Goal: Task Accomplishment & Management: Use online tool/utility

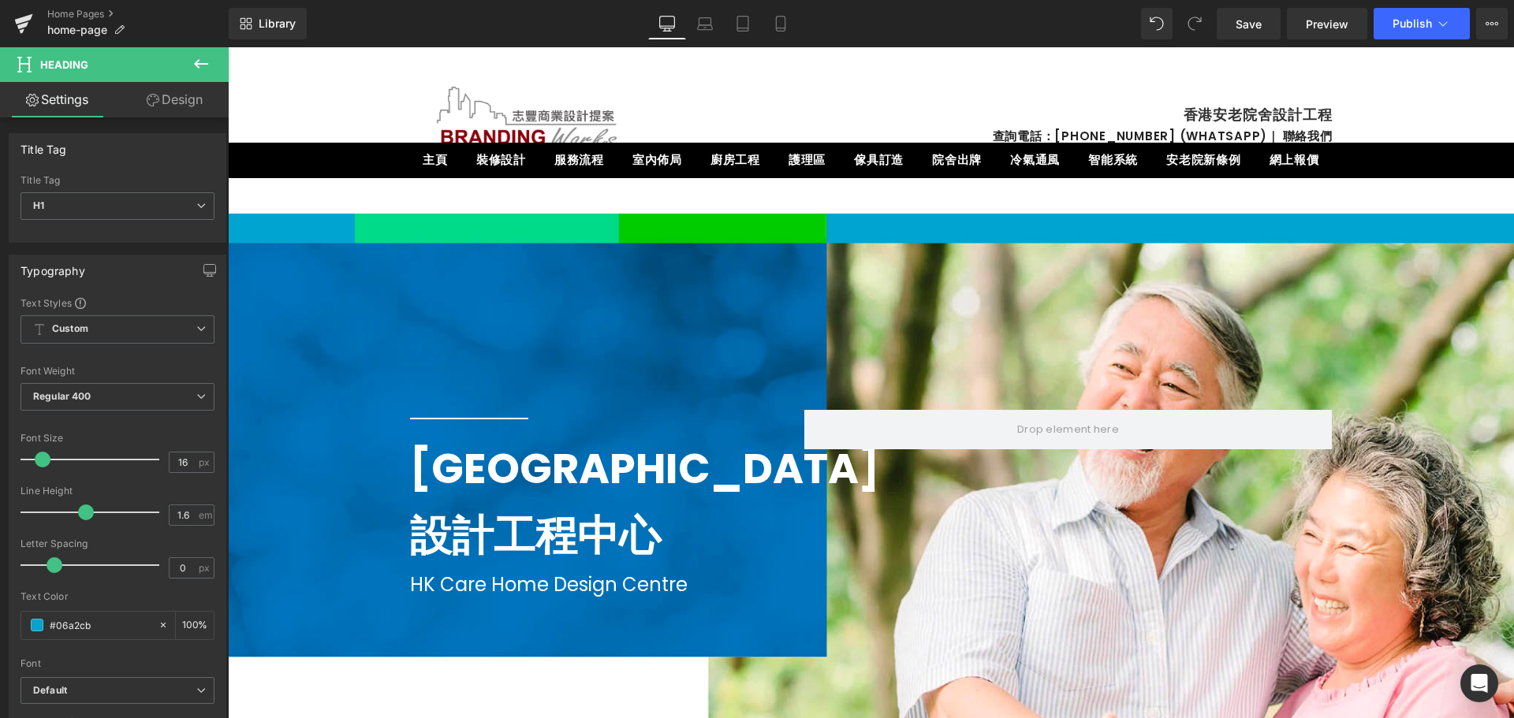
drag, startPoint x: 228, startPoint y: 47, endPoint x: 1060, endPoint y: 132, distance: 836.0
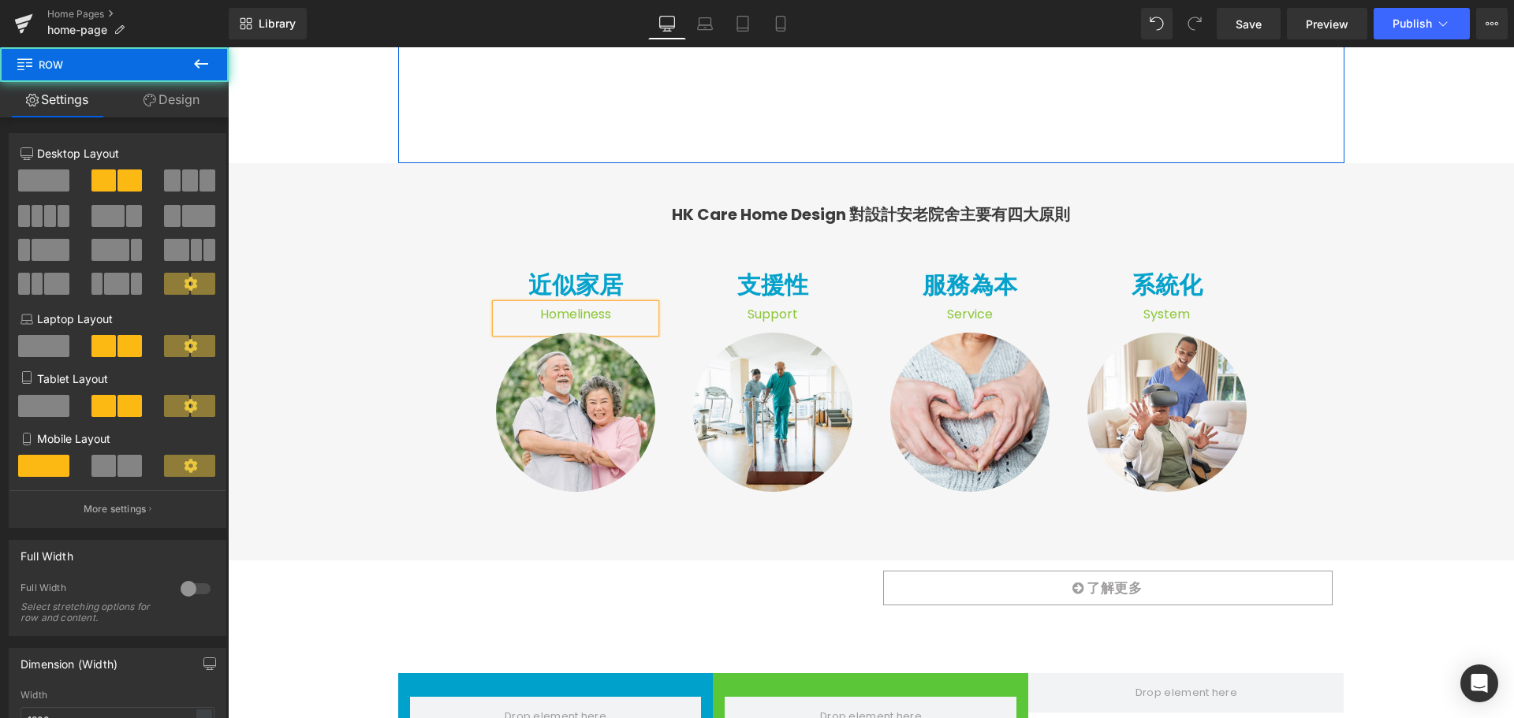
scroll to position [946, 0]
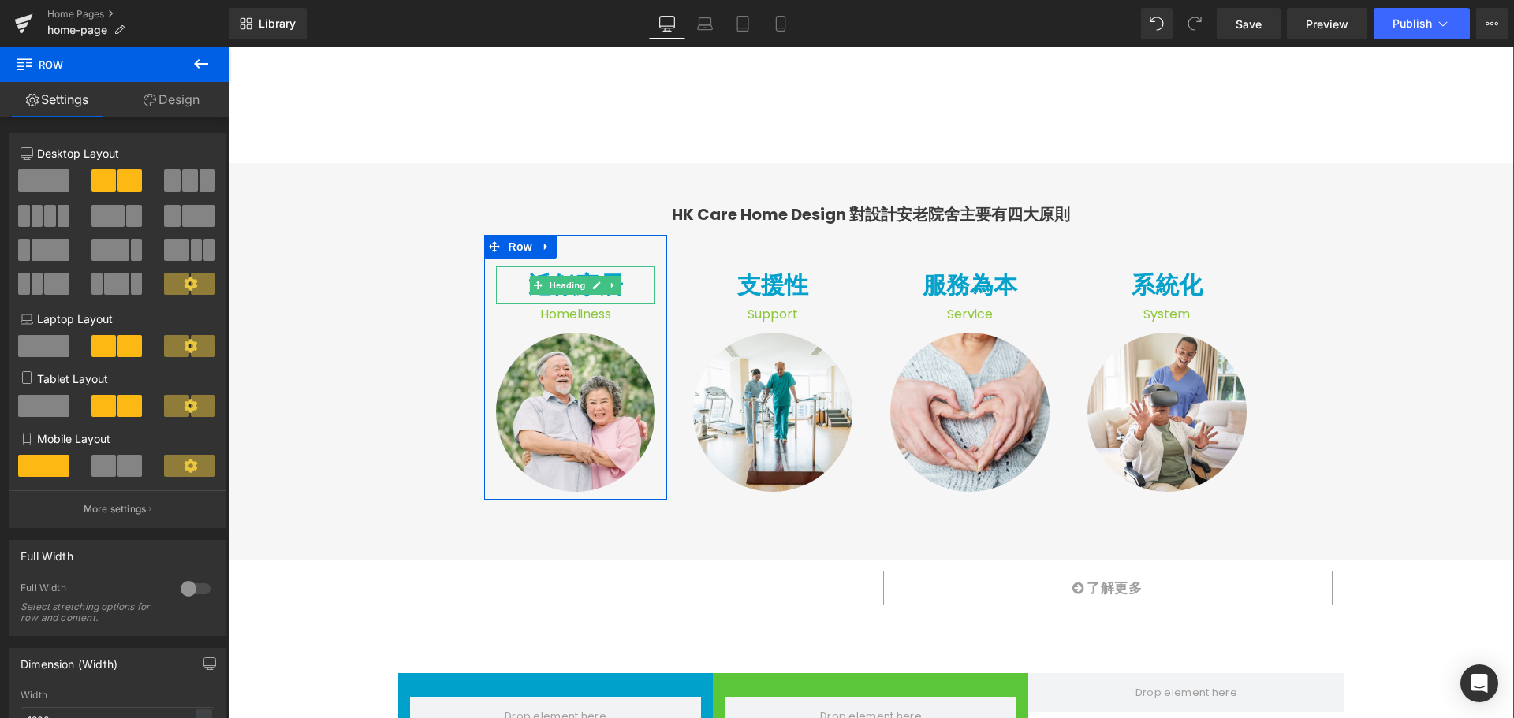
click at [623, 288] on h1 "近似家居" at bounding box center [575, 285] width 159 height 38
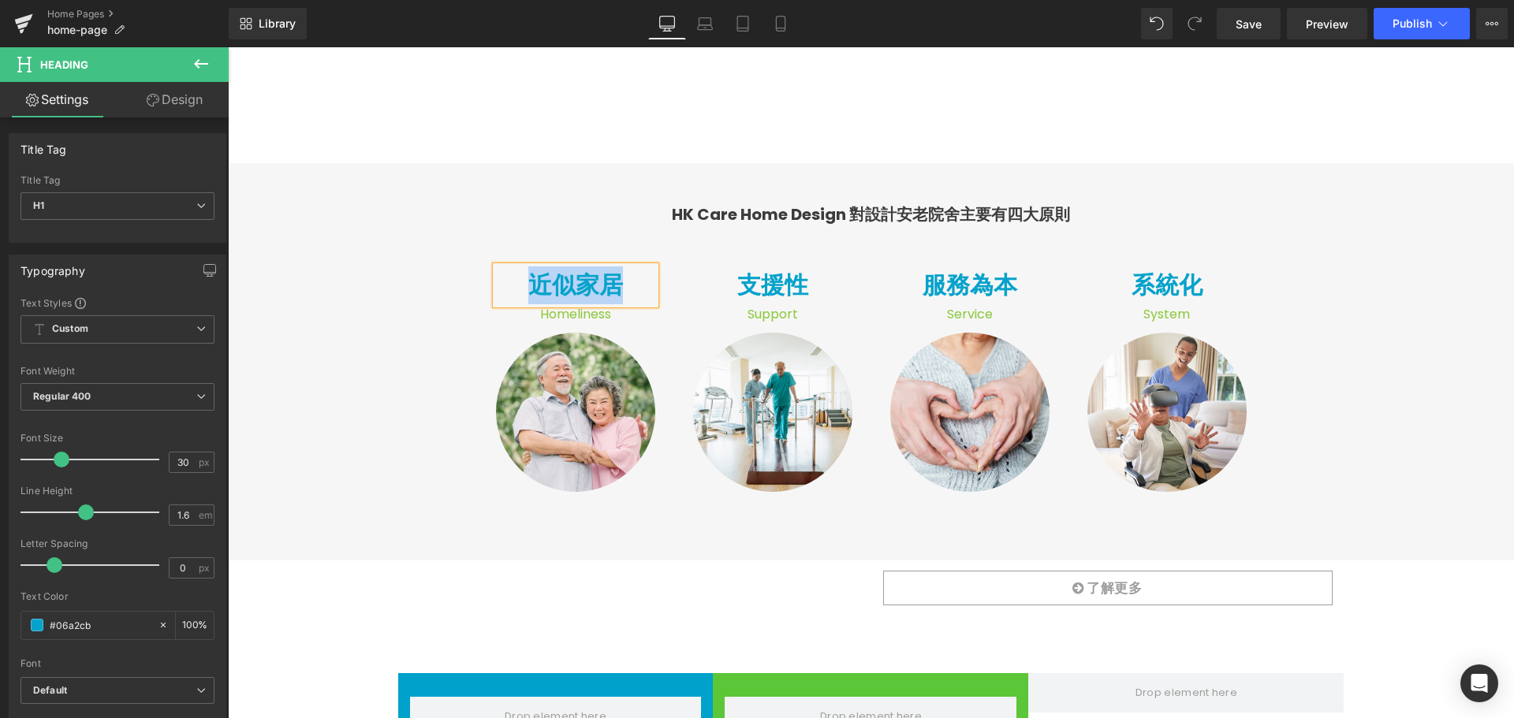
copy h1 "近似家居"
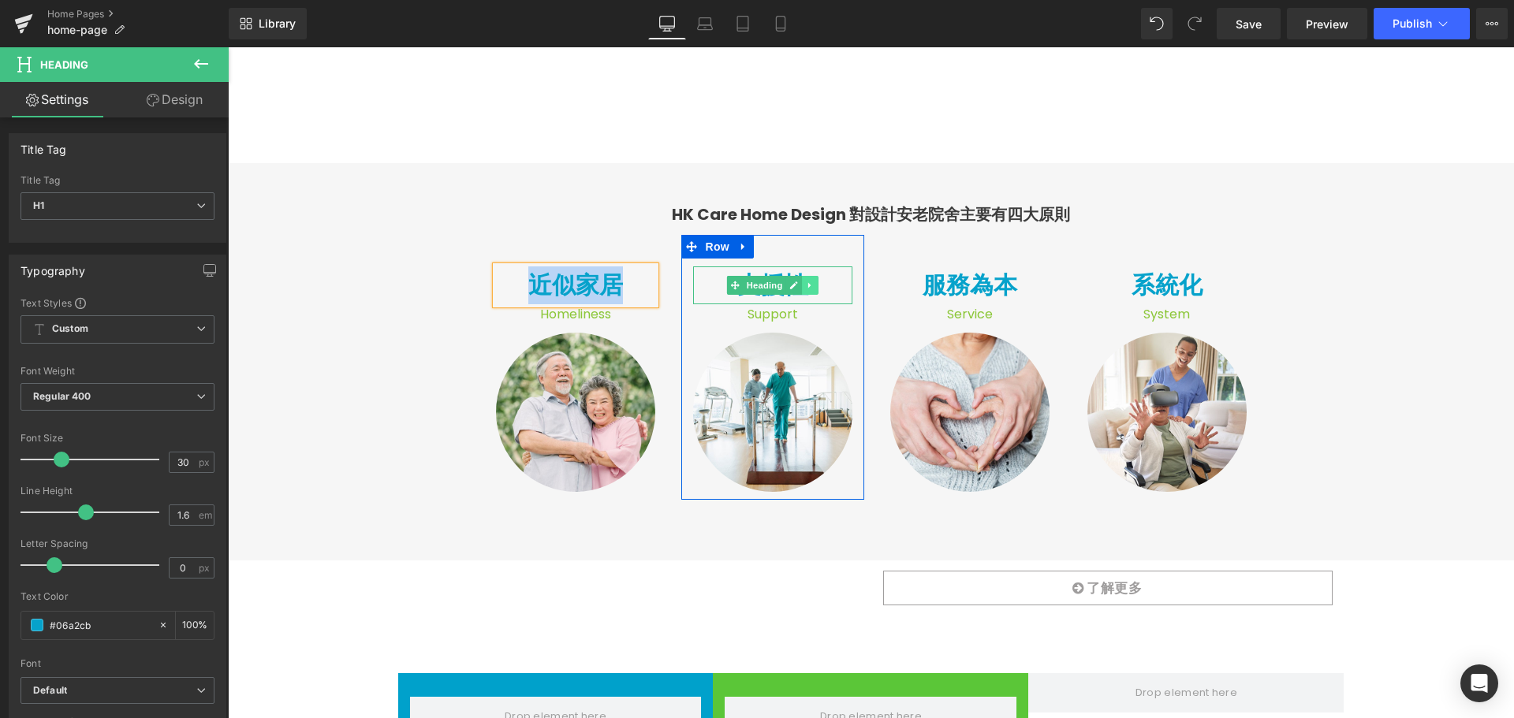
click at [802, 287] on link at bounding box center [810, 285] width 17 height 19
click at [835, 302] on div at bounding box center [772, 302] width 159 height 4
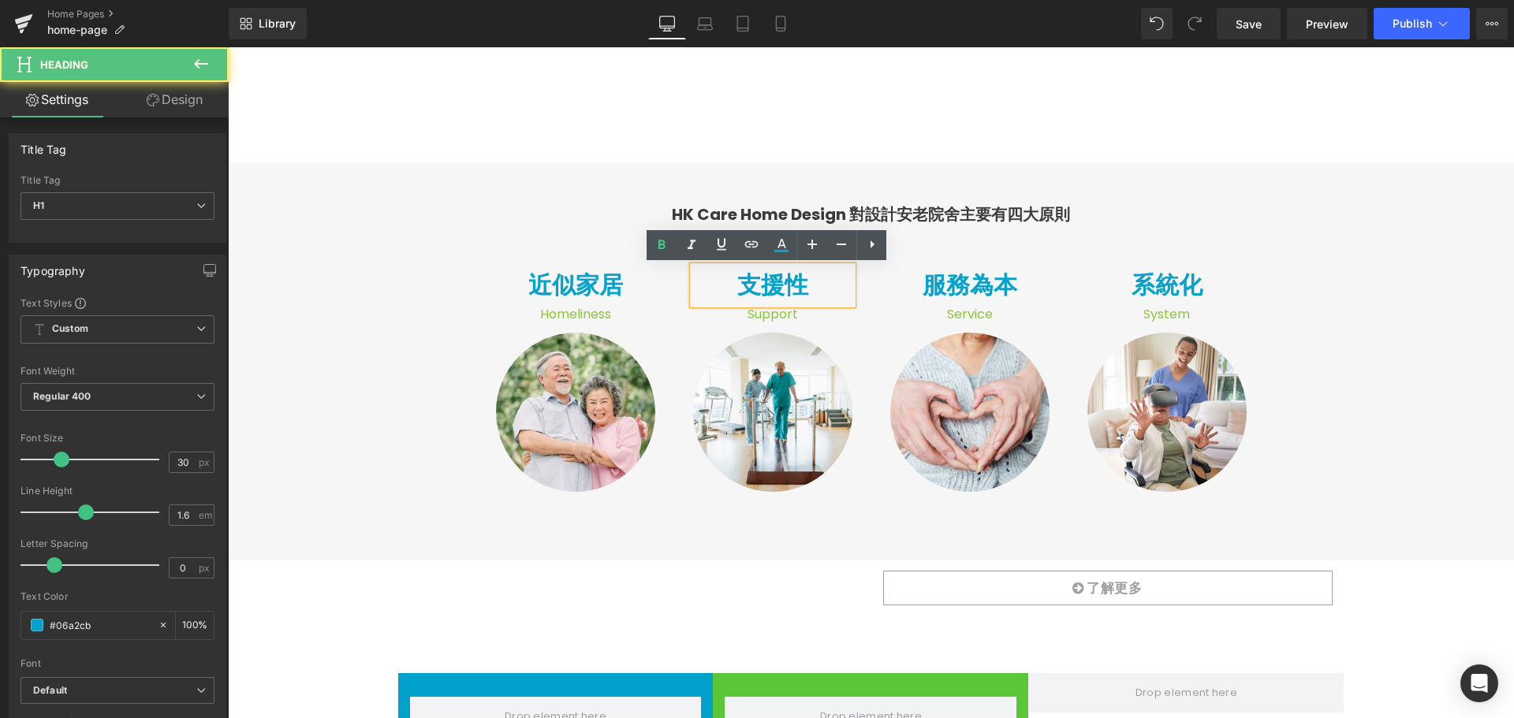
click at [825, 294] on h1 "支援性" at bounding box center [772, 285] width 159 height 38
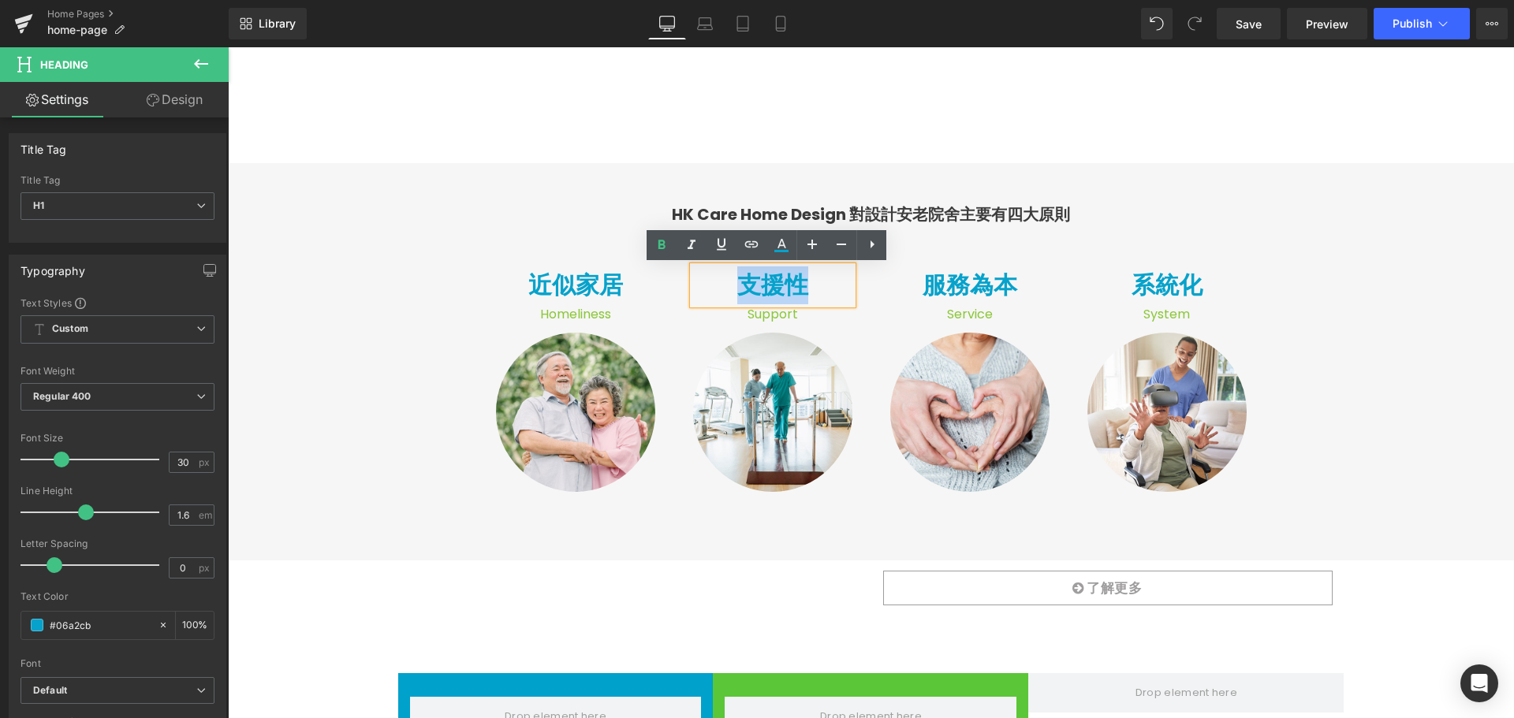
copy h1 "支援性"
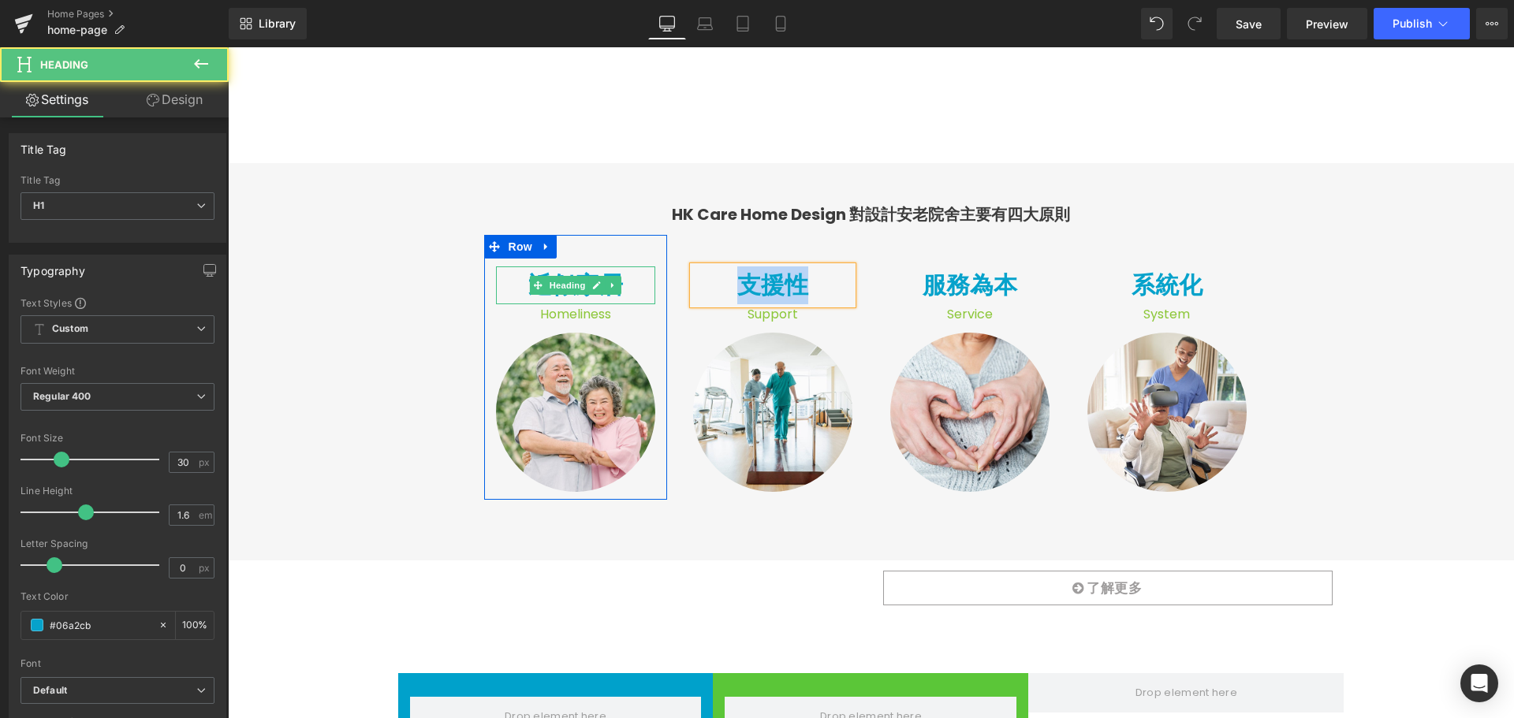
click at [620, 289] on h1 "近似家居" at bounding box center [575, 285] width 159 height 38
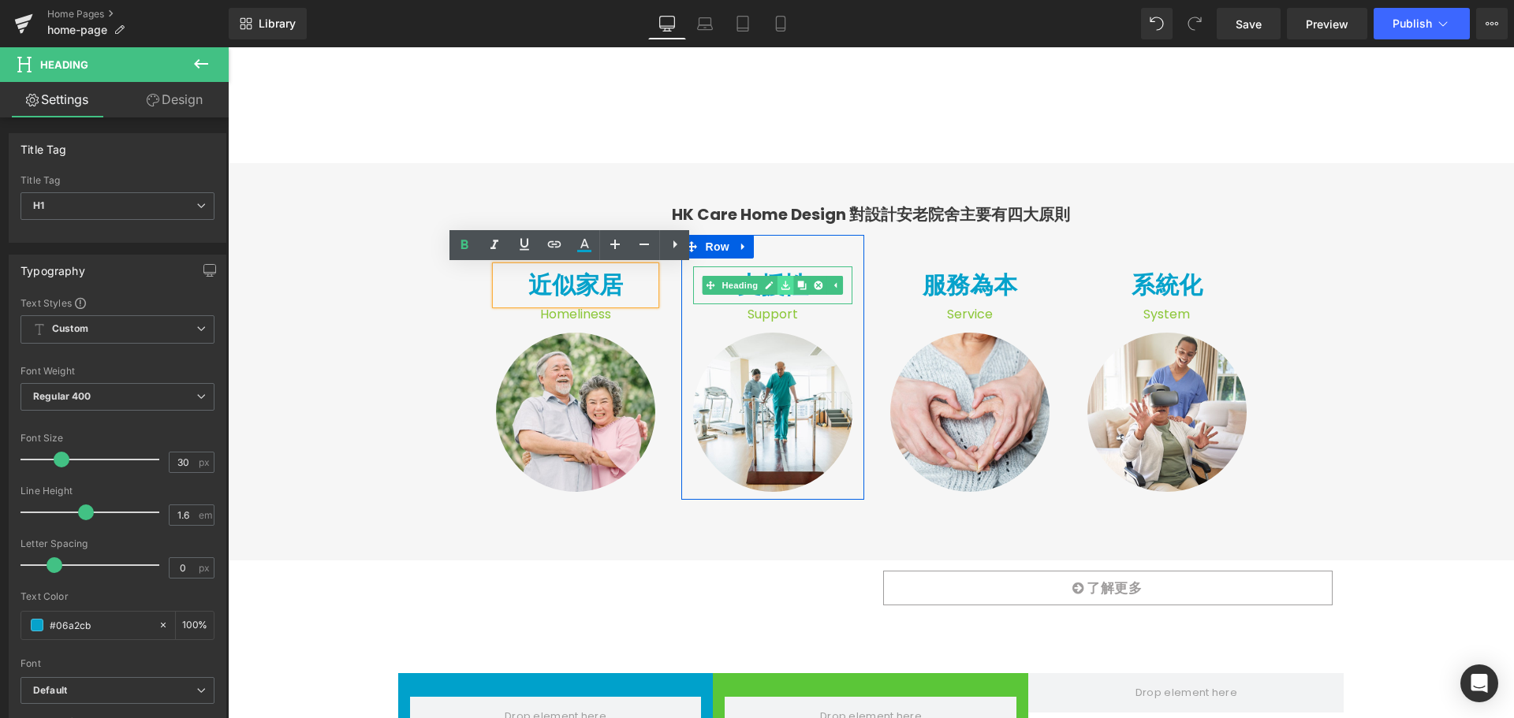
click at [781, 284] on icon at bounding box center [784, 285] width 9 height 9
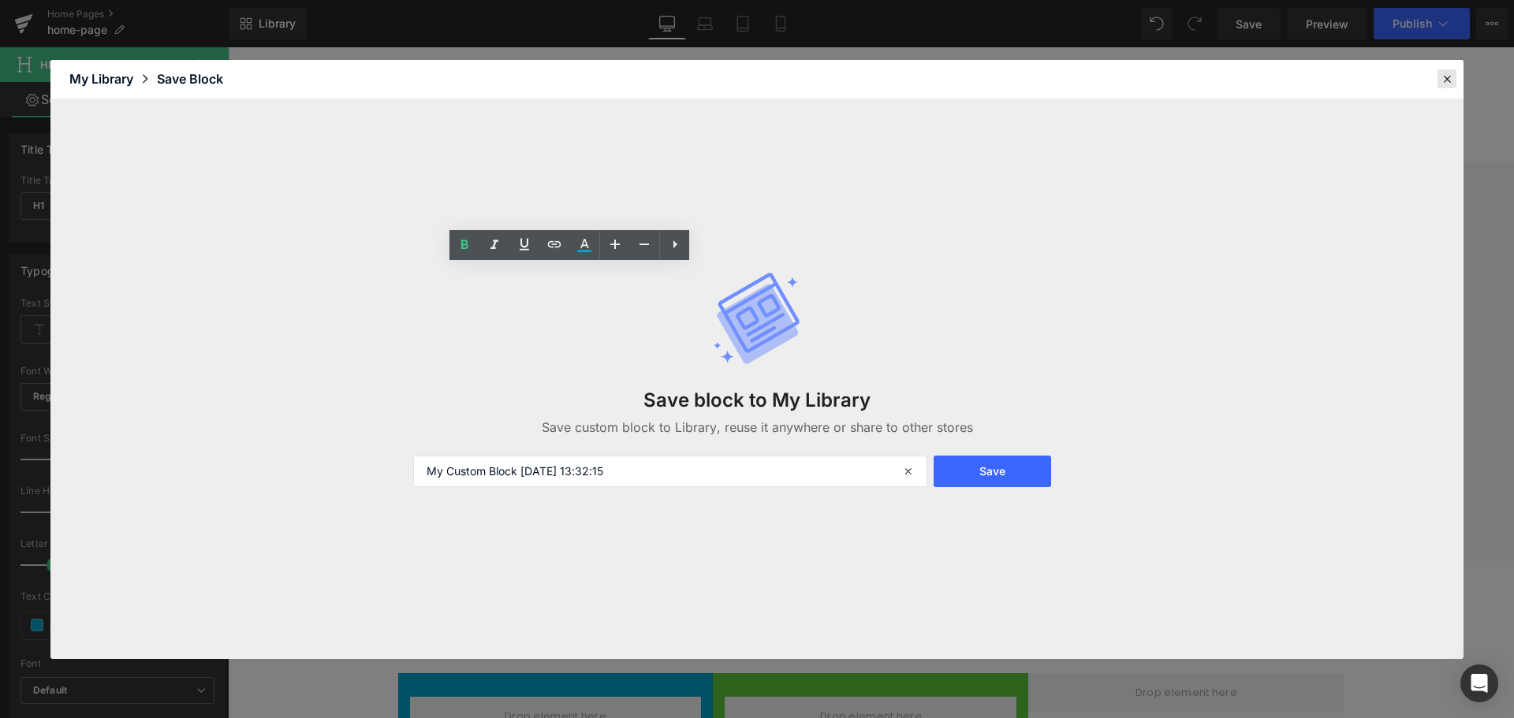
drag, startPoint x: 1445, startPoint y: 75, endPoint x: 1216, endPoint y: 28, distance: 233.3
click at [1445, 75] on icon at bounding box center [1446, 79] width 14 height 14
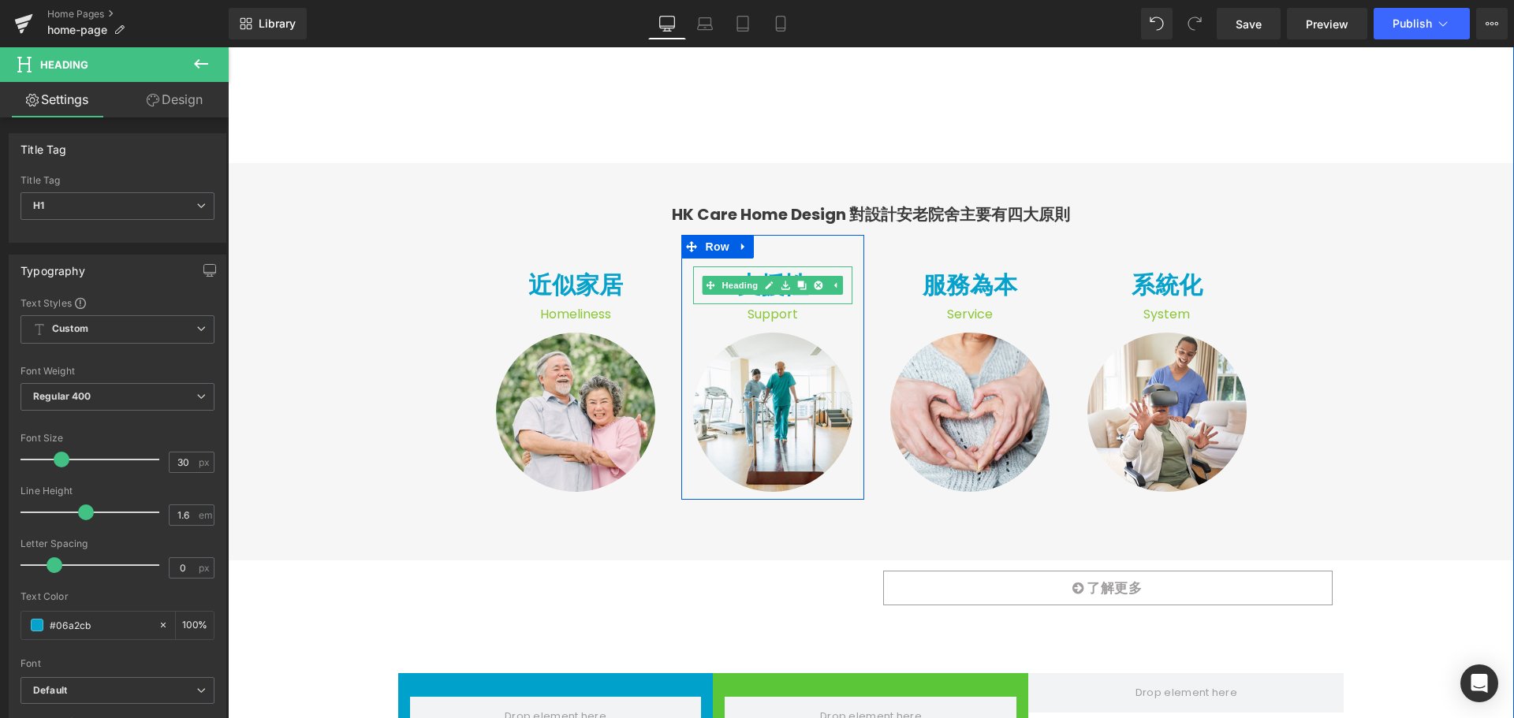
click at [840, 291] on h1 "支援性" at bounding box center [772, 285] width 159 height 38
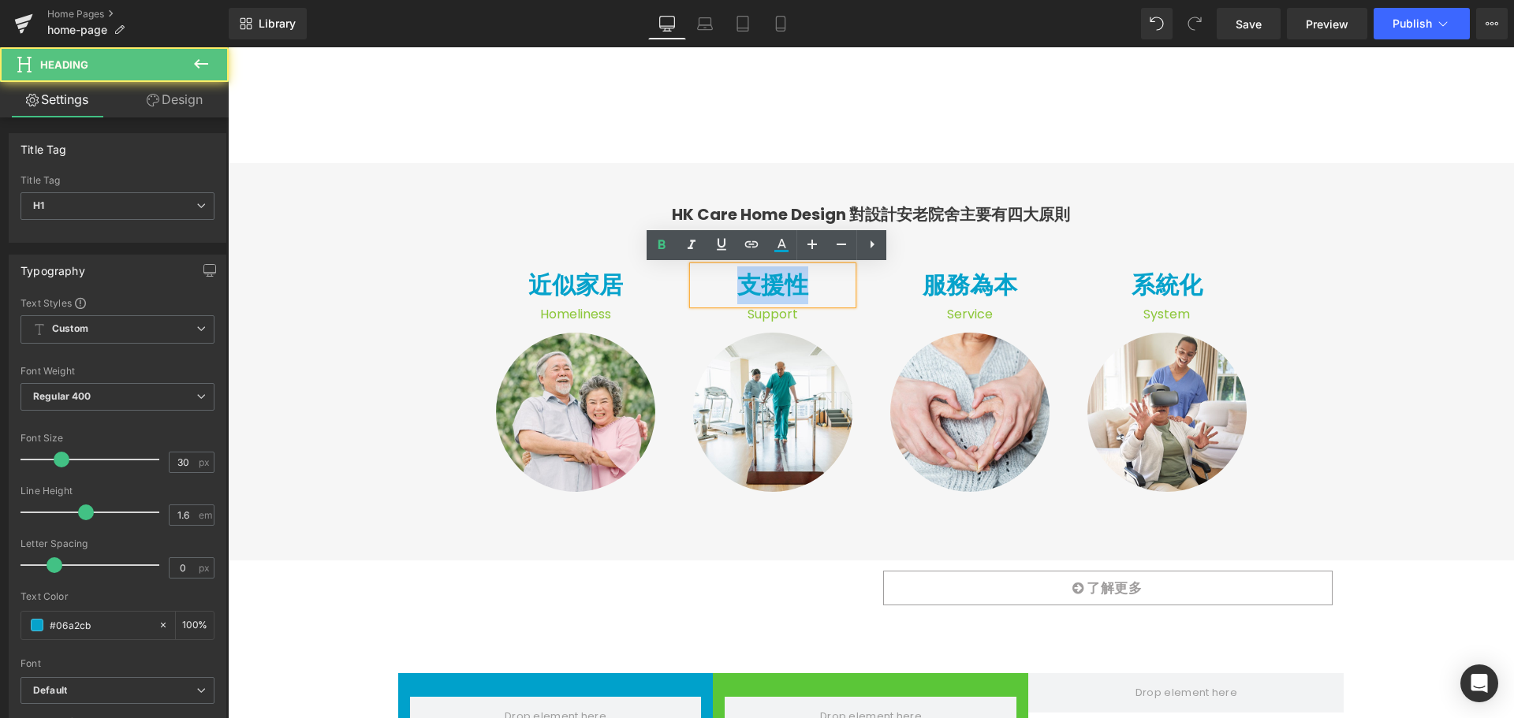
copy h1 "支援性"
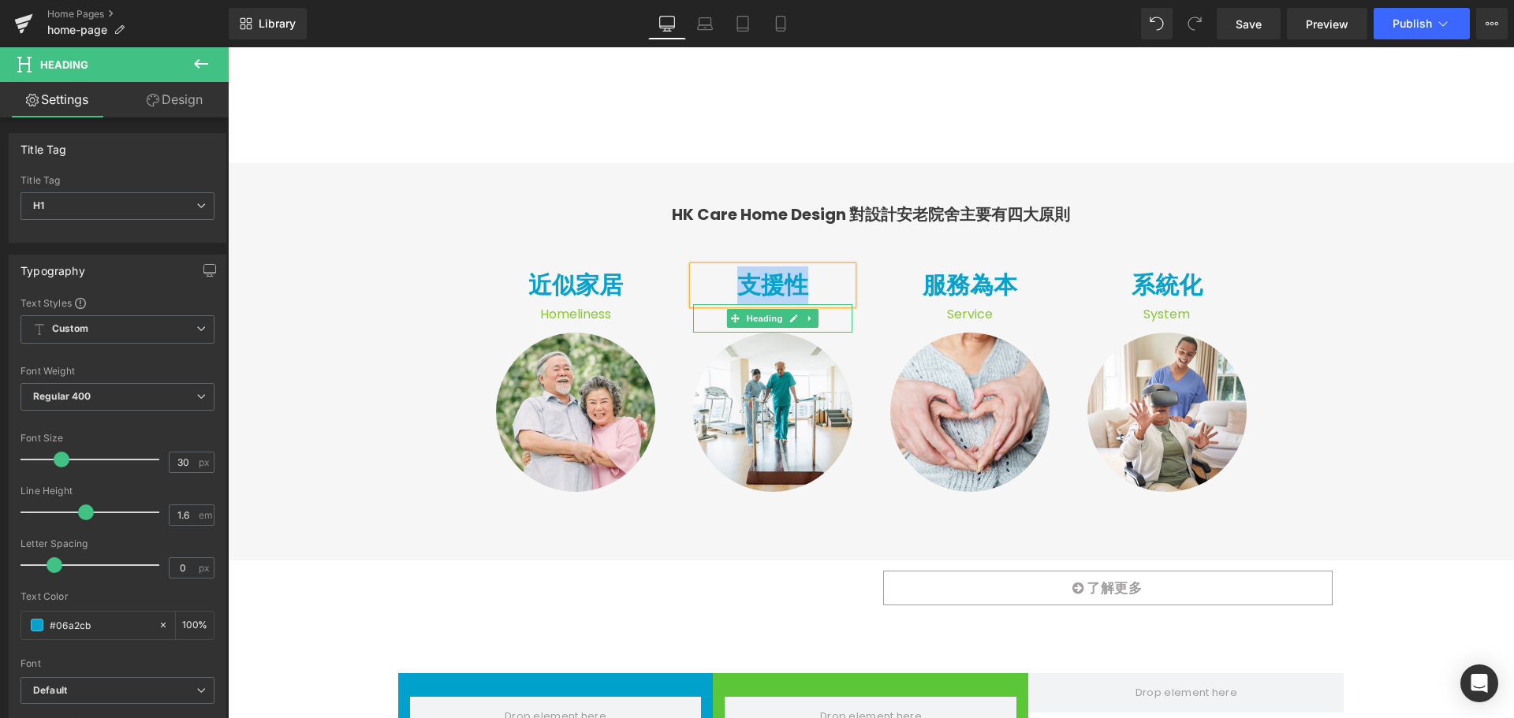
click at [833, 318] on h1 "Support" at bounding box center [772, 314] width 159 height 20
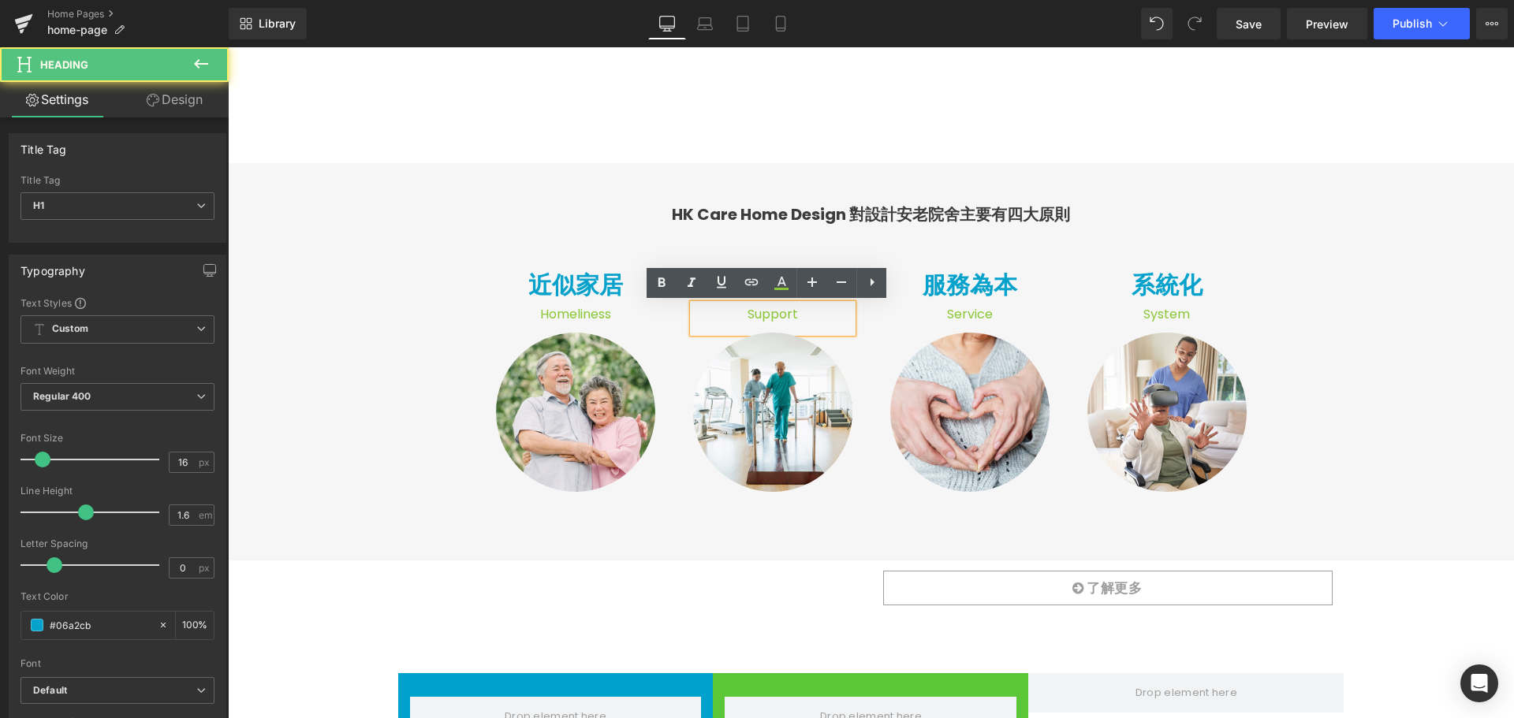
click at [807, 316] on h1 "Support" at bounding box center [772, 314] width 159 height 20
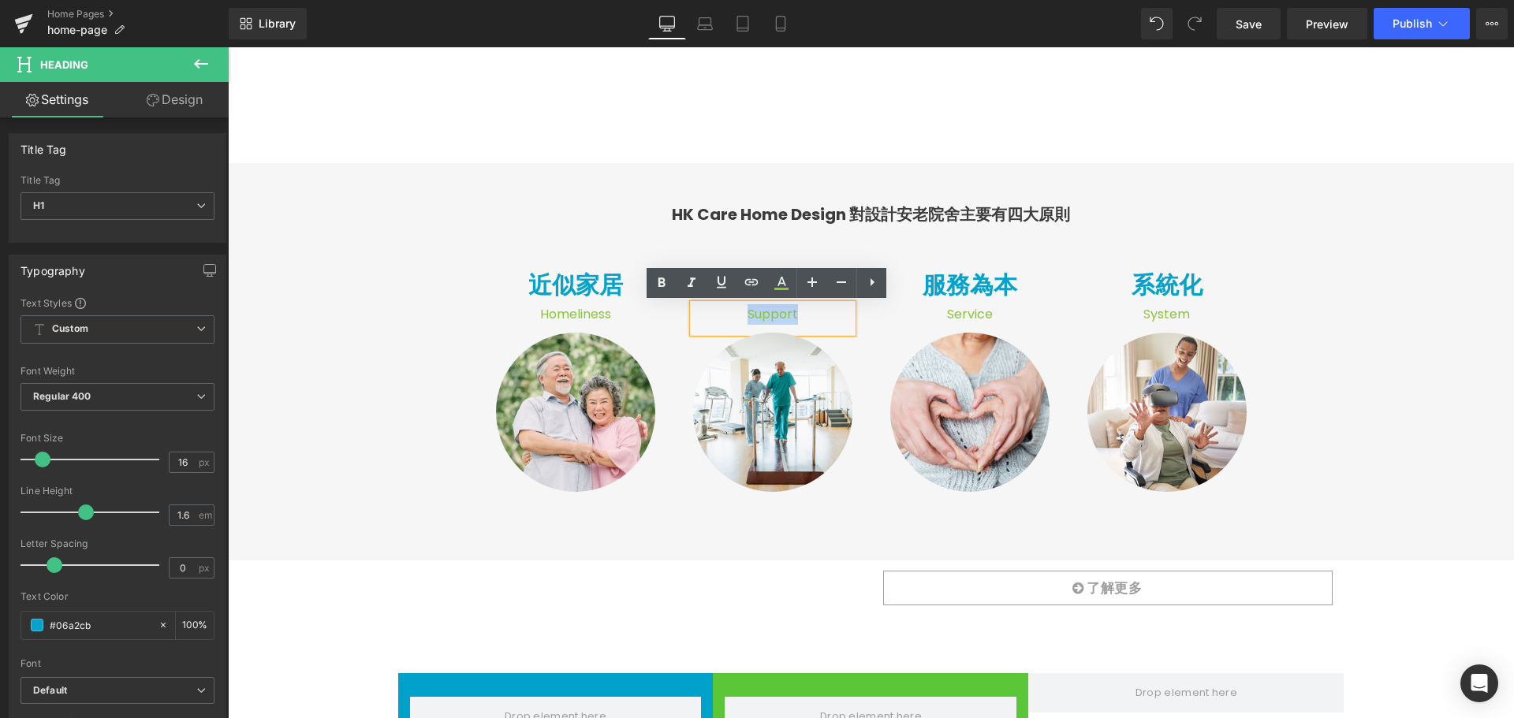
copy span "Support"
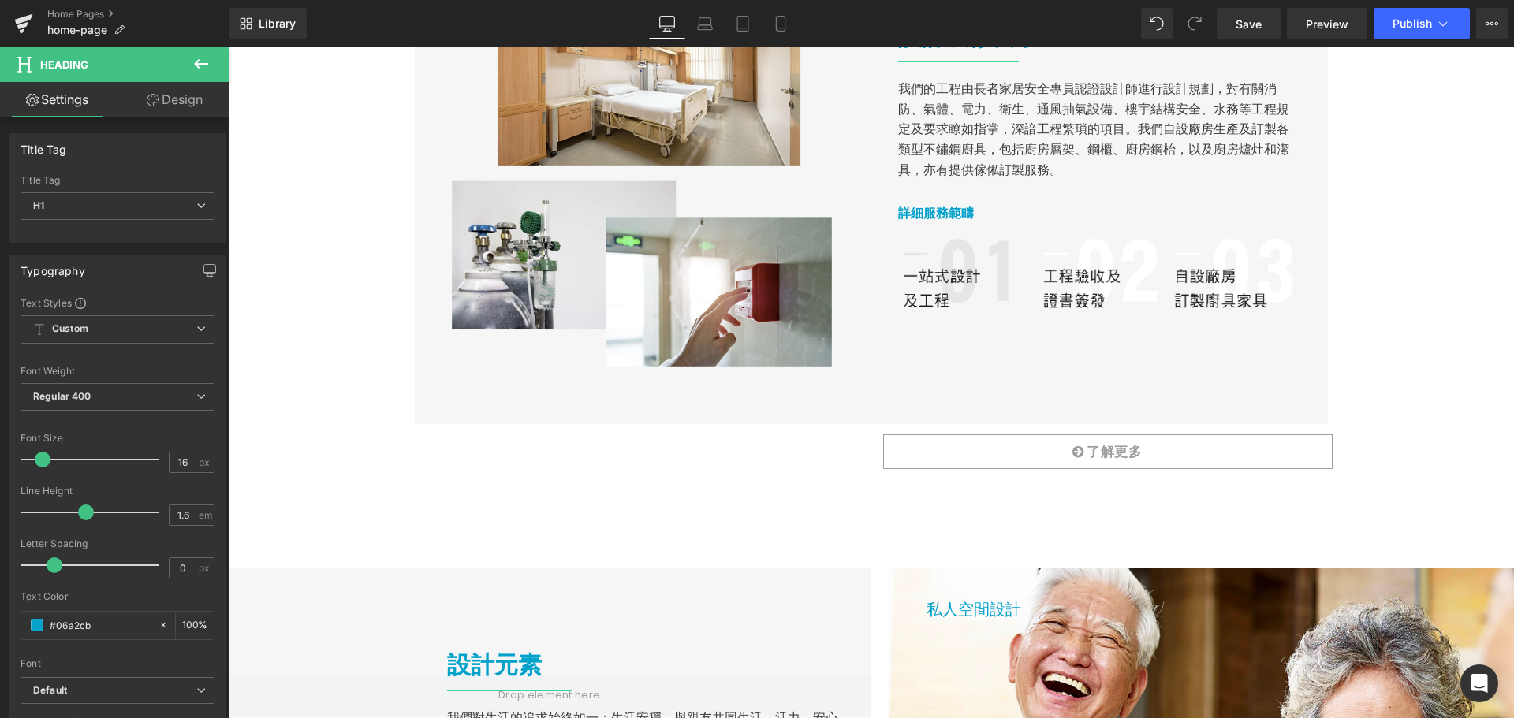
scroll to position [1813, 0]
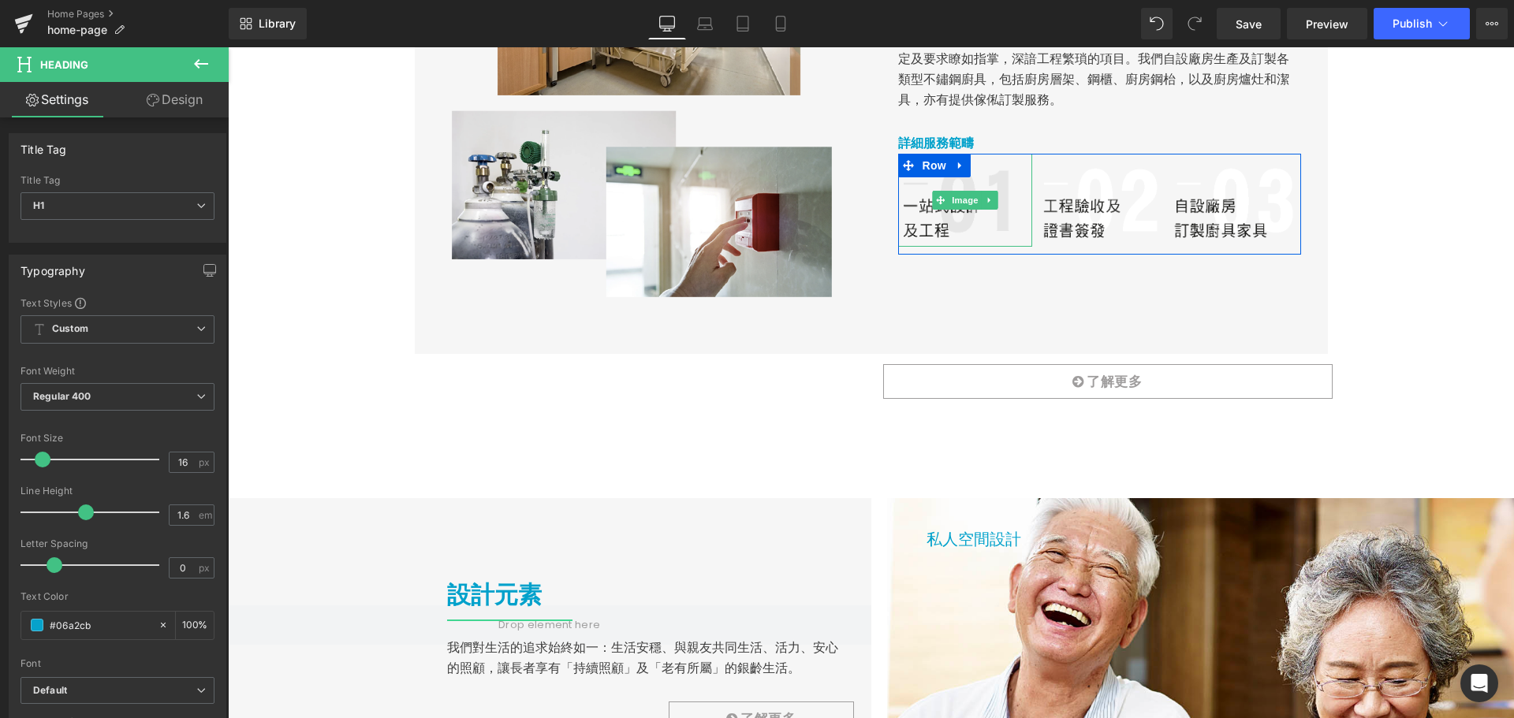
click at [938, 220] on img at bounding box center [965, 200] width 134 height 93
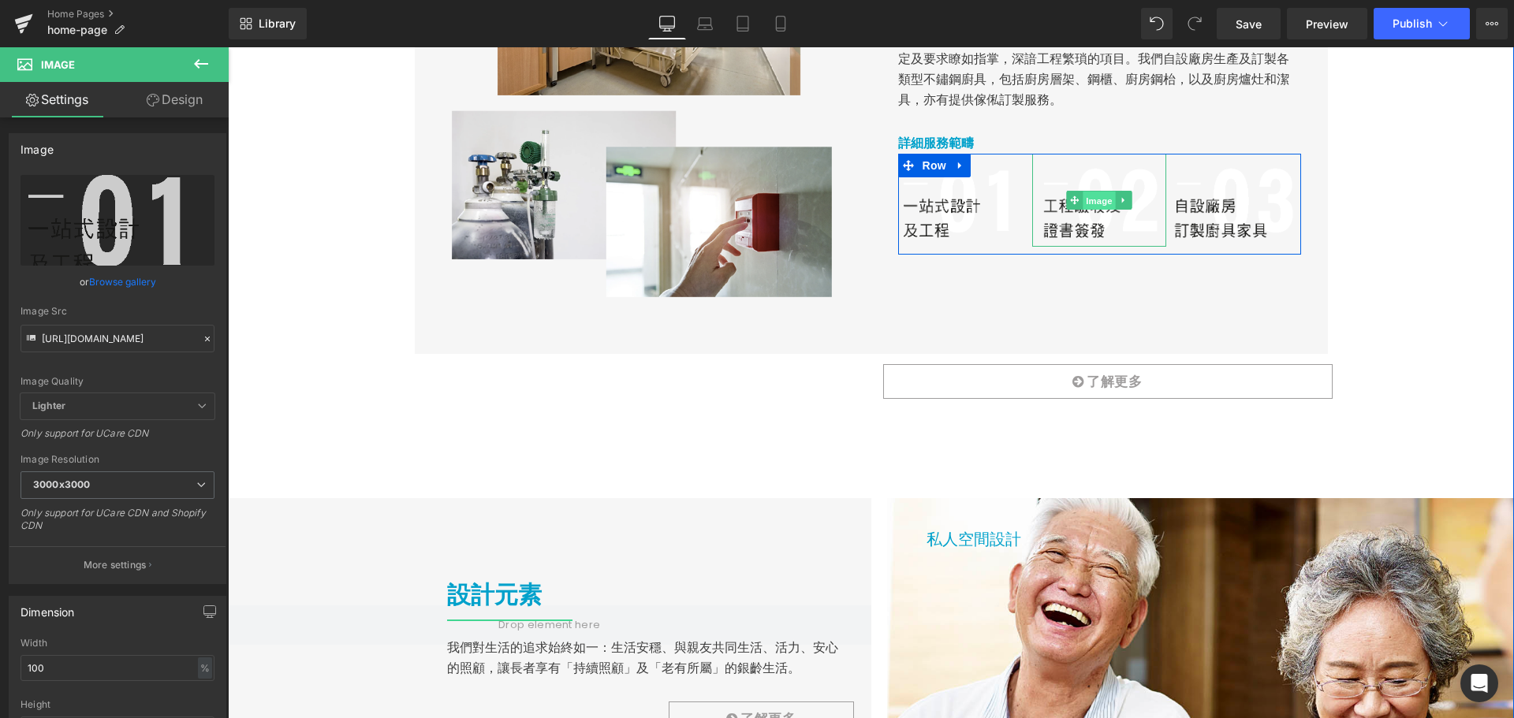
click at [1082, 200] on span "Image" at bounding box center [1098, 201] width 33 height 19
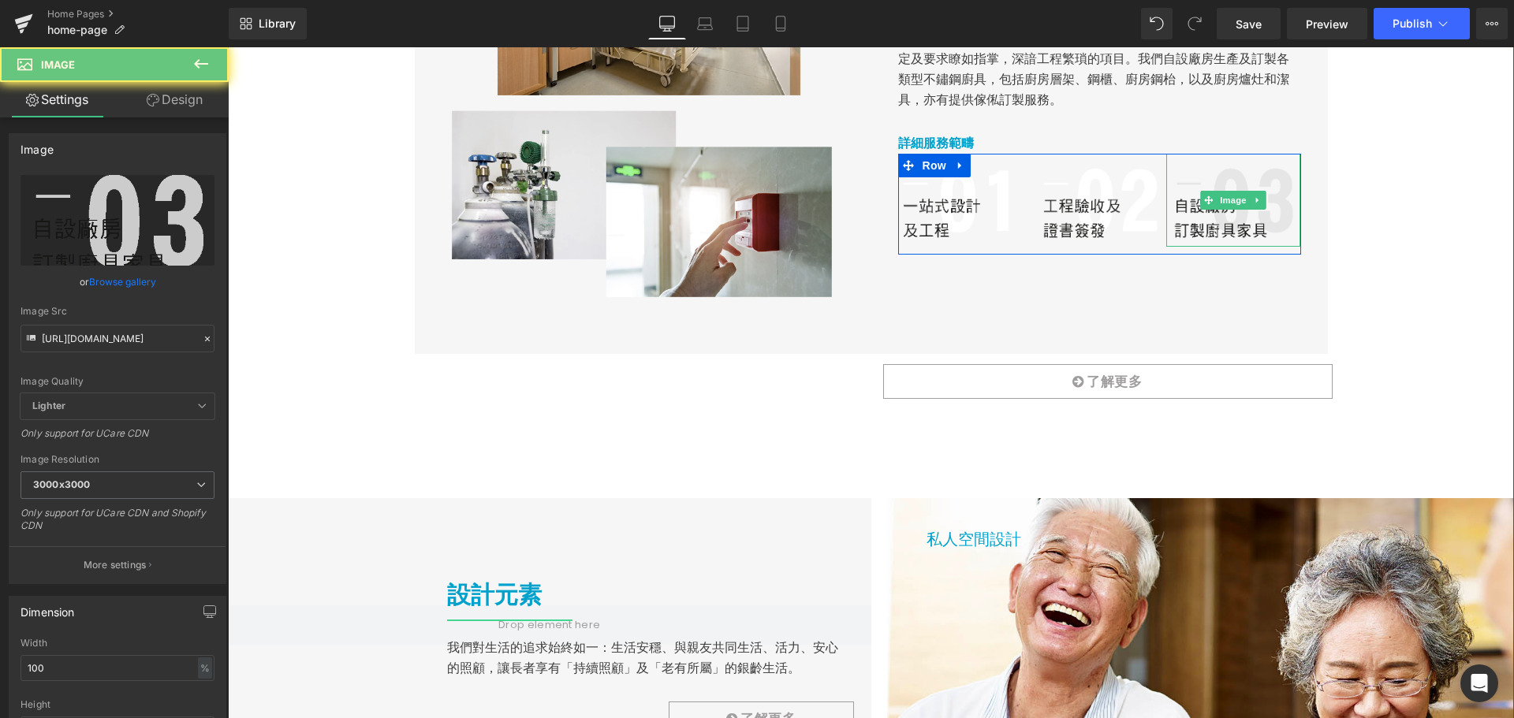
click at [1242, 215] on img at bounding box center [1233, 200] width 134 height 93
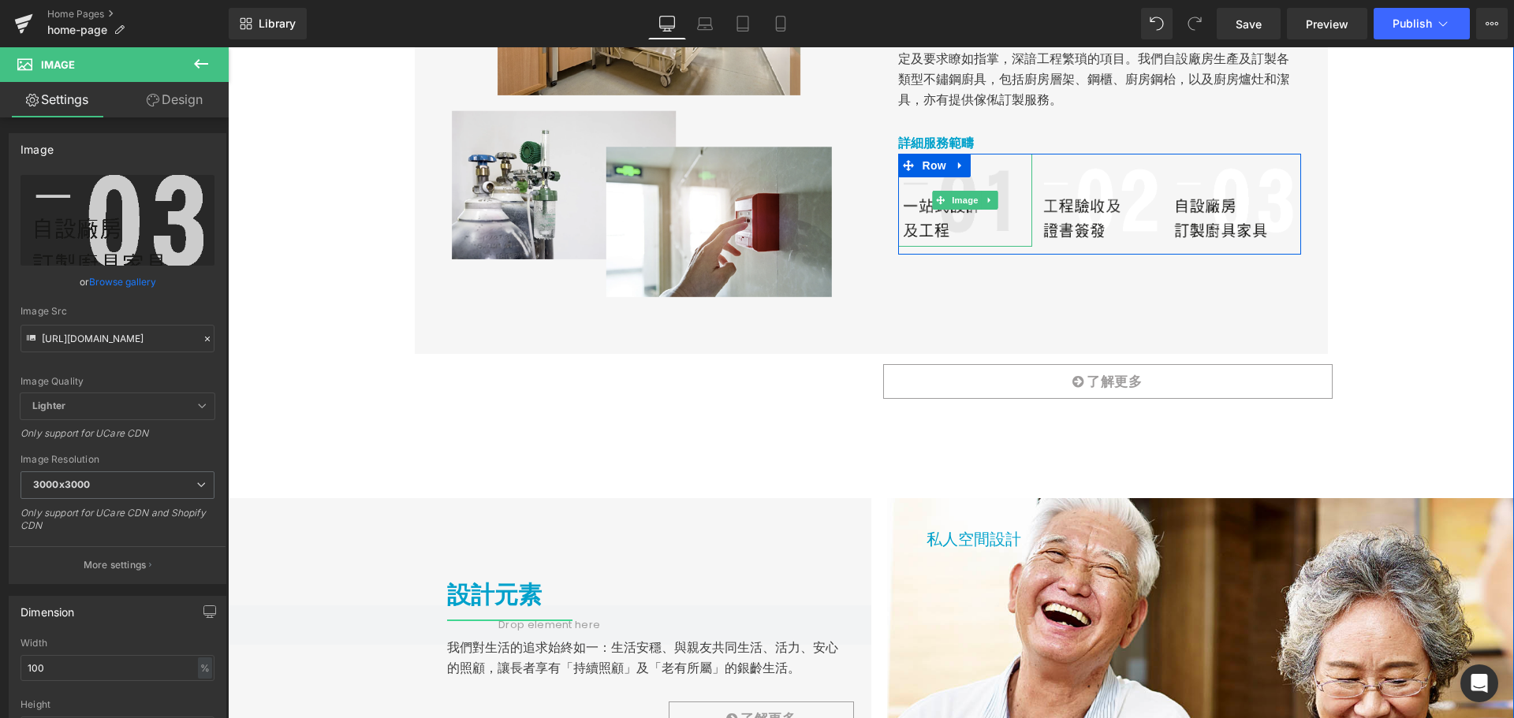
click at [953, 223] on img at bounding box center [965, 200] width 134 height 93
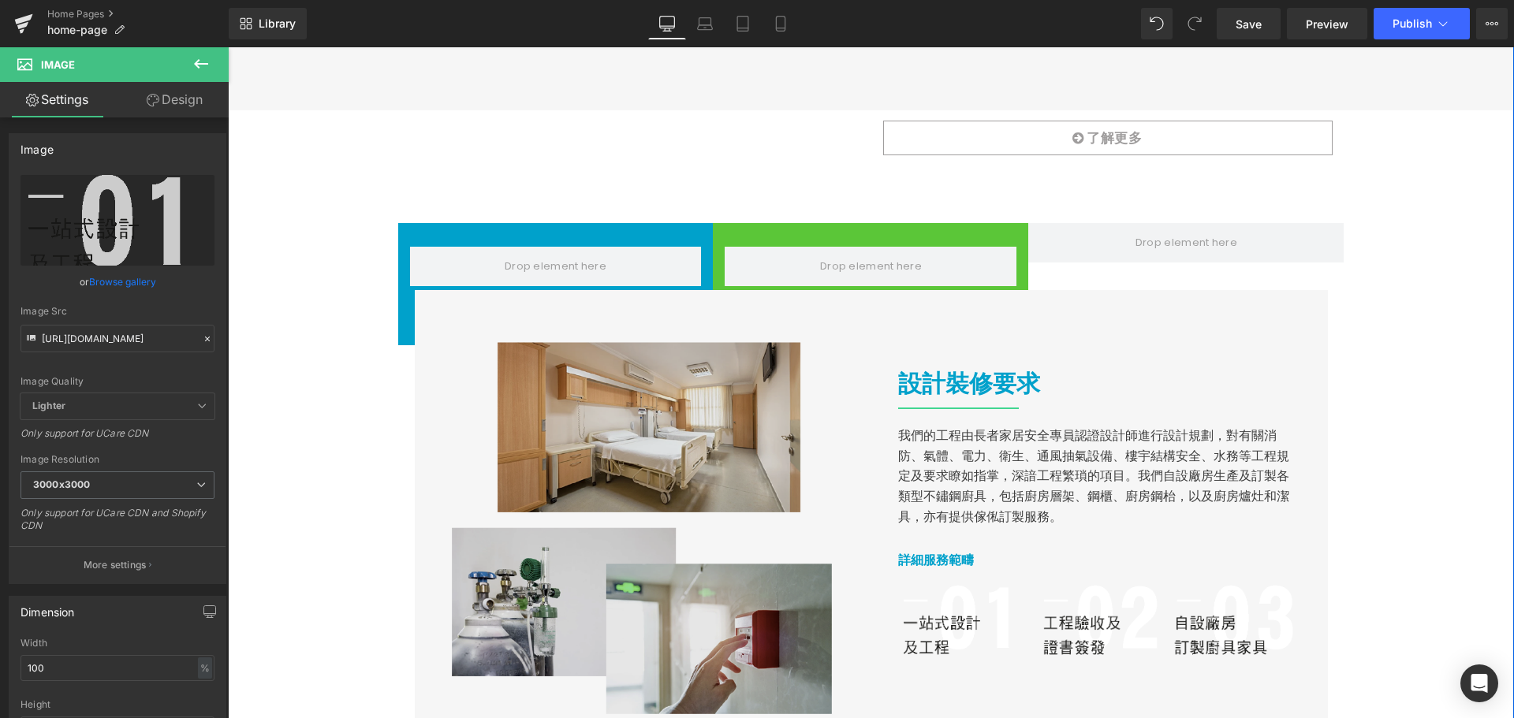
scroll to position [1577, 0]
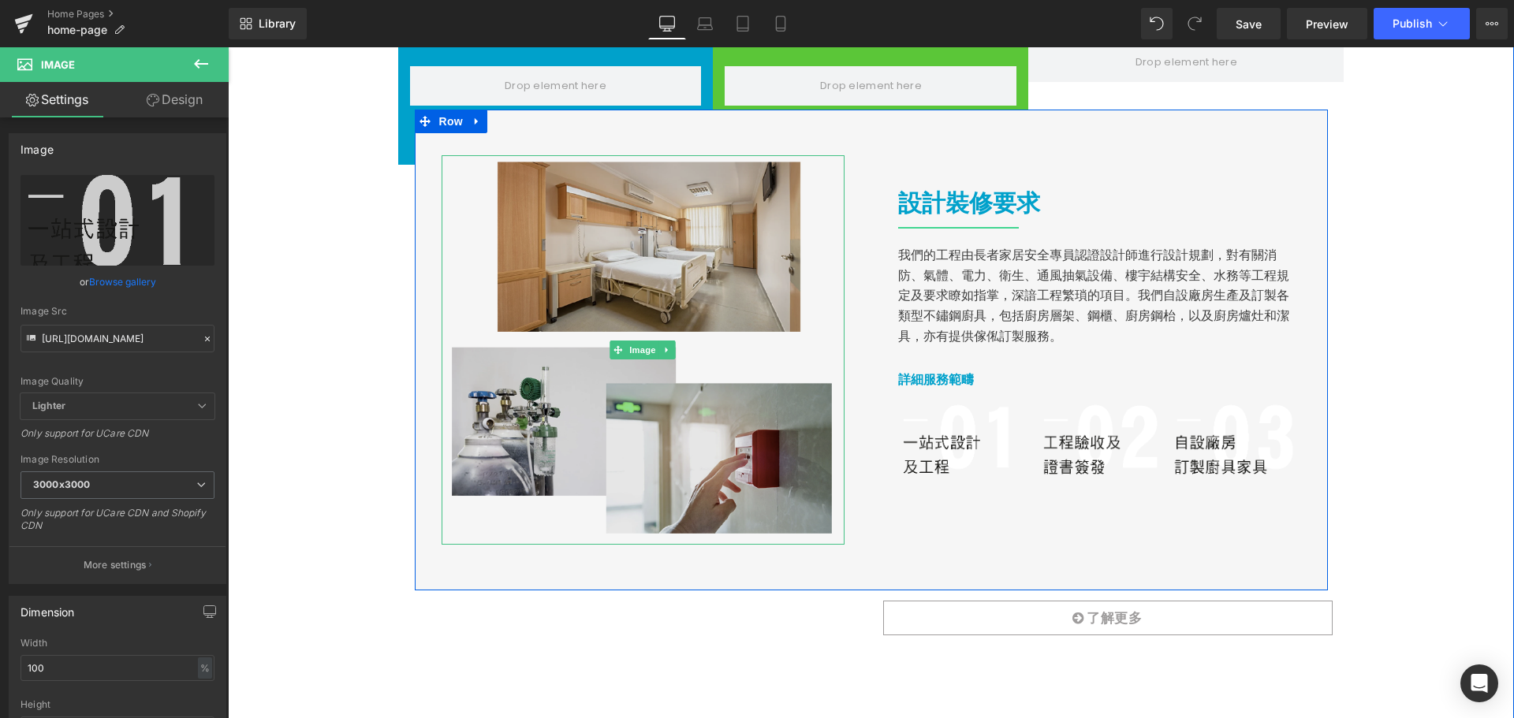
click at [781, 297] on img at bounding box center [642, 350] width 403 height 390
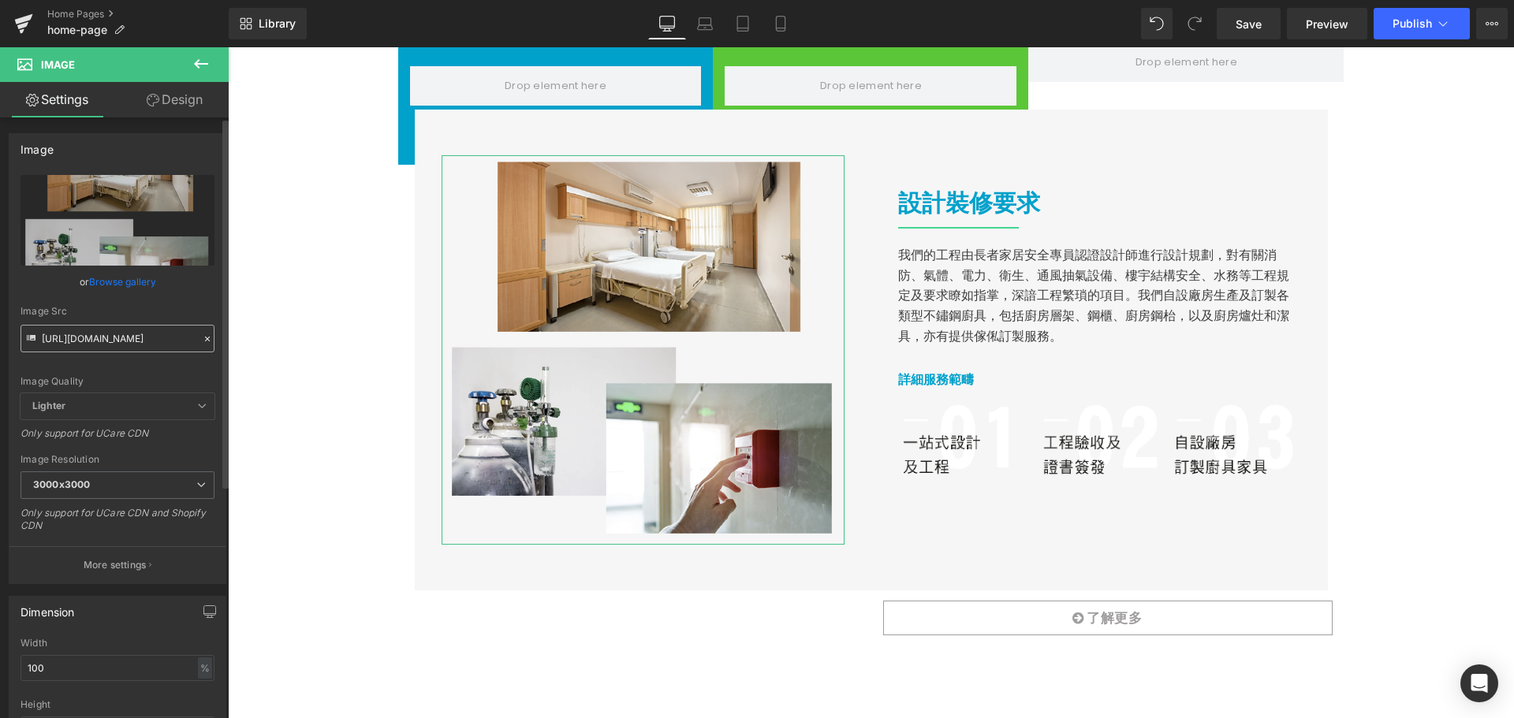
click at [106, 337] on input "[URL][DOMAIN_NAME]" at bounding box center [117, 339] width 194 height 28
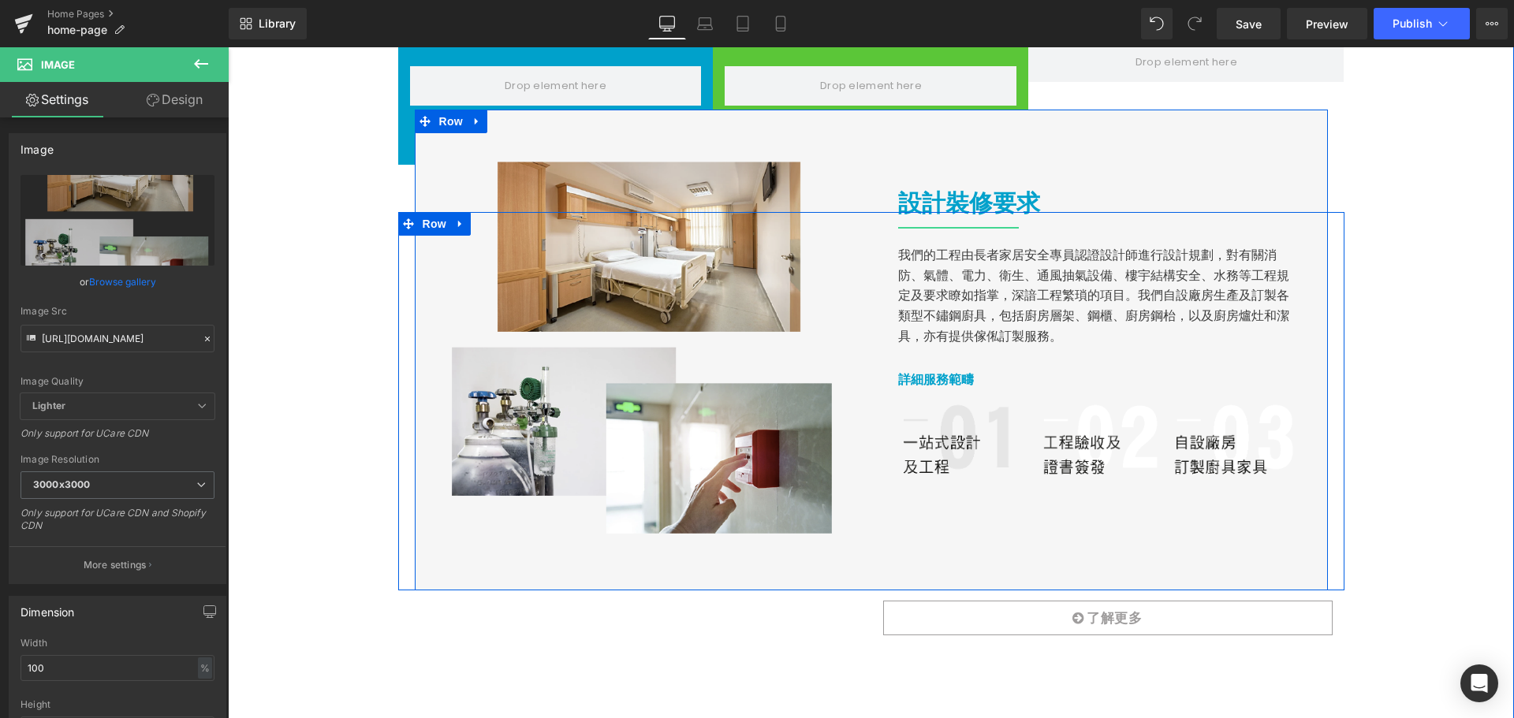
click at [948, 467] on img at bounding box center [965, 436] width 134 height 93
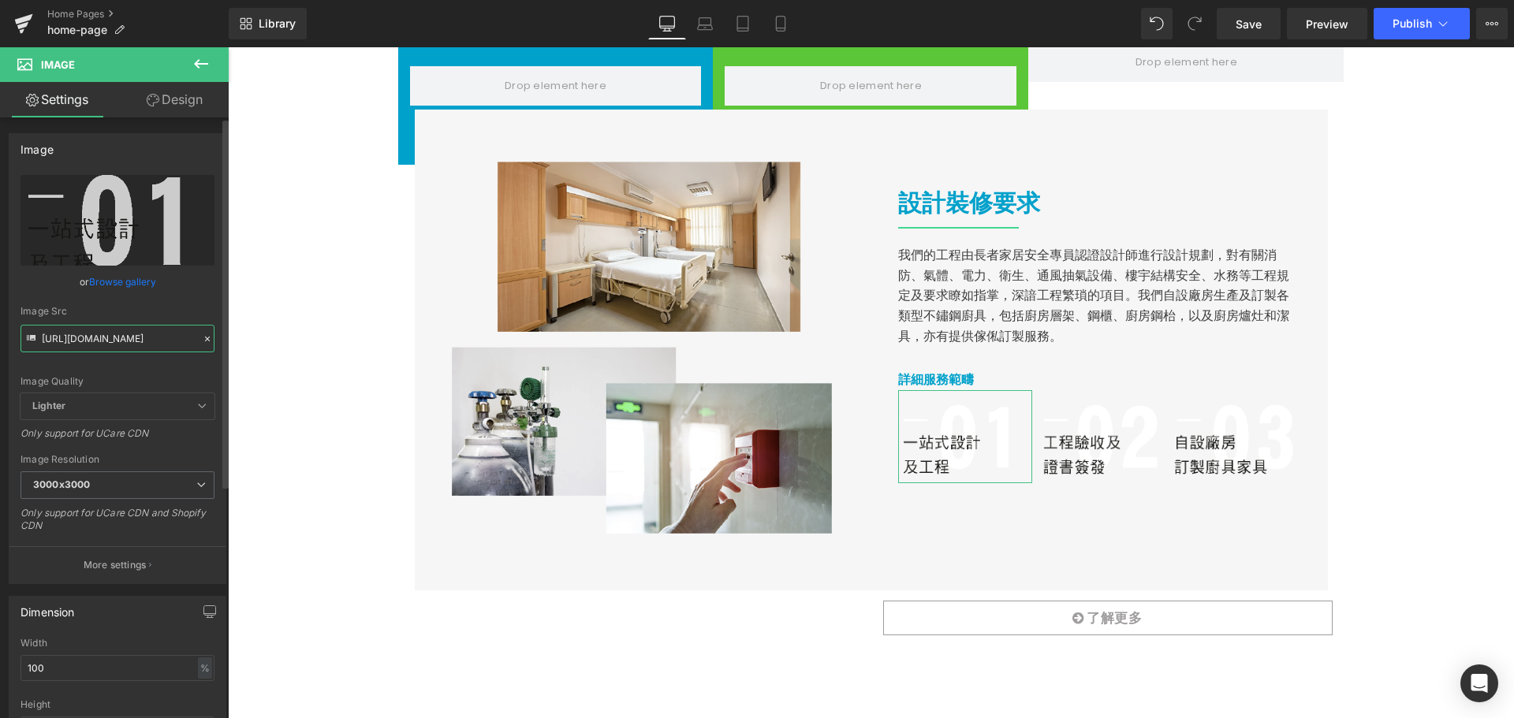
click at [105, 344] on input "[URL][DOMAIN_NAME]" at bounding box center [117, 339] width 194 height 28
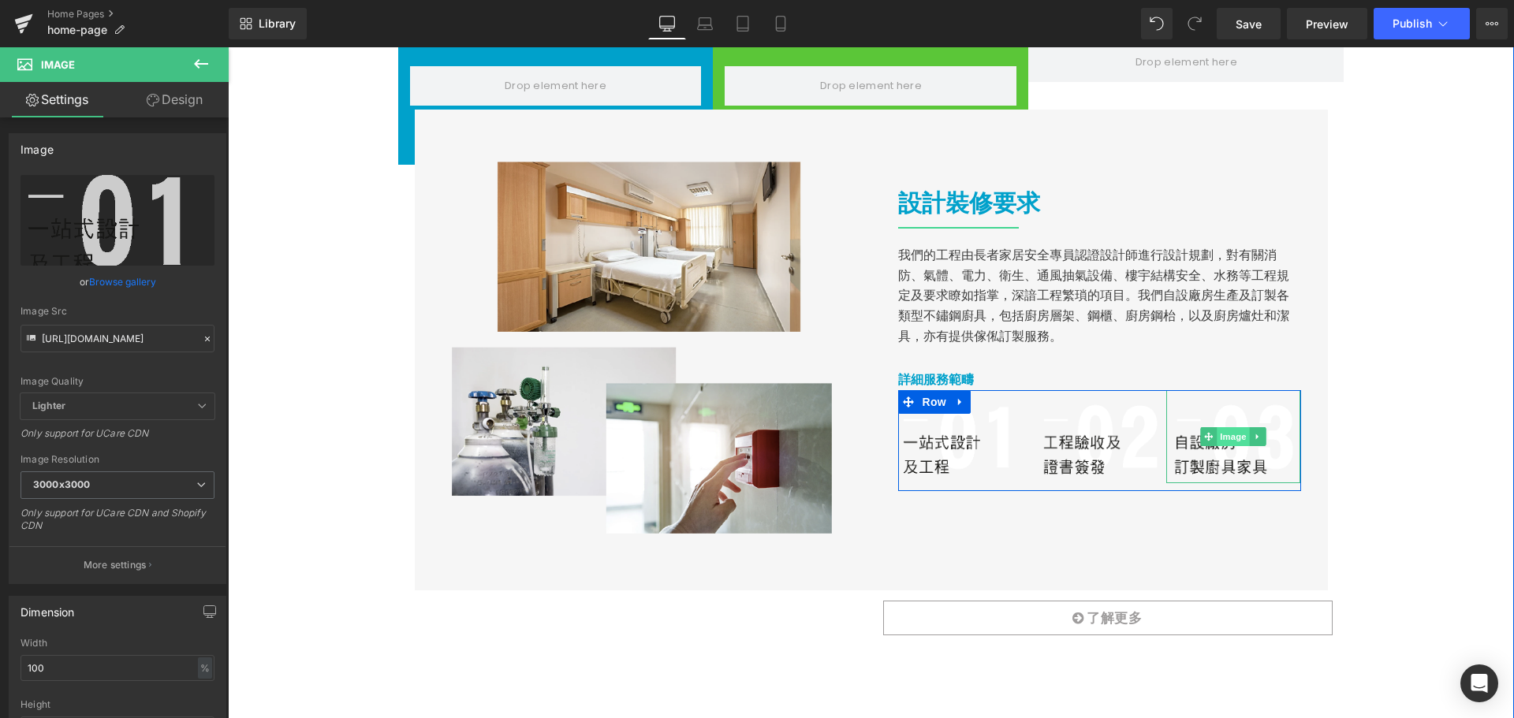
click at [1217, 443] on span "Image" at bounding box center [1233, 436] width 33 height 19
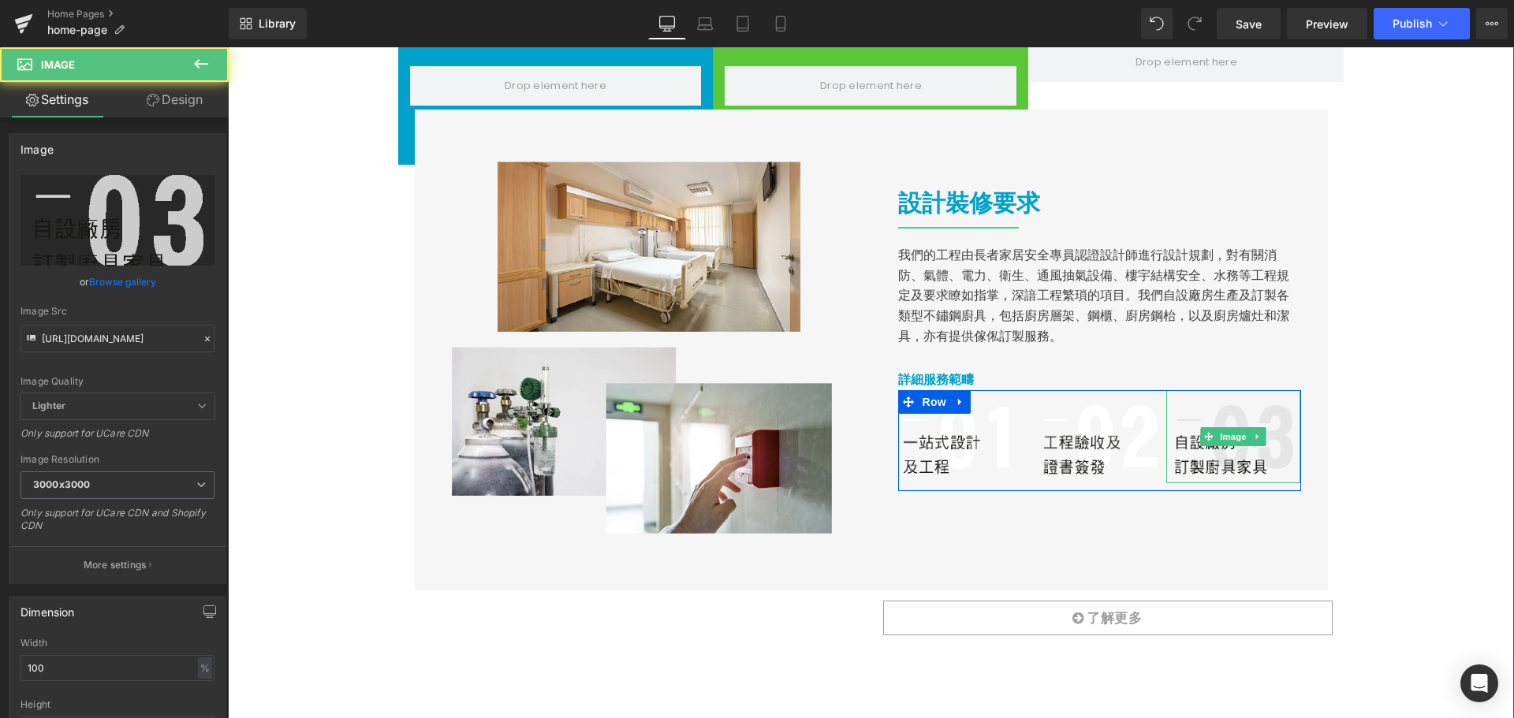
click at [1198, 463] on img at bounding box center [1233, 436] width 134 height 93
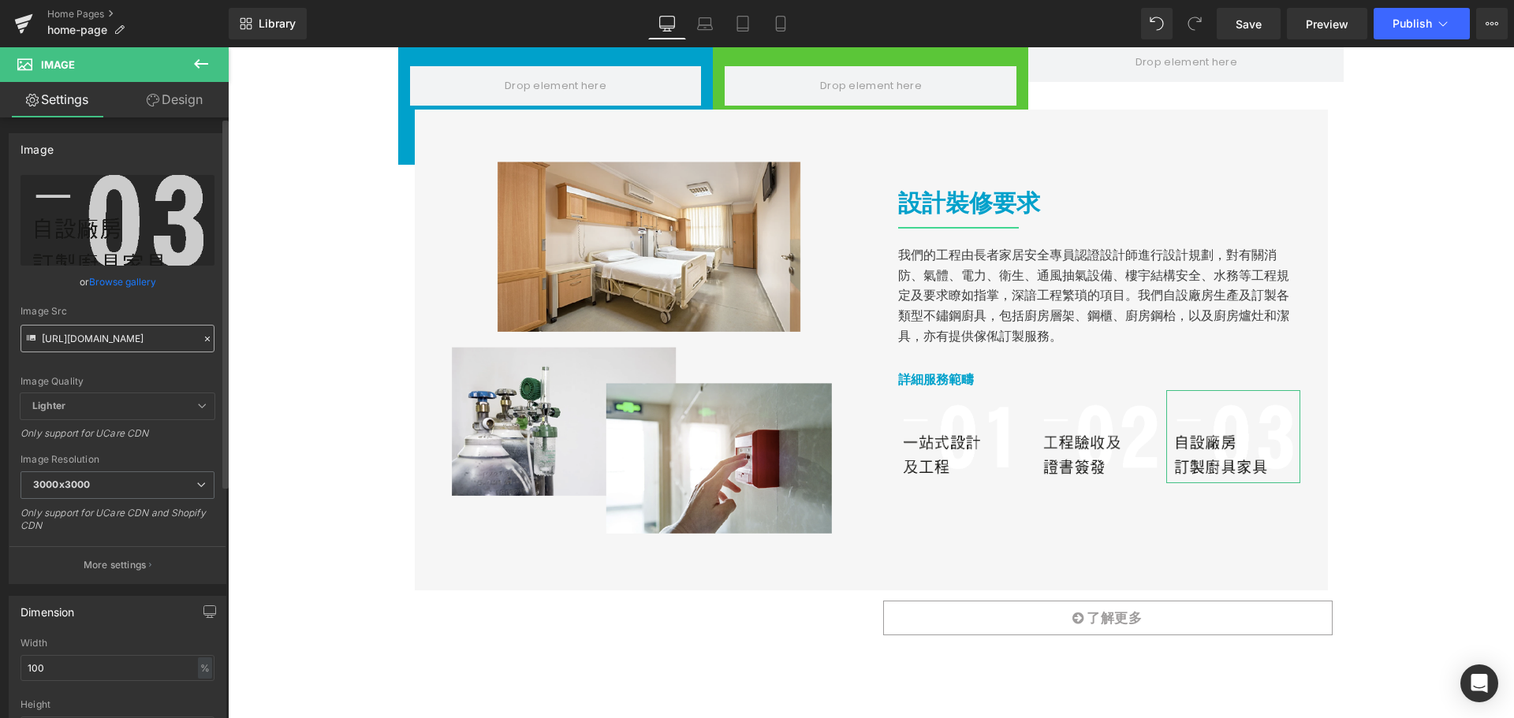
click at [102, 338] on input "[URL][DOMAIN_NAME]" at bounding box center [117, 339] width 194 height 28
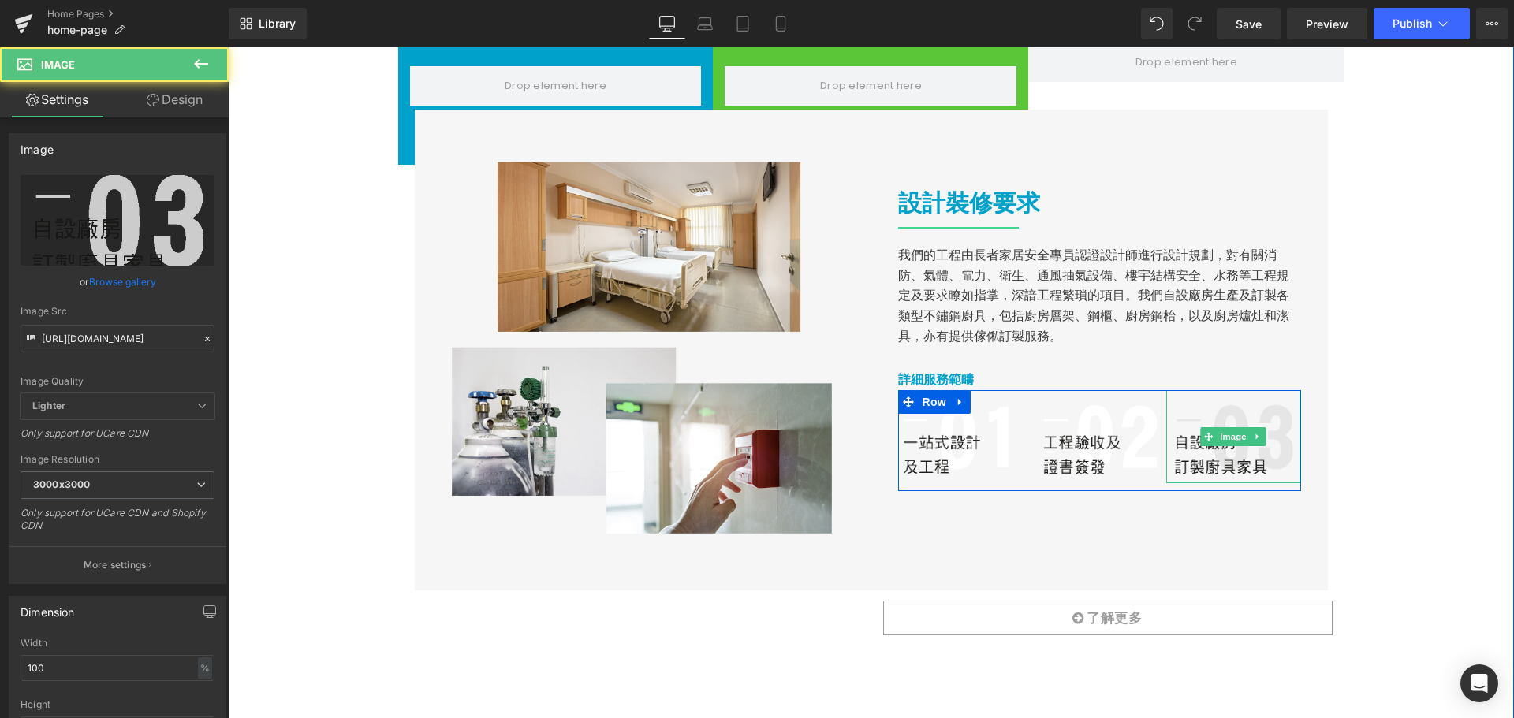
click at [1171, 406] on img at bounding box center [1233, 436] width 134 height 93
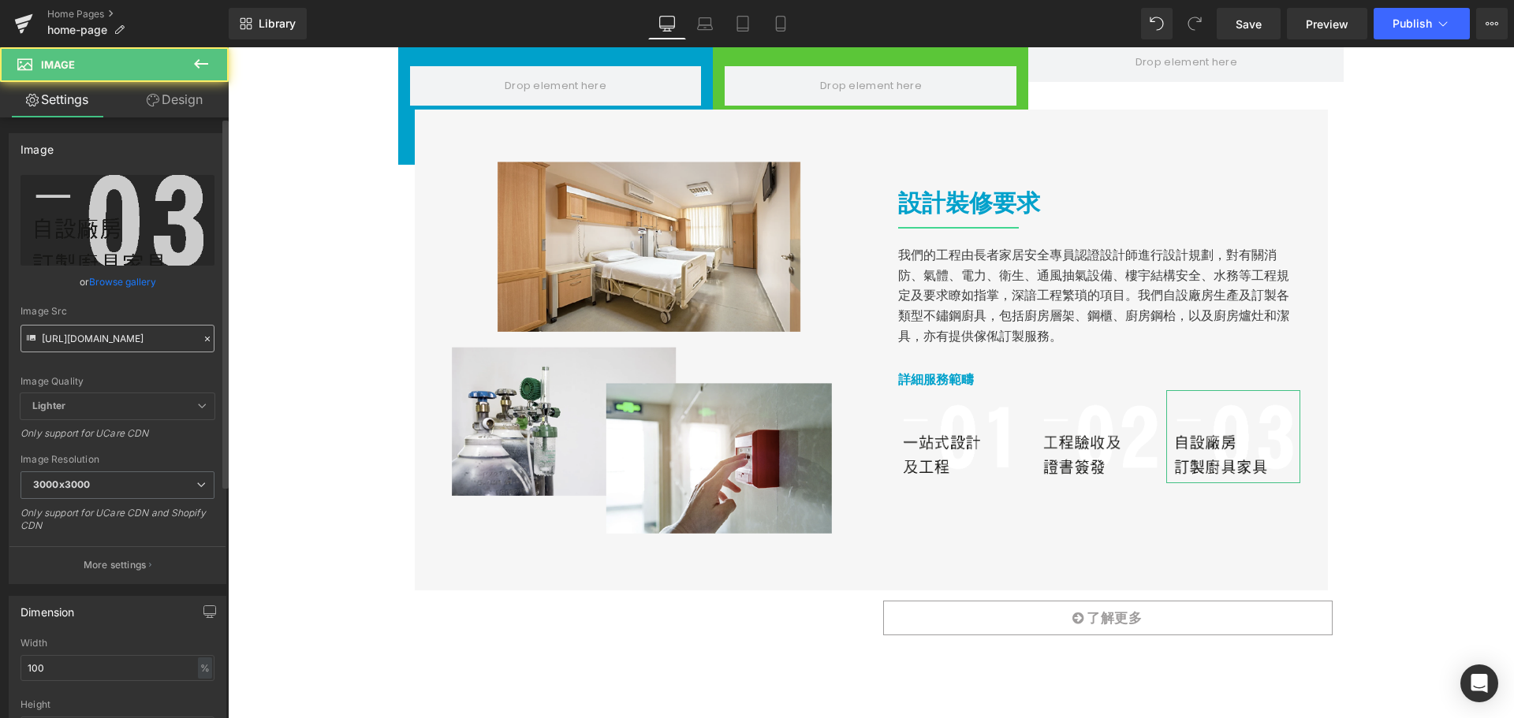
click at [138, 344] on input "[URL][DOMAIN_NAME]" at bounding box center [117, 339] width 194 height 28
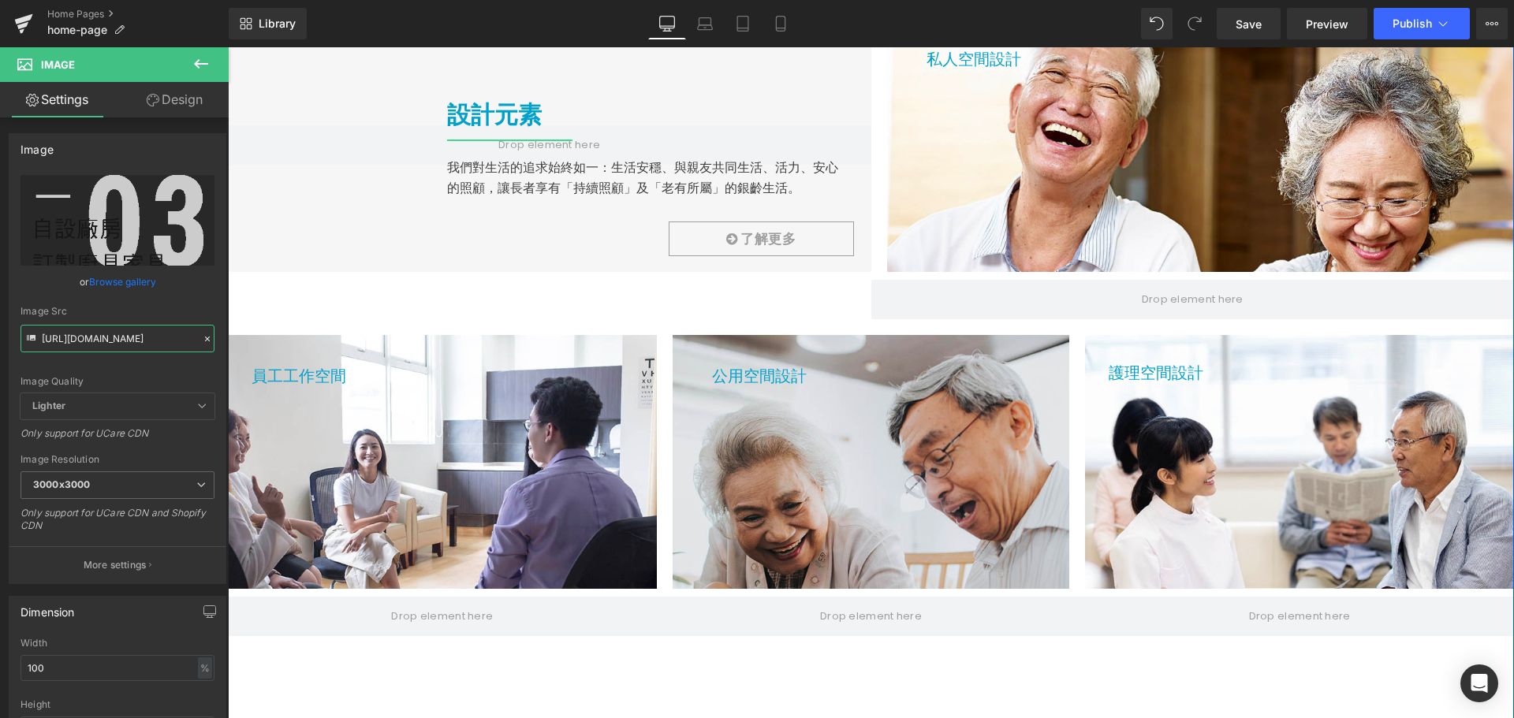
scroll to position [2128, 0]
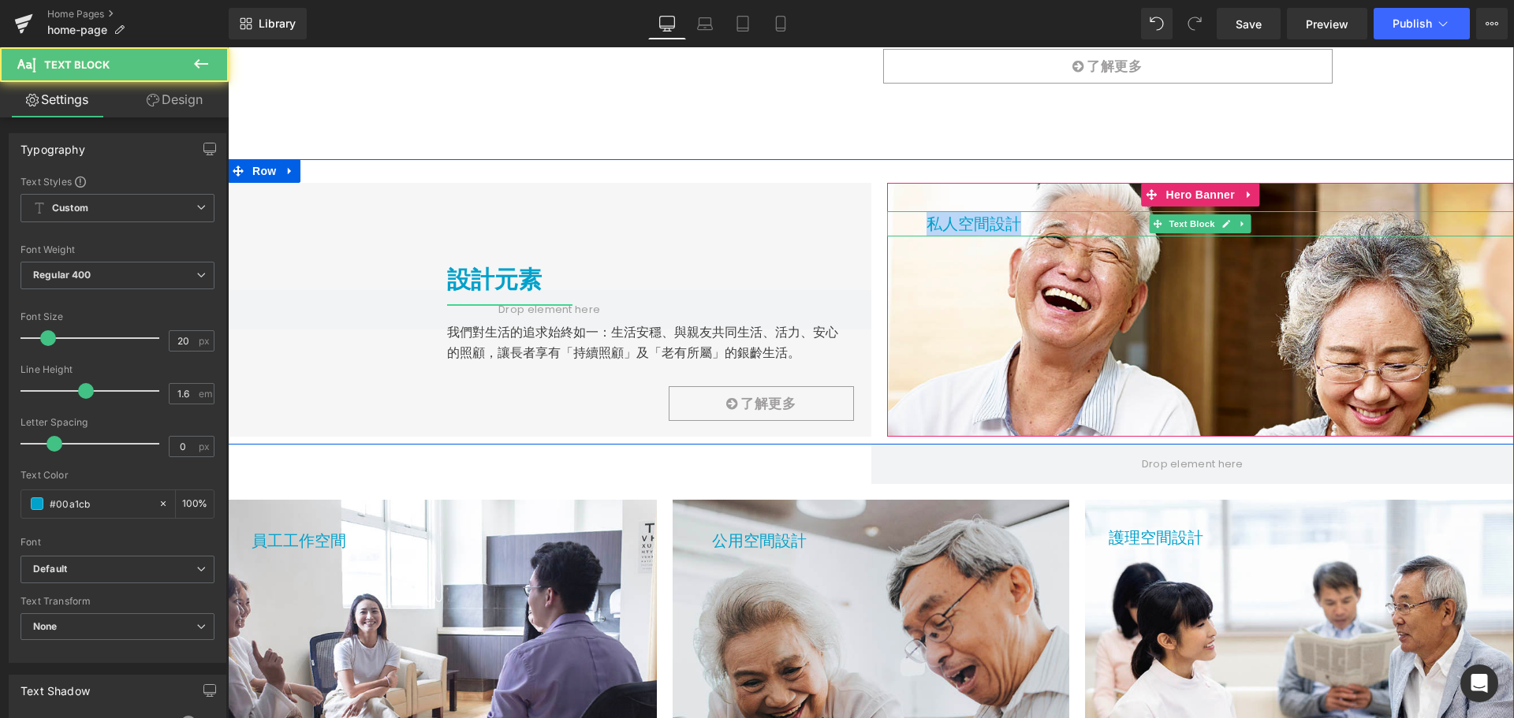
drag, startPoint x: 923, startPoint y: 222, endPoint x: 1015, endPoint y: 223, distance: 92.2
click at [1015, 223] on p "私人空間設計" at bounding box center [1220, 223] width 588 height 25
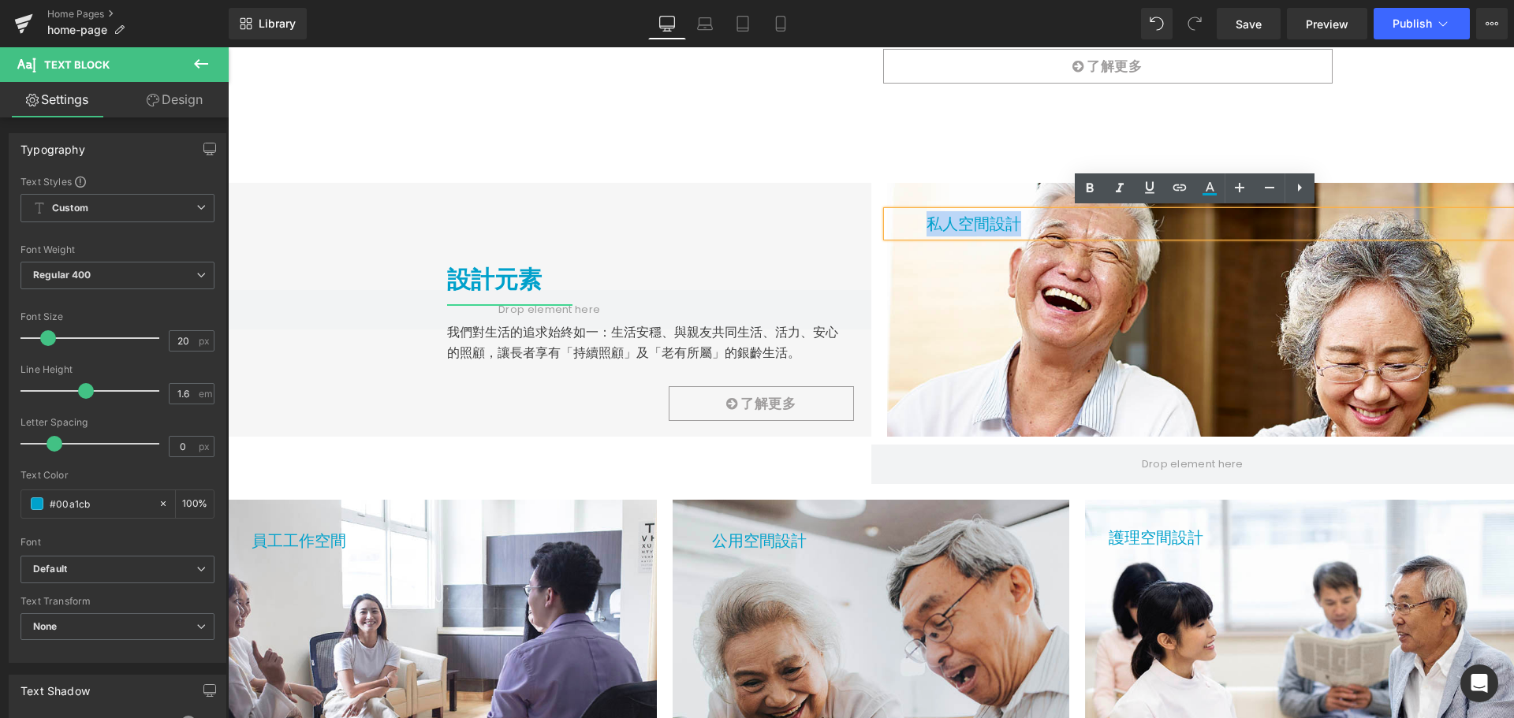
copy p "私人空間設計"
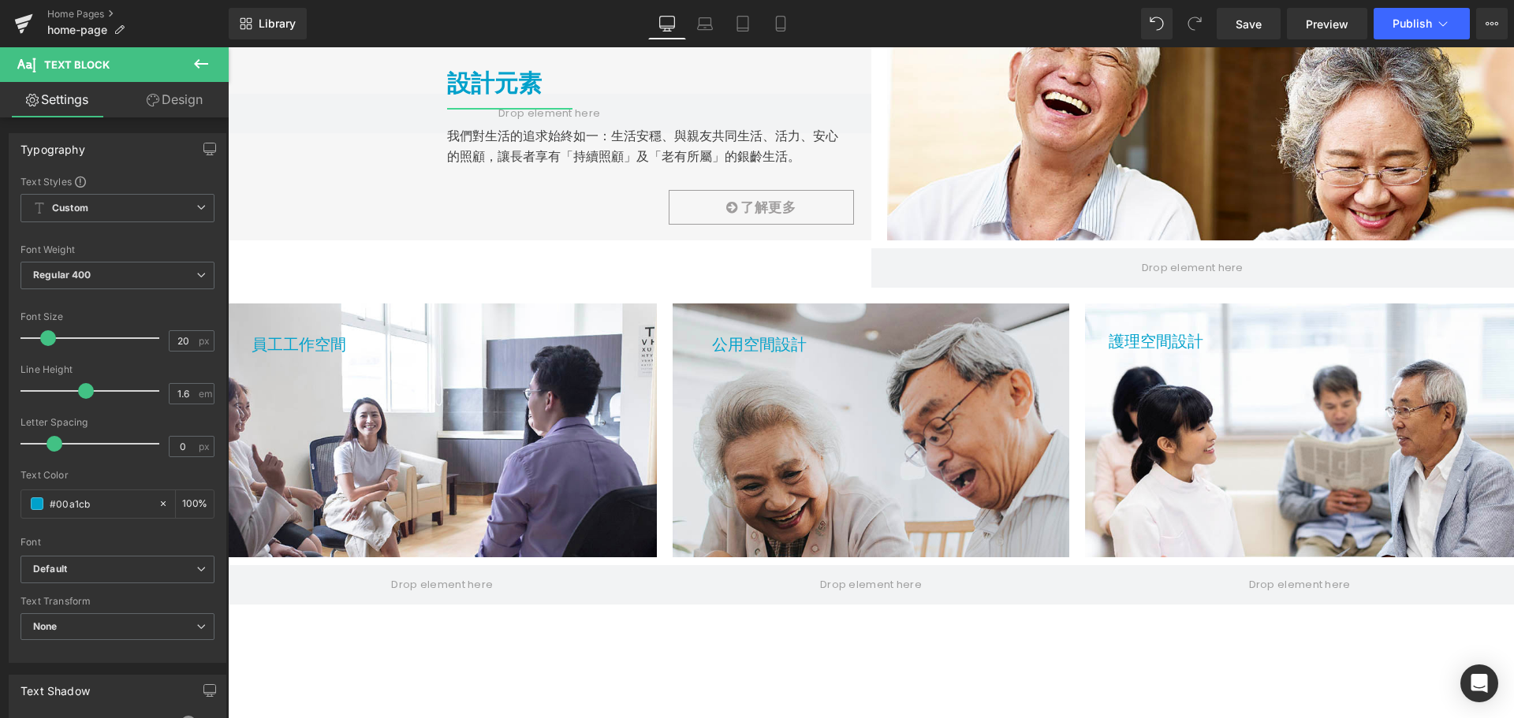
scroll to position [2444, 0]
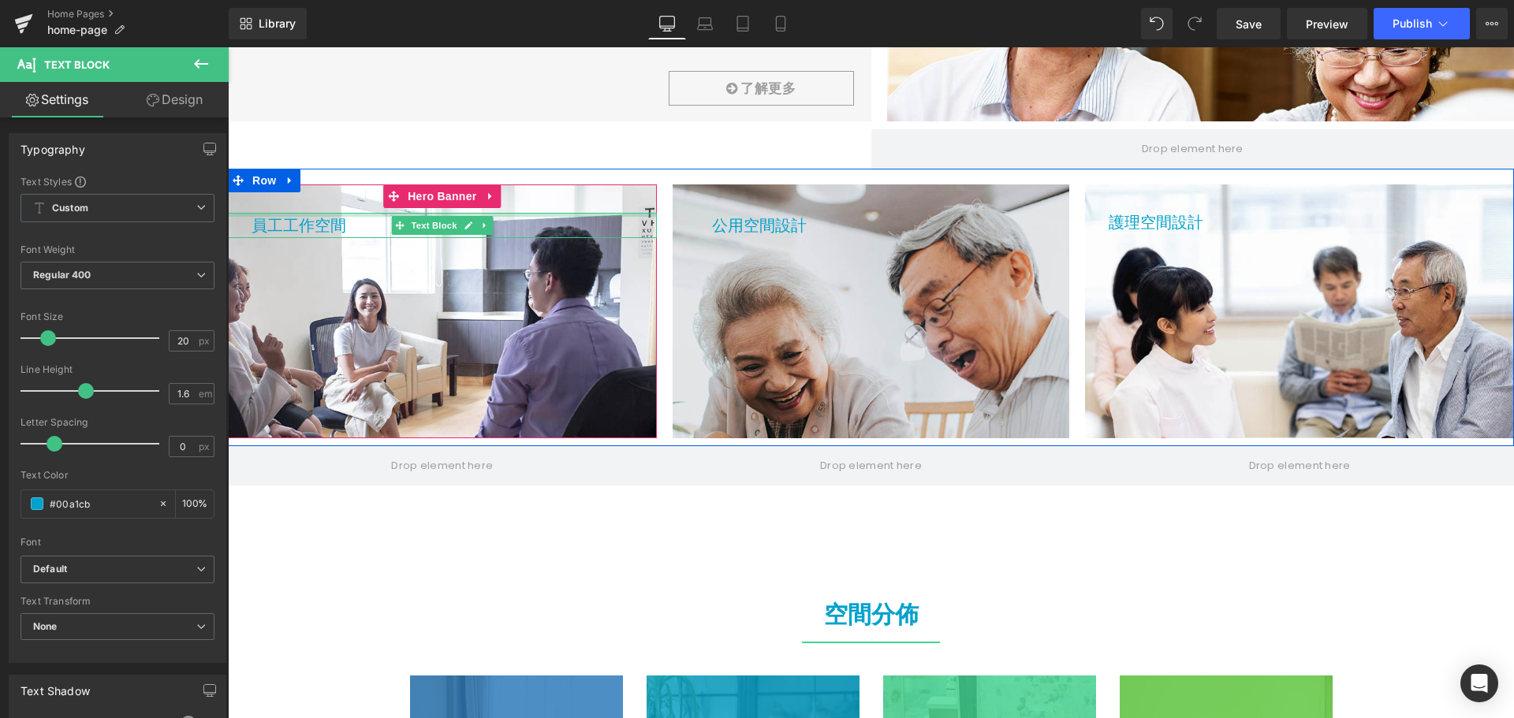
click at [325, 224] on p "員工工作空間" at bounding box center [453, 225] width 405 height 25
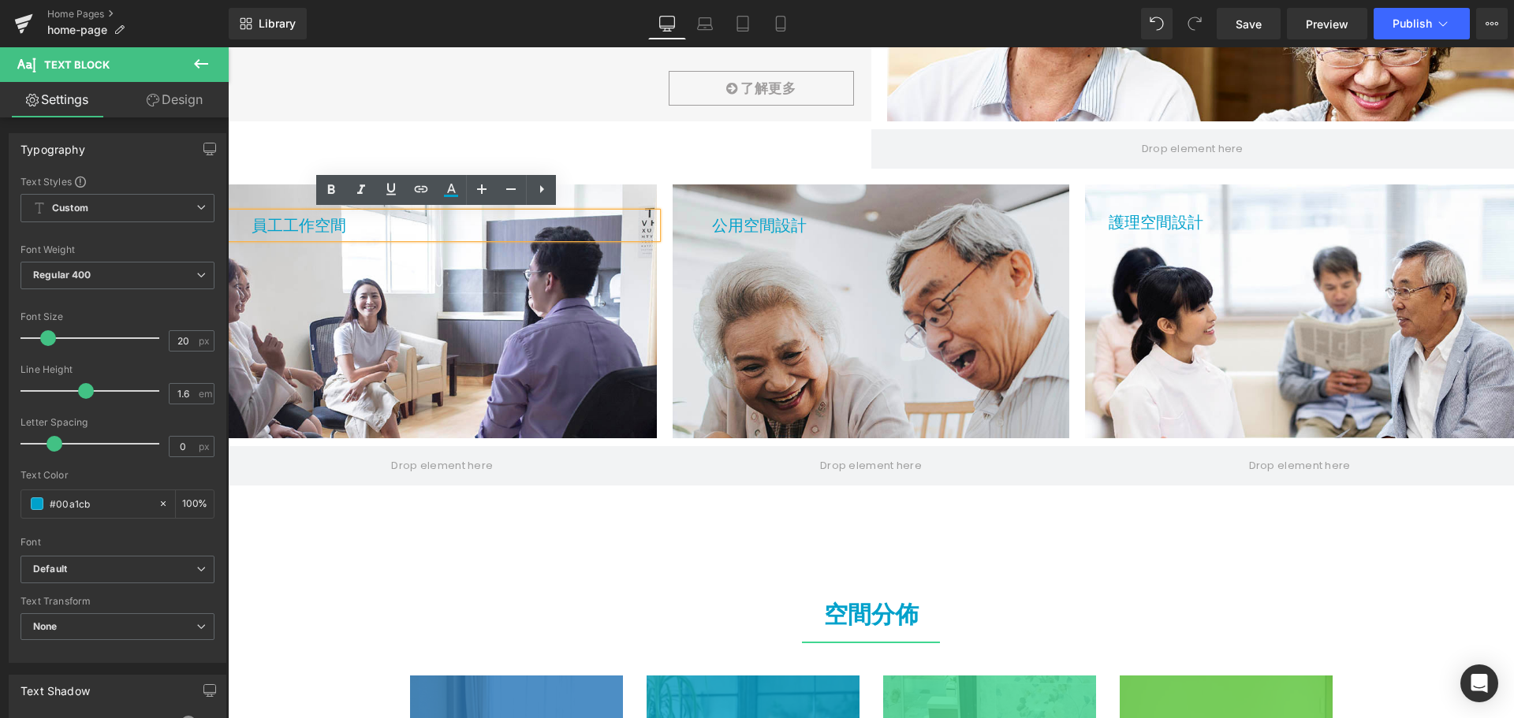
click at [338, 228] on p "員工工作空間" at bounding box center [453, 225] width 405 height 25
drag, startPoint x: 344, startPoint y: 223, endPoint x: 245, endPoint y: 223, distance: 98.5
click at [235, 226] on div "員工工作空間" at bounding box center [442, 225] width 429 height 25
copy p "員工工作空間"
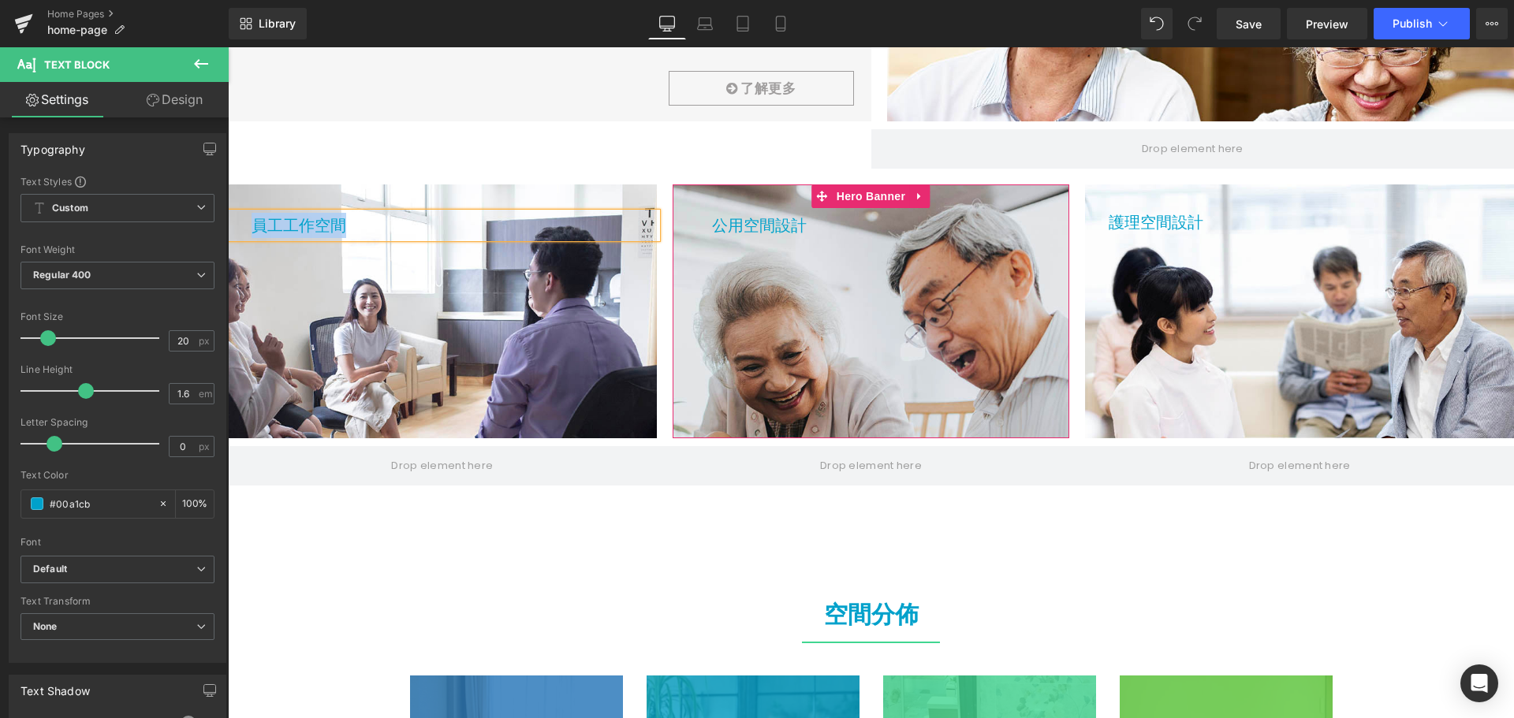
click at [752, 230] on p "公用空間設計" at bounding box center [883, 225] width 342 height 25
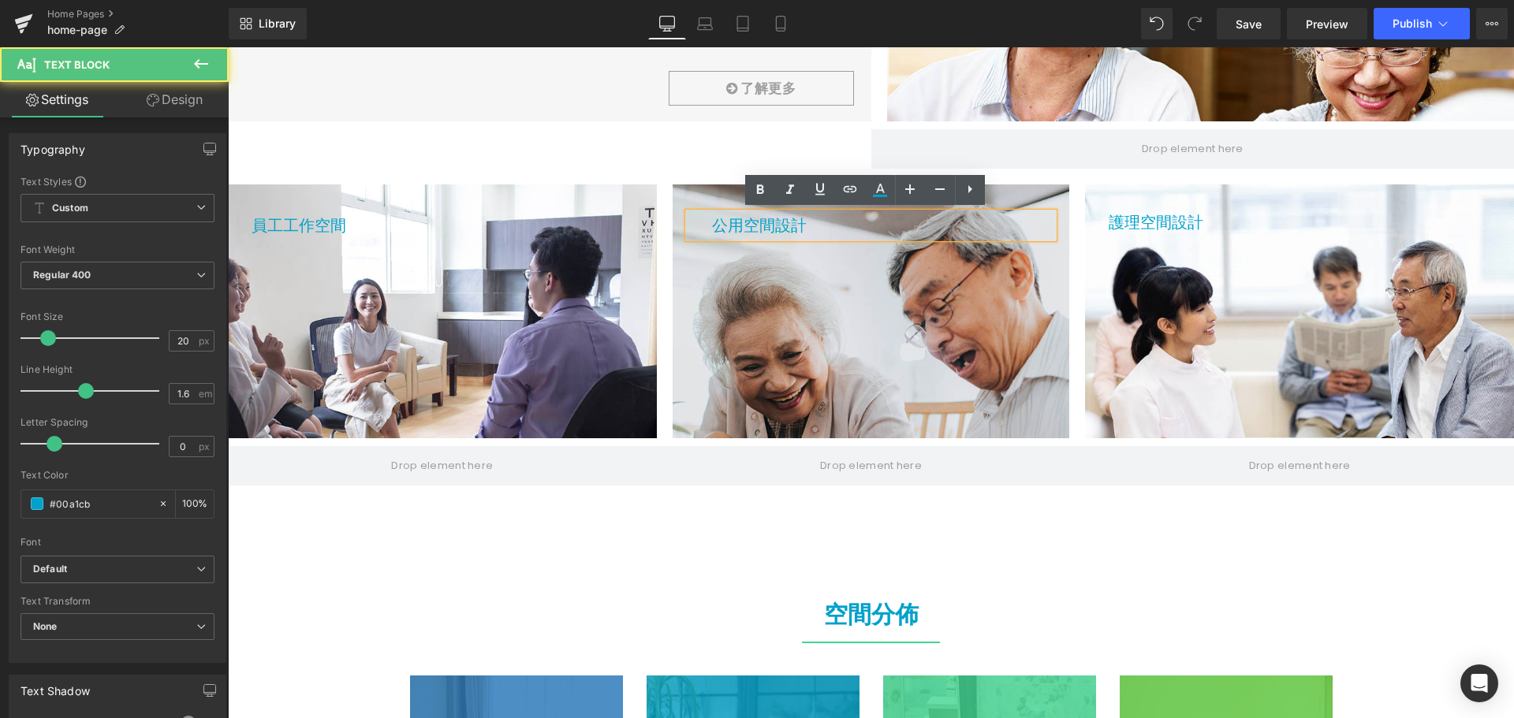
click at [794, 229] on p "公用空間設計" at bounding box center [883, 225] width 342 height 25
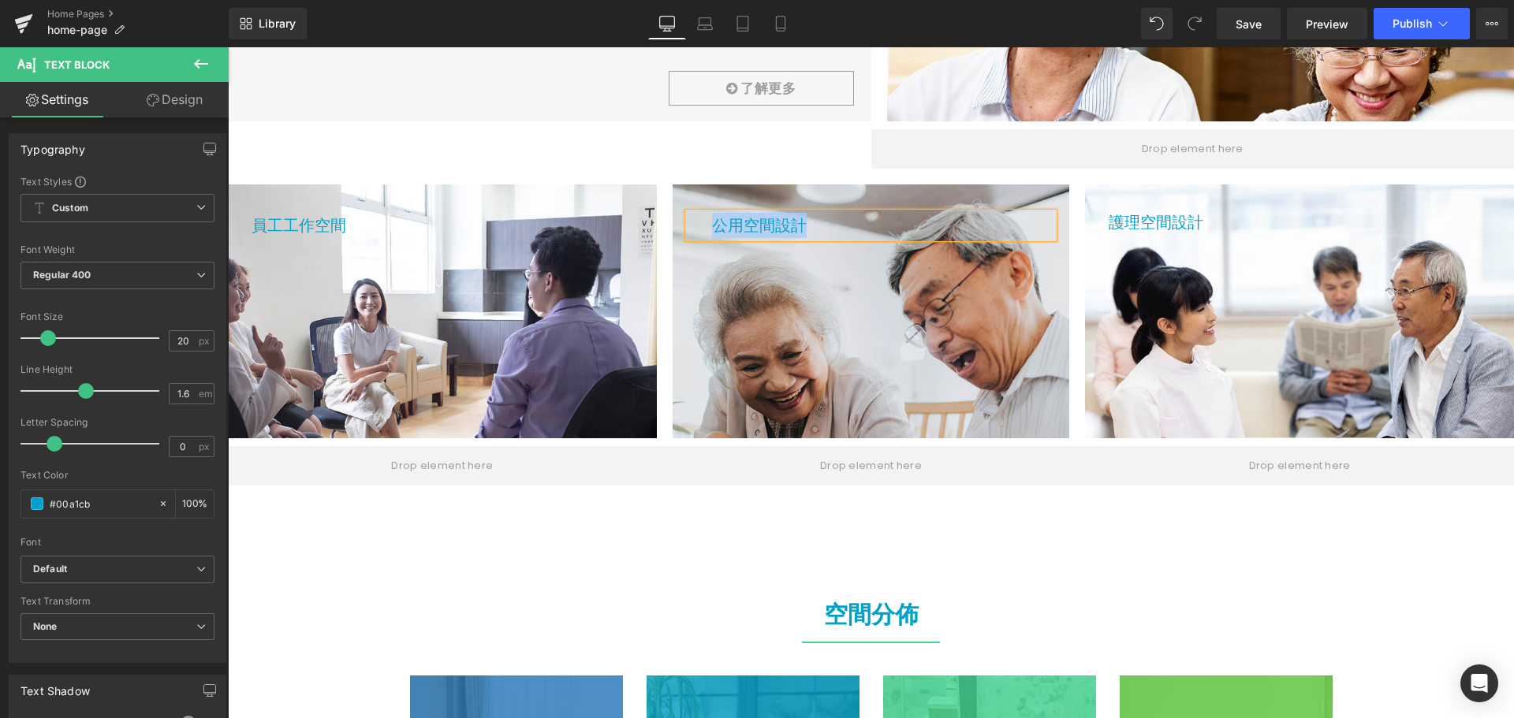
copy p "公用空間設計"
click at [1143, 226] on span "護理空間設計" at bounding box center [1155, 222] width 95 height 22
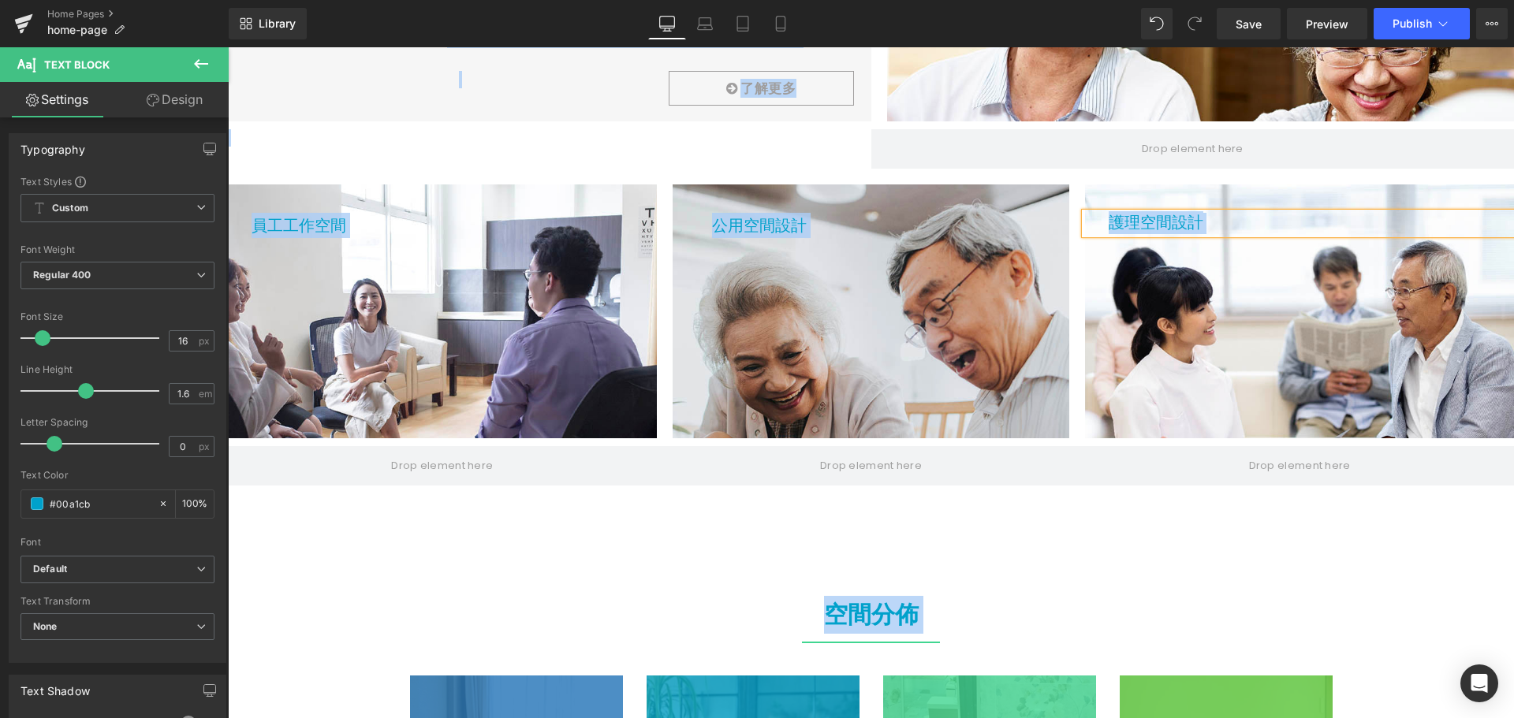
copy body "lore ipsumdolor sita：1074 6724 (CONSECTE) ｜ adip el sedd eius te inci utlabo et…"
click at [1158, 222] on span "護理空間設計" at bounding box center [1155, 222] width 95 height 22
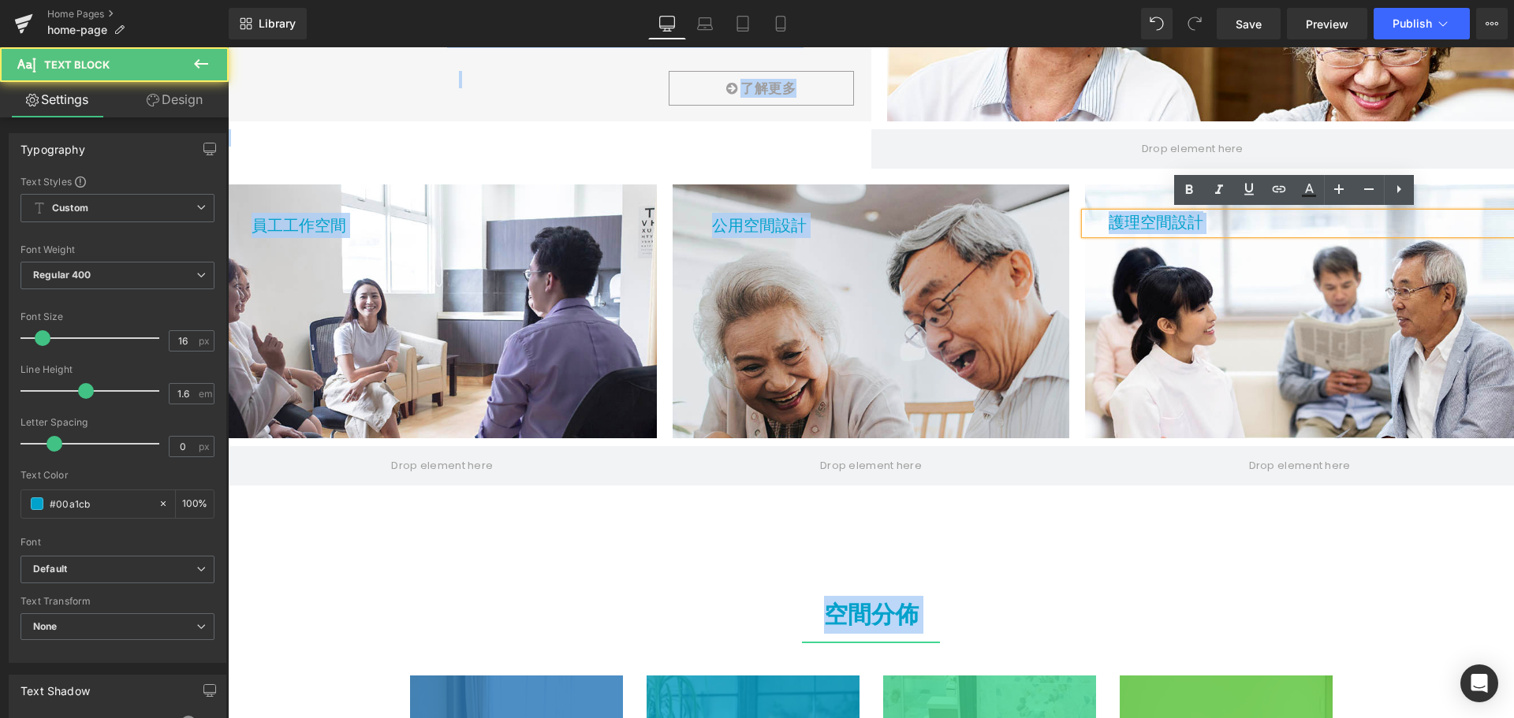
click at [1195, 222] on span "護理空間設計" at bounding box center [1155, 222] width 95 height 22
drag, startPoint x: 1103, startPoint y: 224, endPoint x: 1191, endPoint y: 222, distance: 88.3
click at [1191, 222] on span "護理空間設計" at bounding box center [1155, 222] width 95 height 22
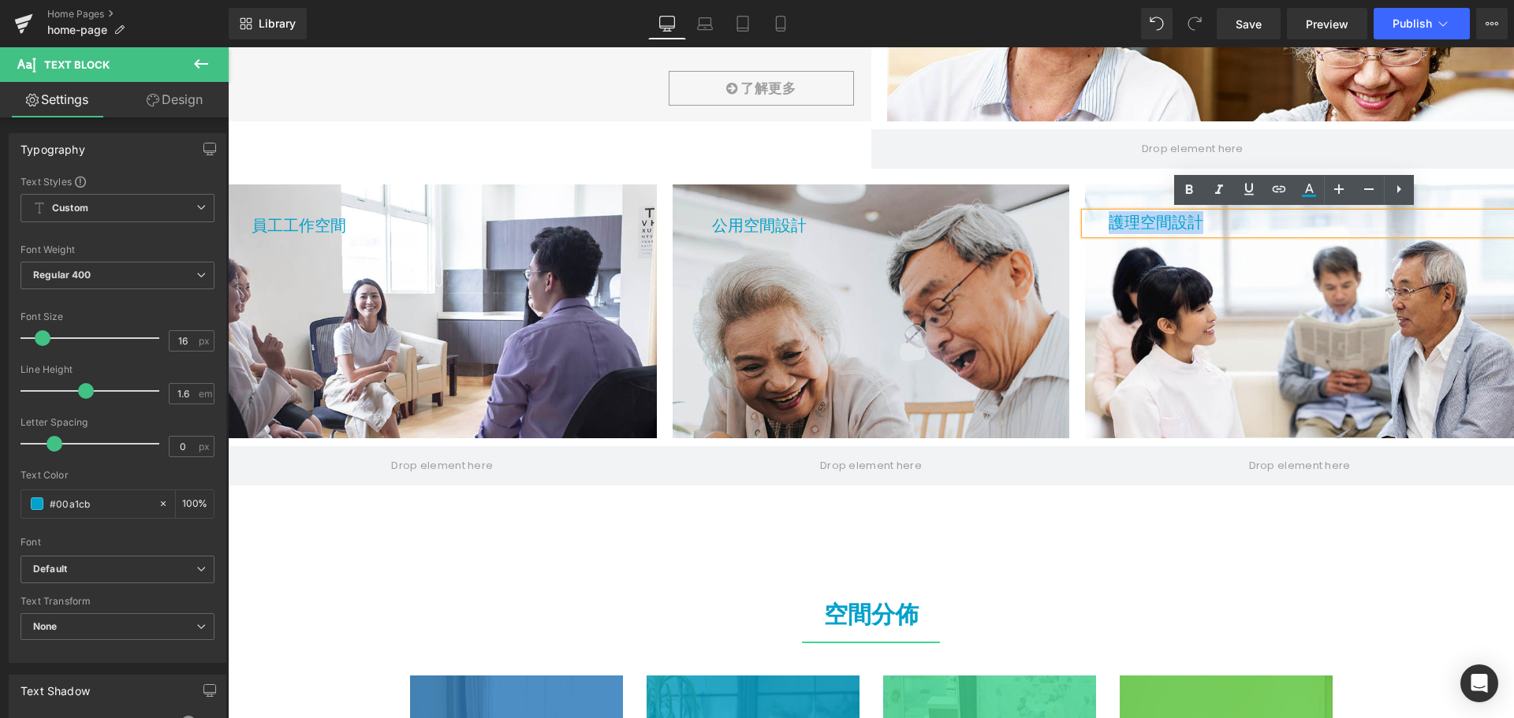
copy span "護理空間設計"
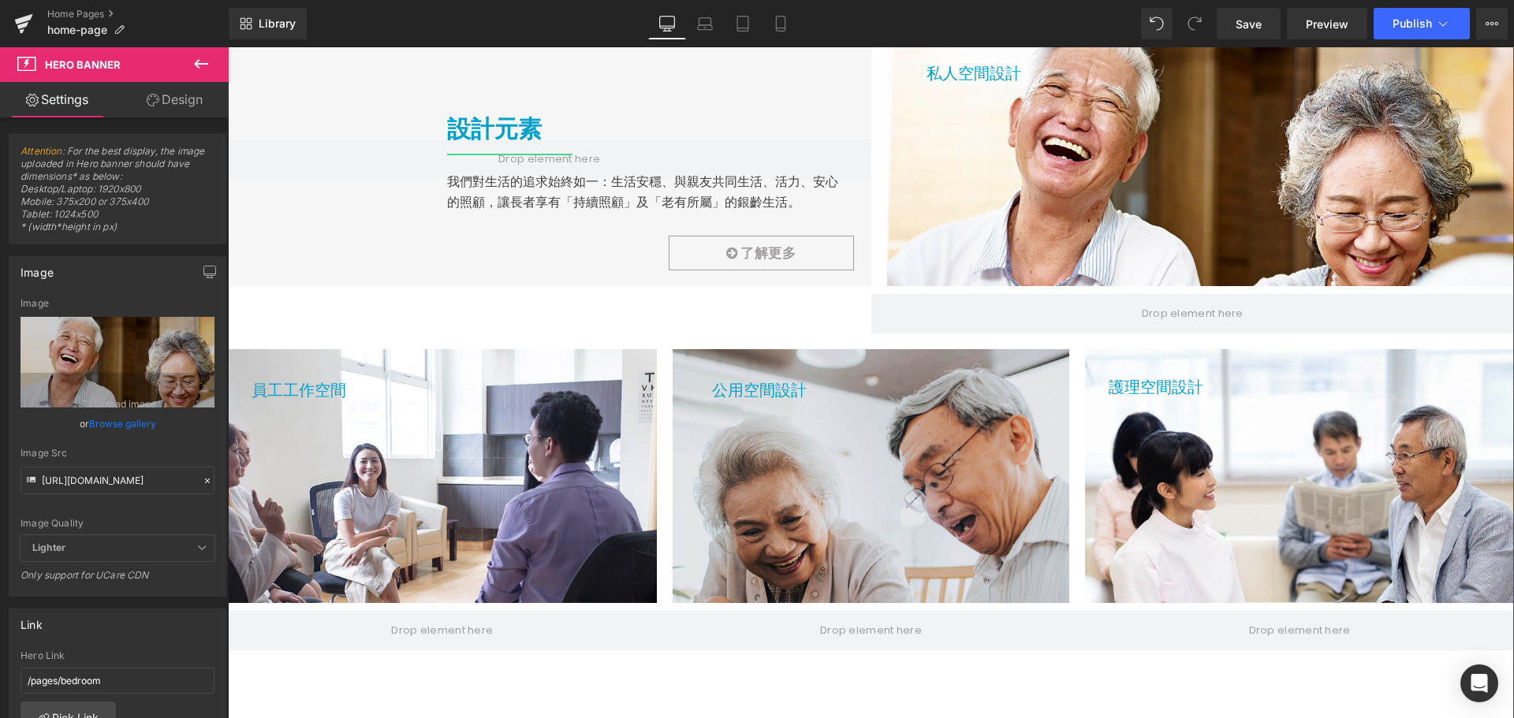
scroll to position [2286, 0]
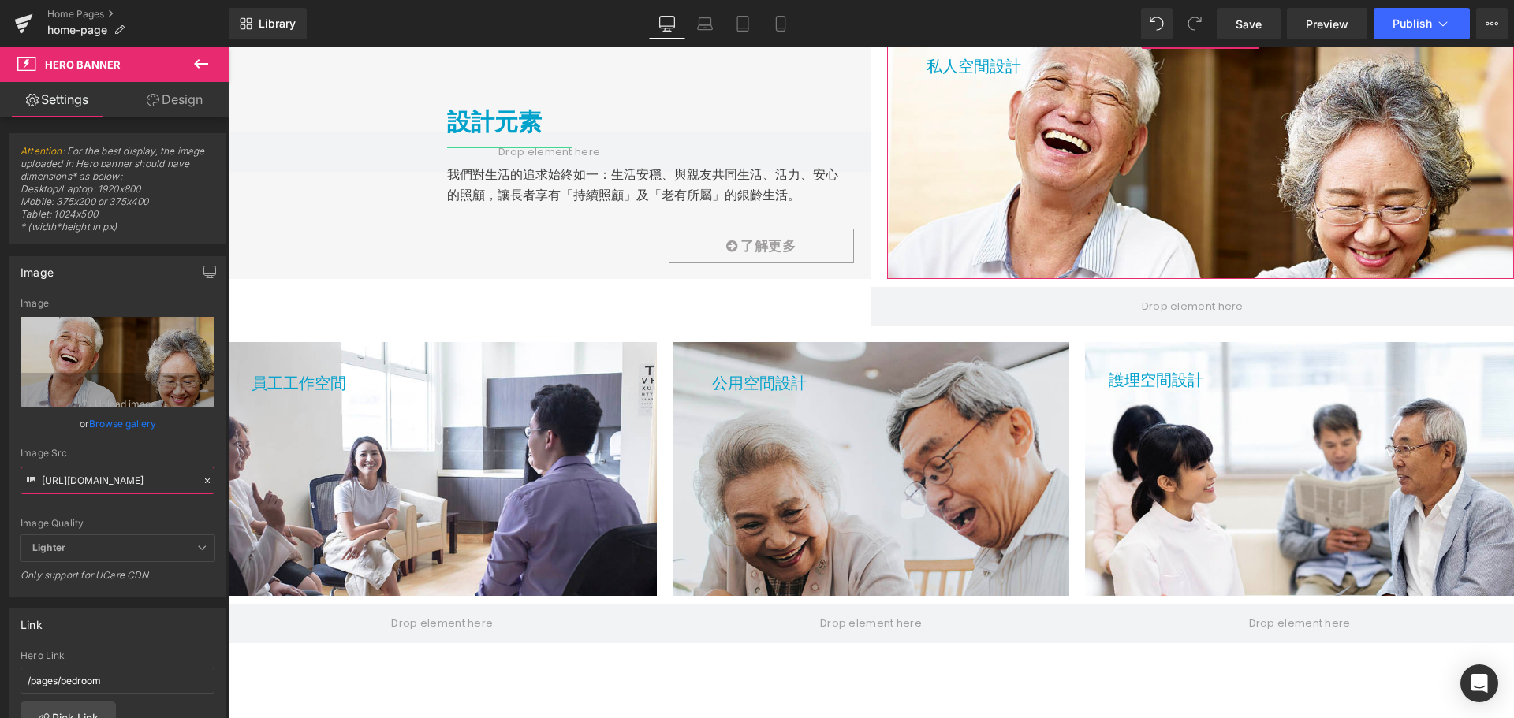
click at [131, 477] on input "[URL][DOMAIN_NAME]" at bounding box center [117, 481] width 194 height 28
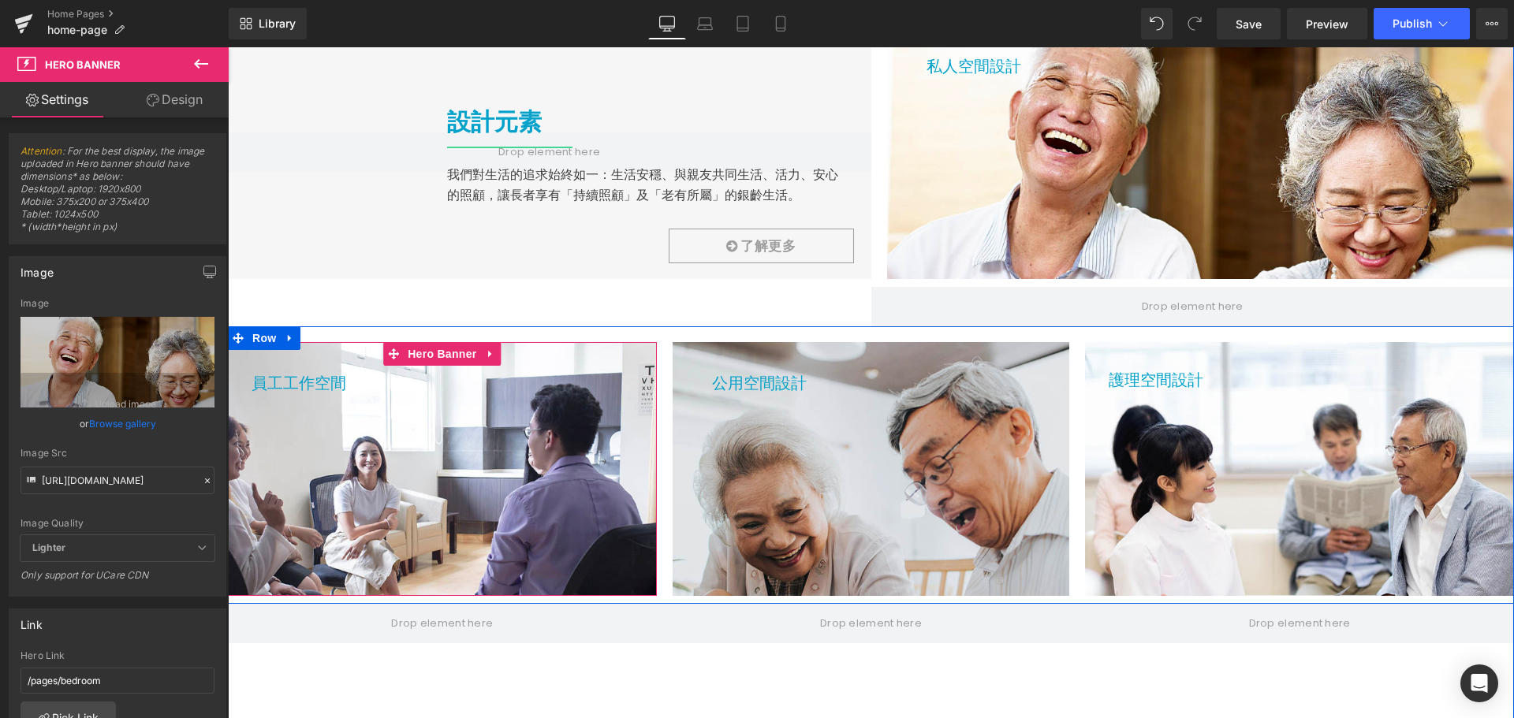
click at [380, 449] on span "員工工作空間 Text Block" at bounding box center [442, 468] width 429 height 39
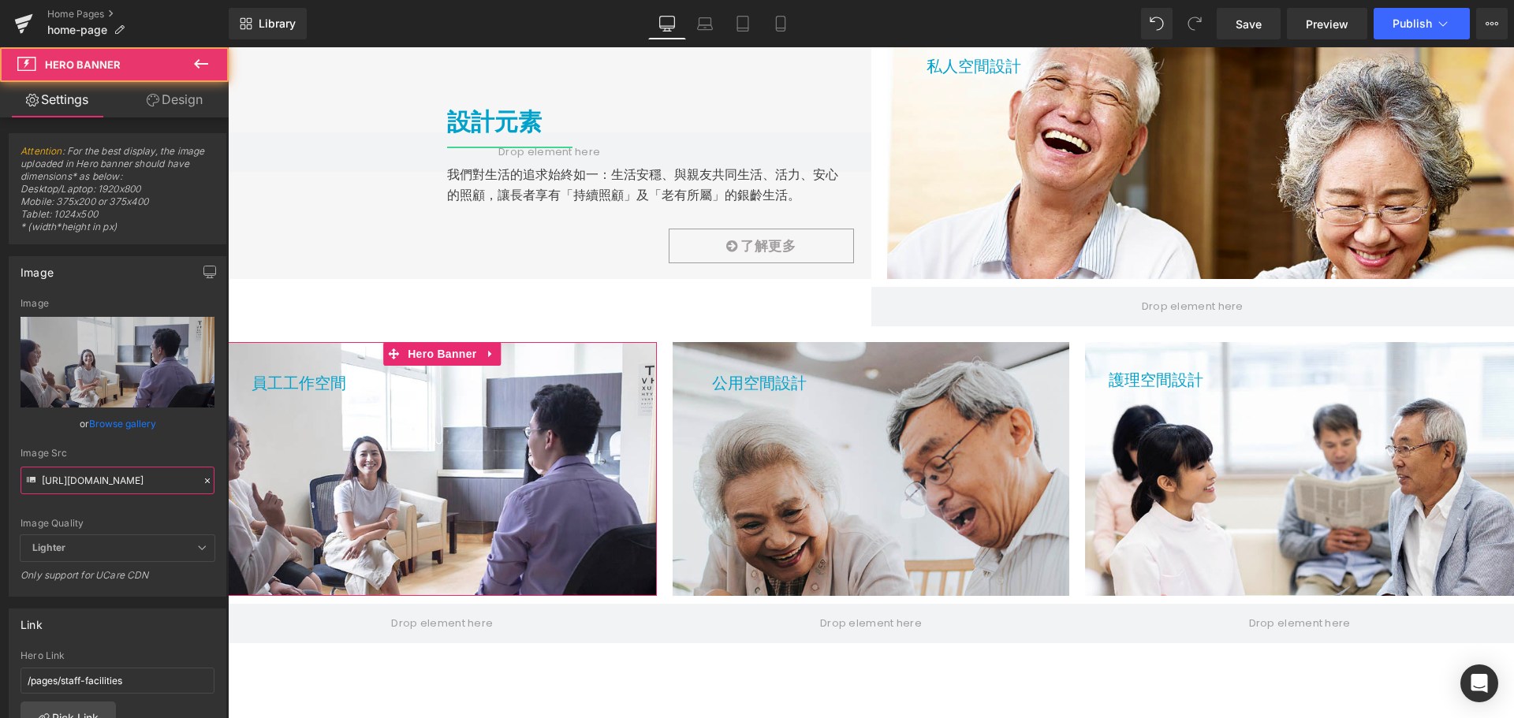
click at [129, 479] on input "[URL][DOMAIN_NAME]" at bounding box center [117, 481] width 194 height 28
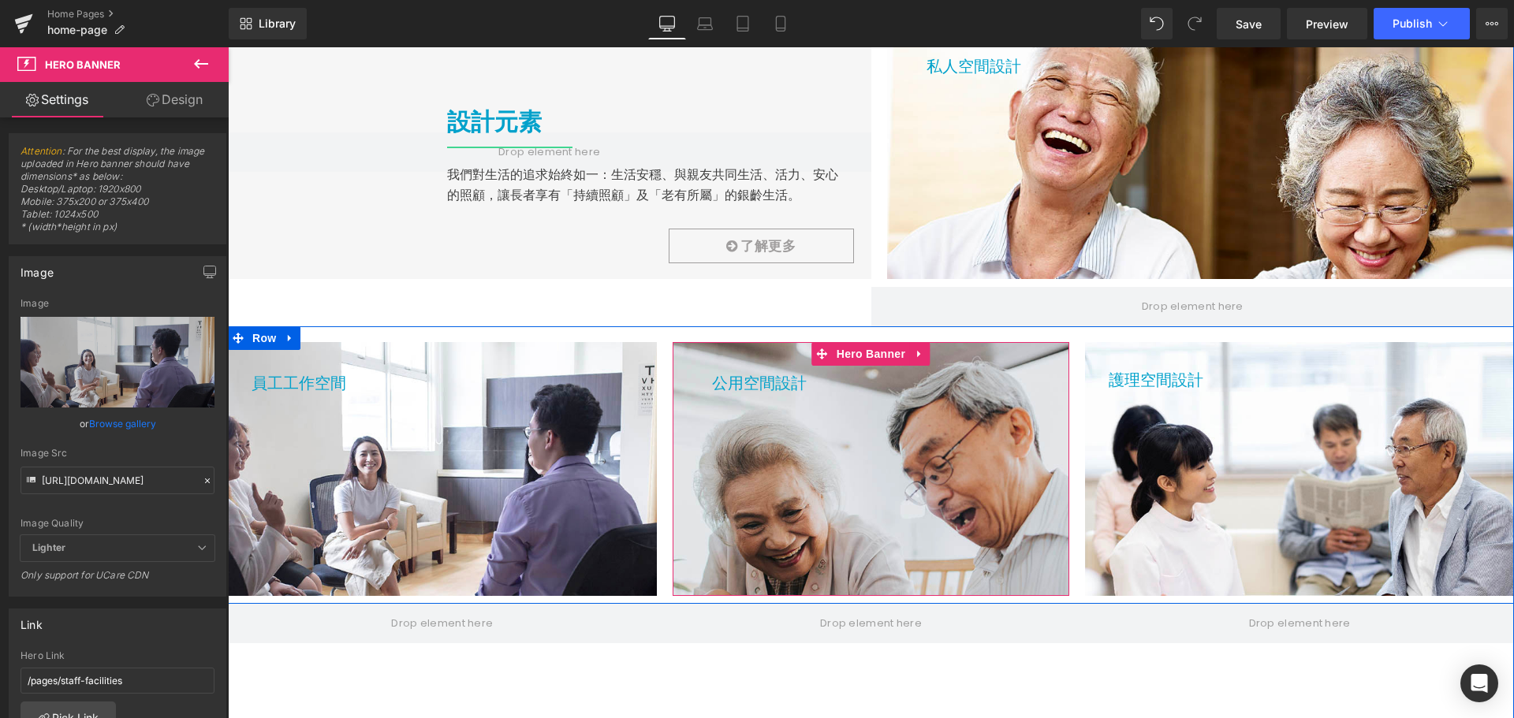
click at [914, 492] on div at bounding box center [870, 469] width 397 height 254
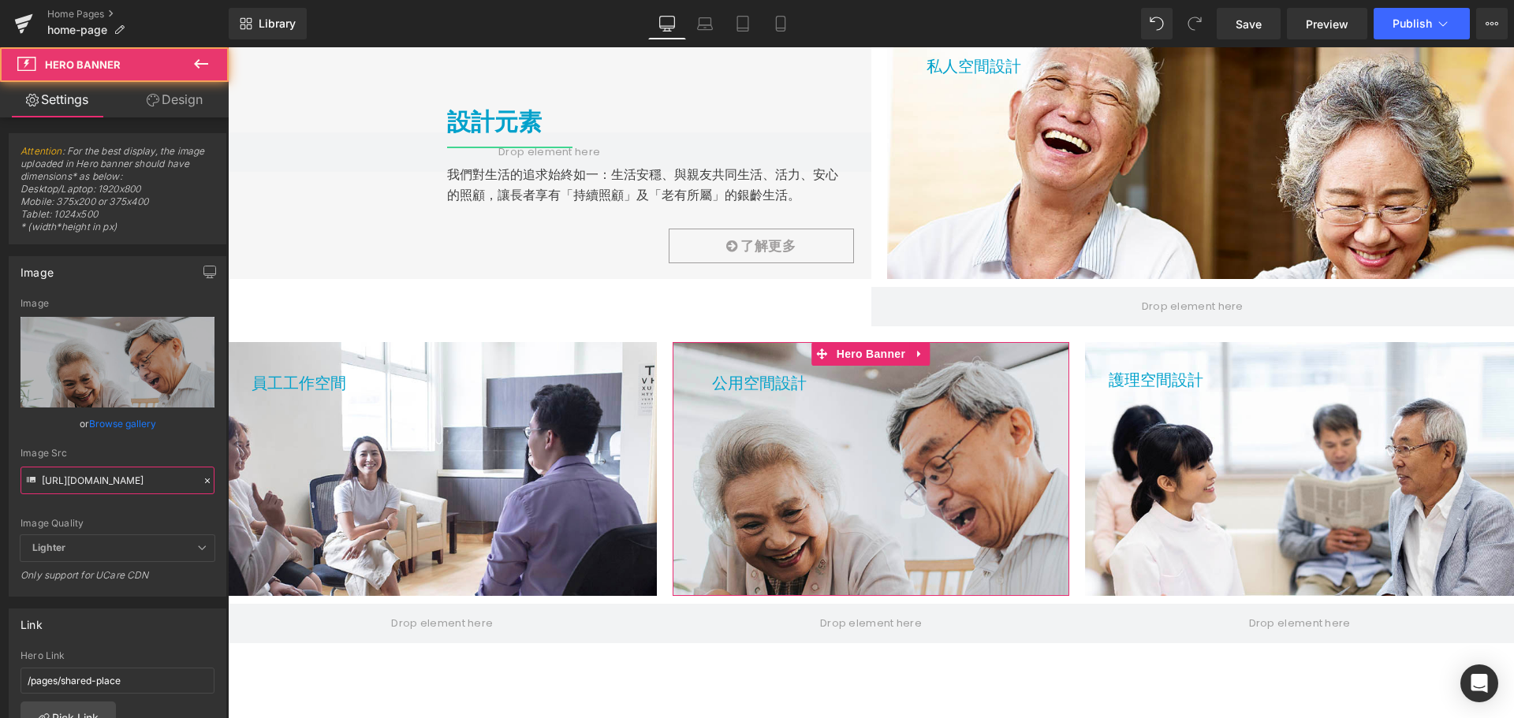
click at [80, 484] on input "[URL][DOMAIN_NAME]" at bounding box center [117, 481] width 194 height 28
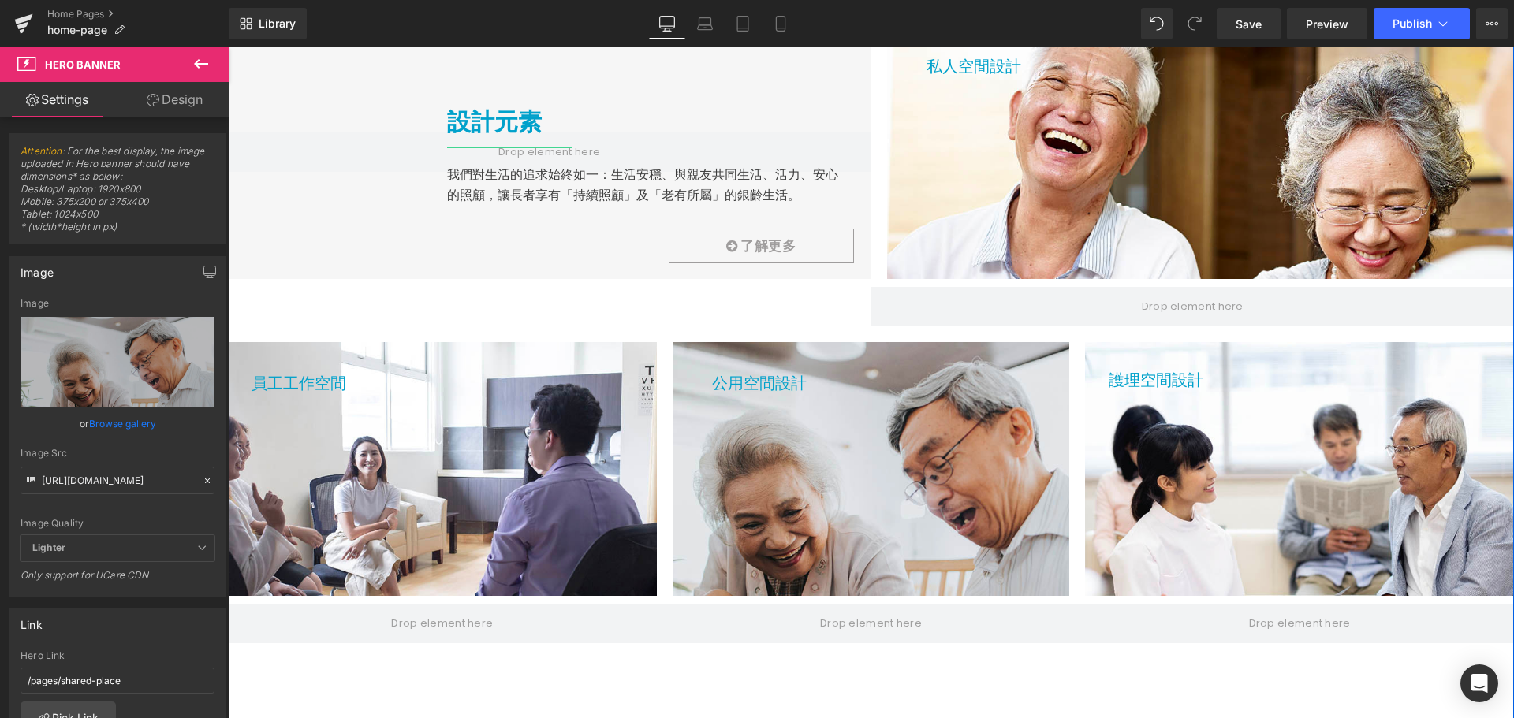
click at [1213, 453] on span "護理空間設計 Text Block" at bounding box center [1299, 468] width 429 height 39
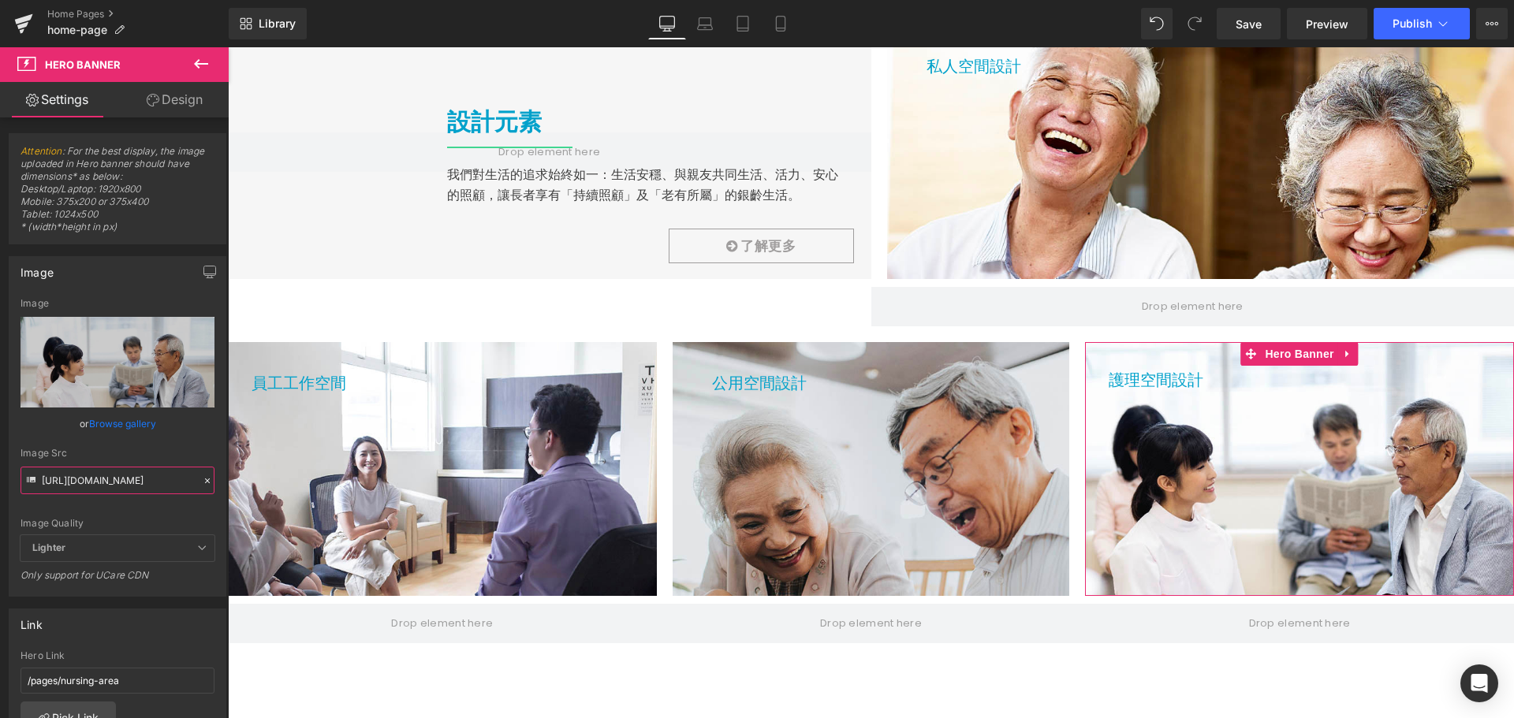
click at [122, 491] on input "[URL][DOMAIN_NAME]" at bounding box center [117, 481] width 194 height 28
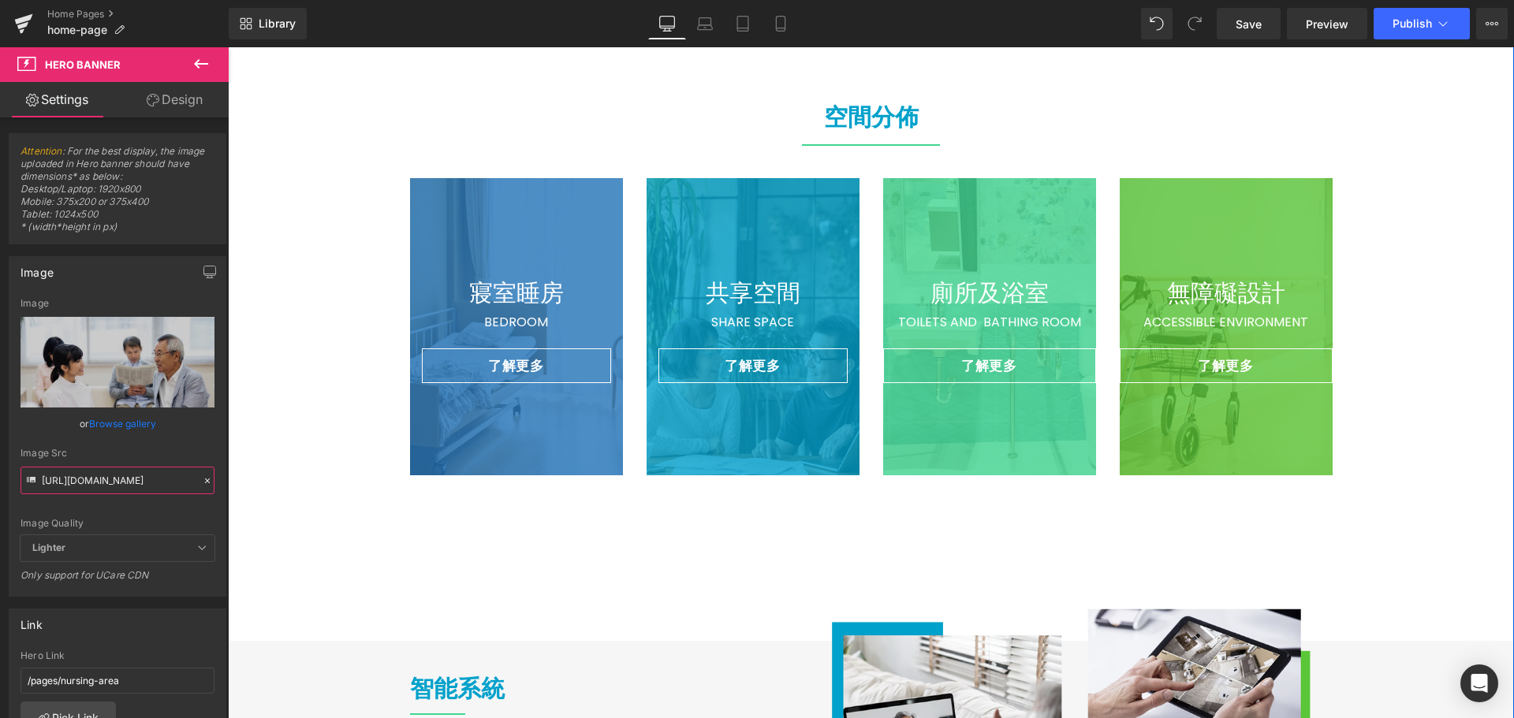
scroll to position [3074, 0]
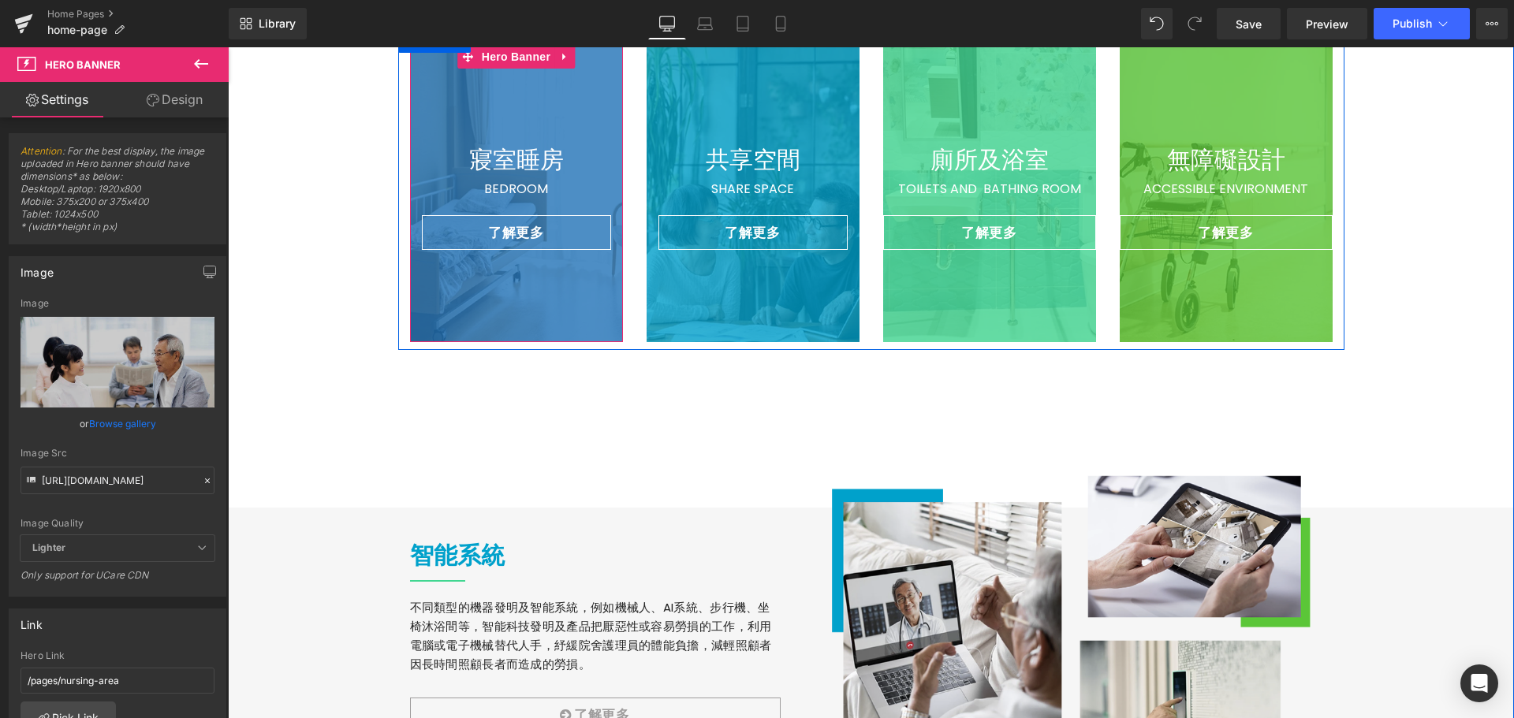
click at [572, 98] on div at bounding box center [516, 193] width 213 height 297
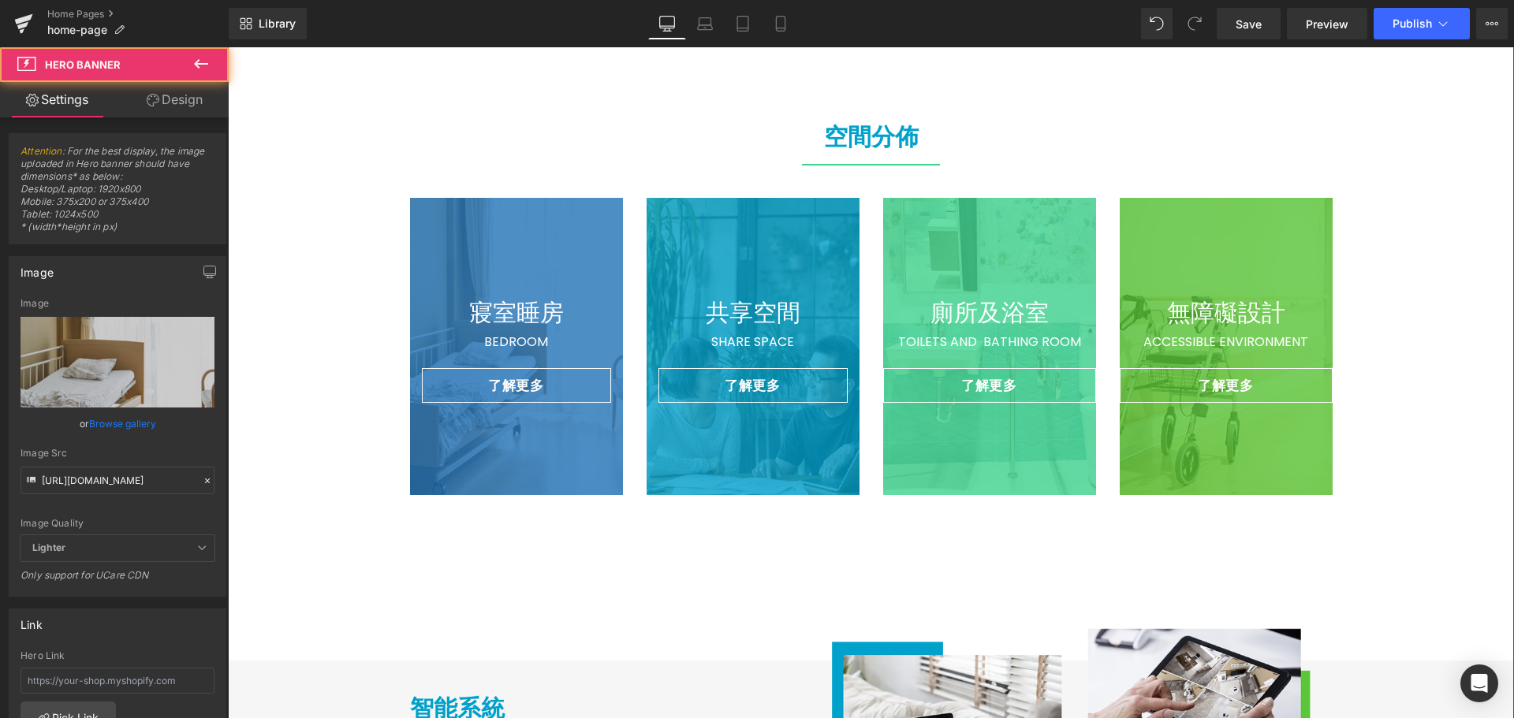
scroll to position [2917, 0]
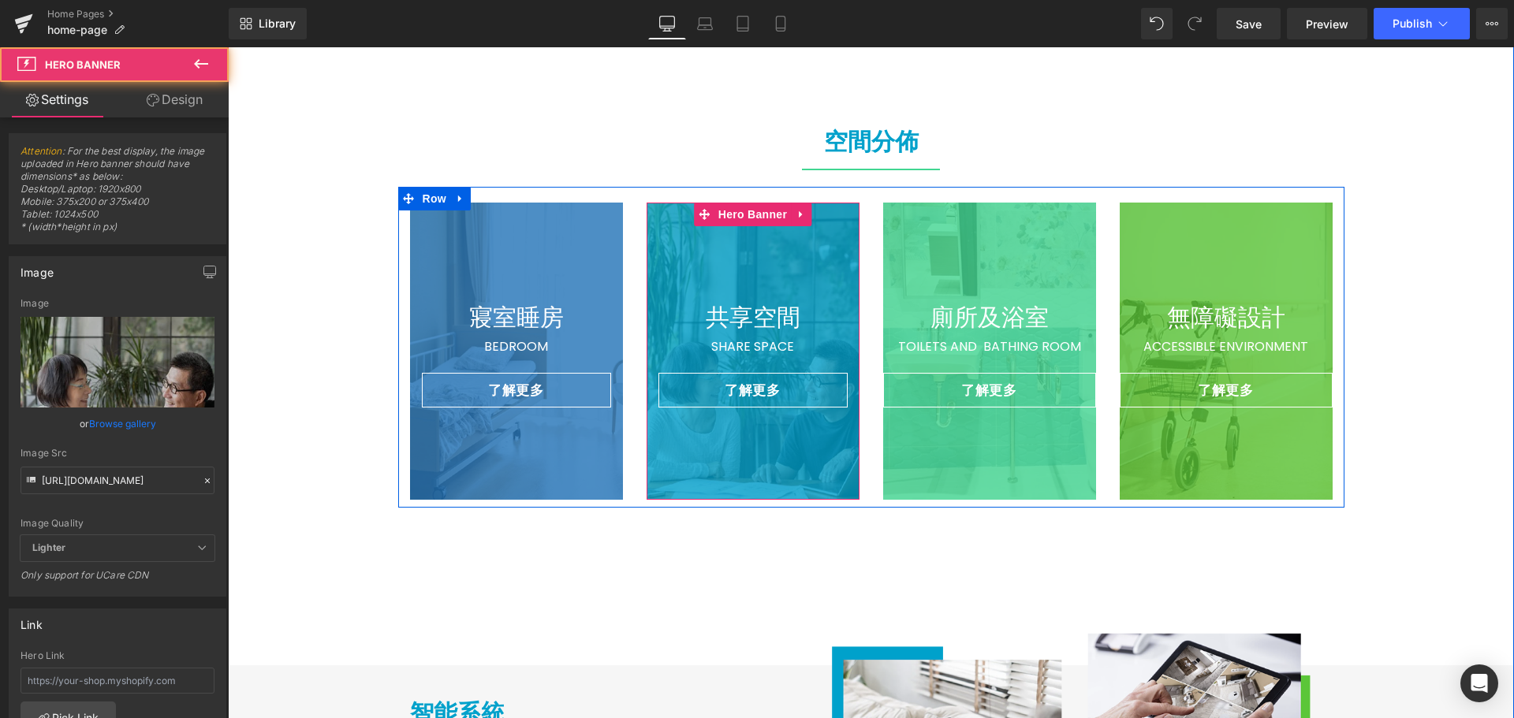
click at [801, 268] on div at bounding box center [752, 351] width 213 height 297
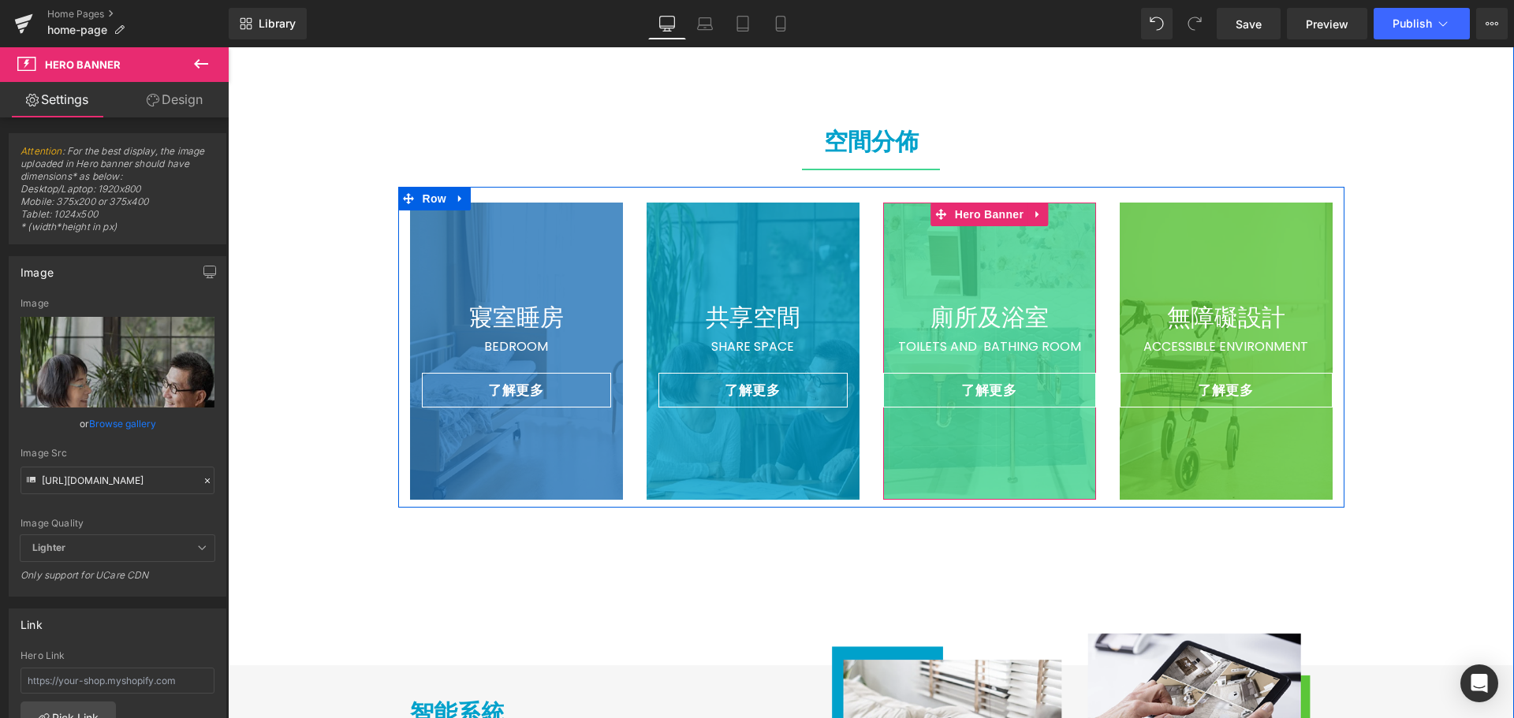
click at [1048, 248] on div at bounding box center [989, 351] width 213 height 297
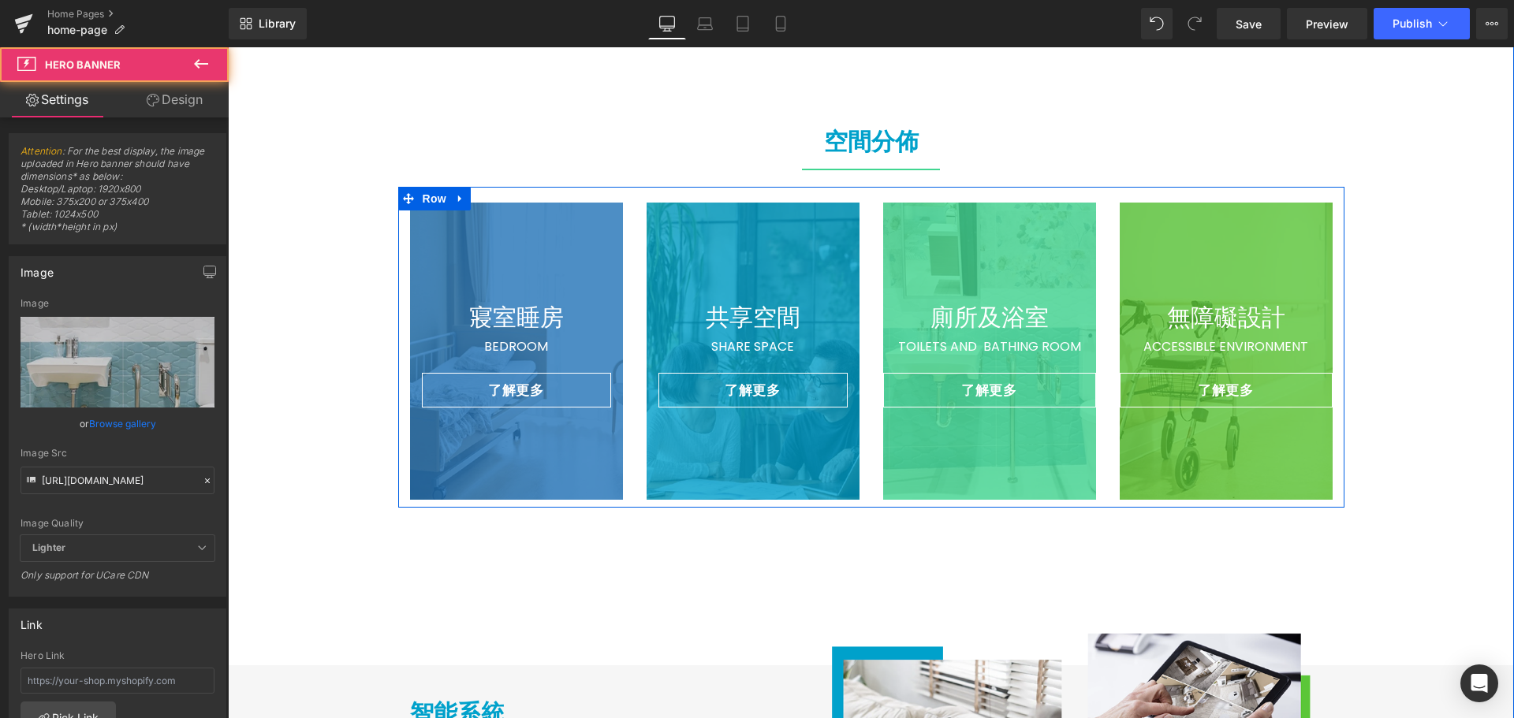
click at [1224, 248] on div at bounding box center [1225, 351] width 213 height 297
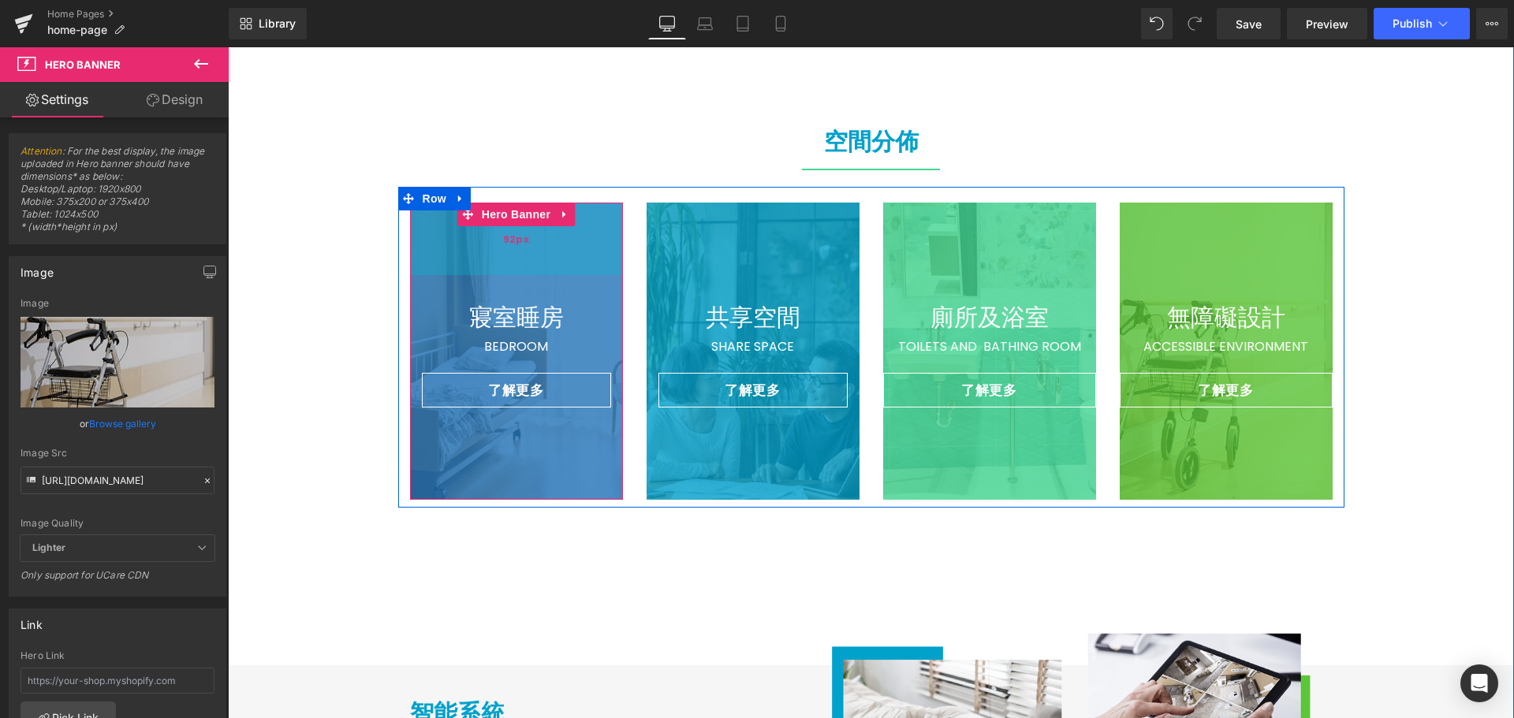
click at [572, 244] on div "92px" at bounding box center [516, 239] width 213 height 73
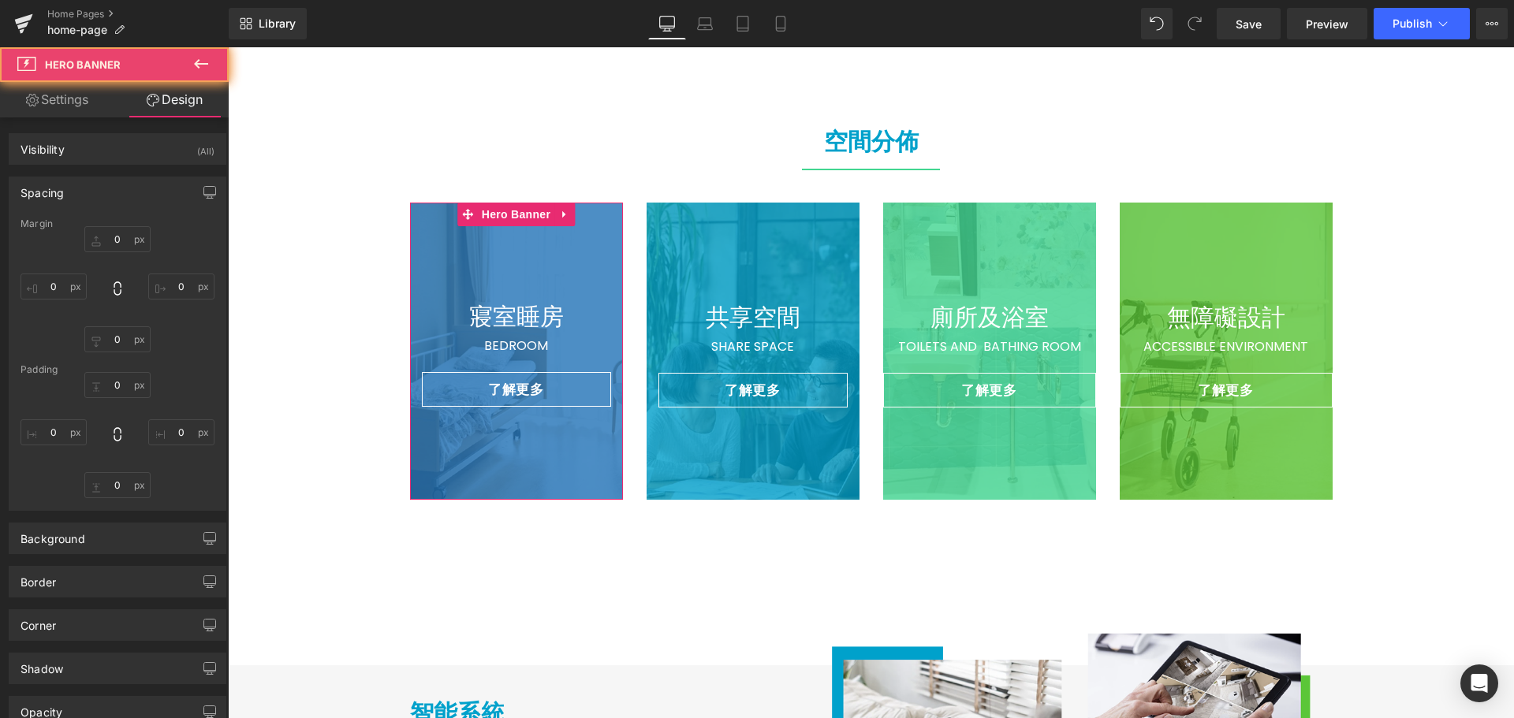
type input "0"
type input "91"
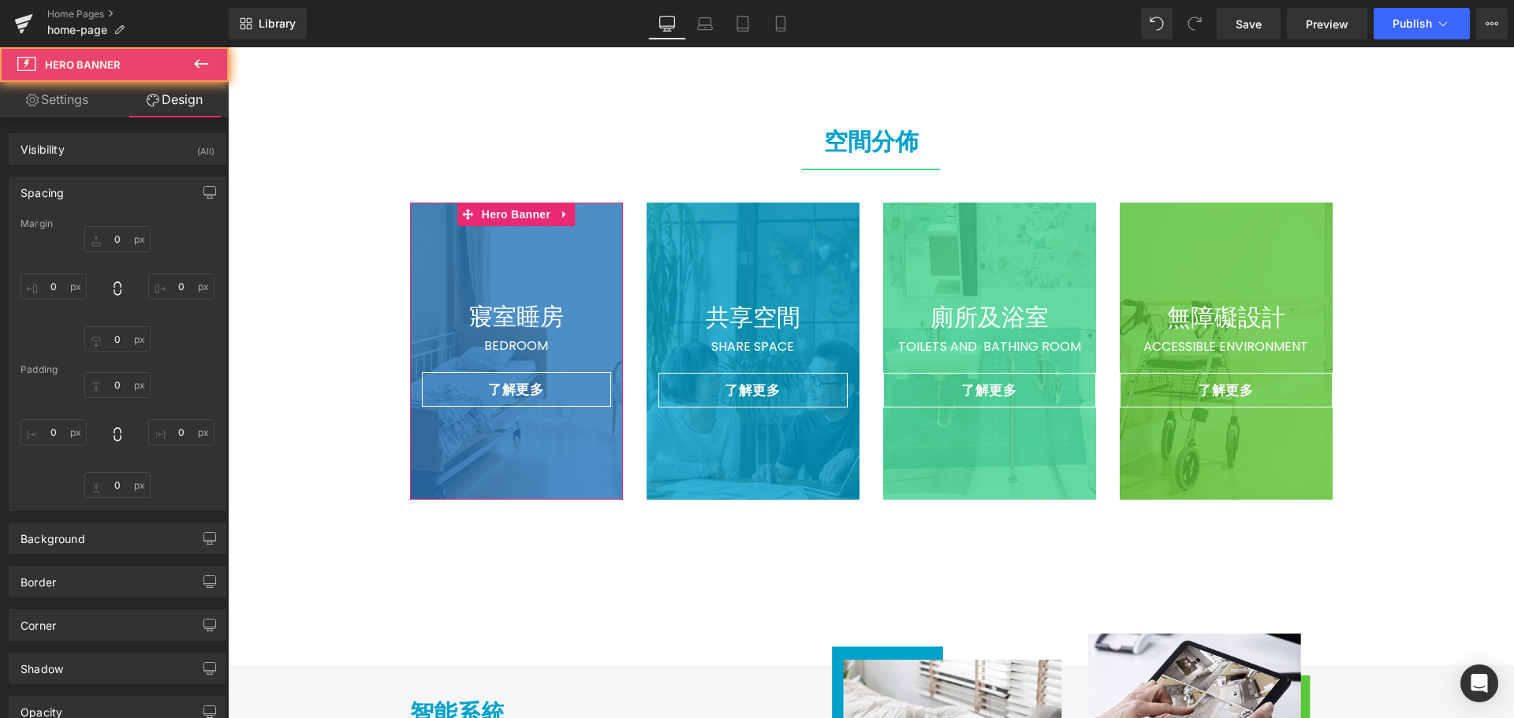
type input "0"
type input "10"
type input "0"
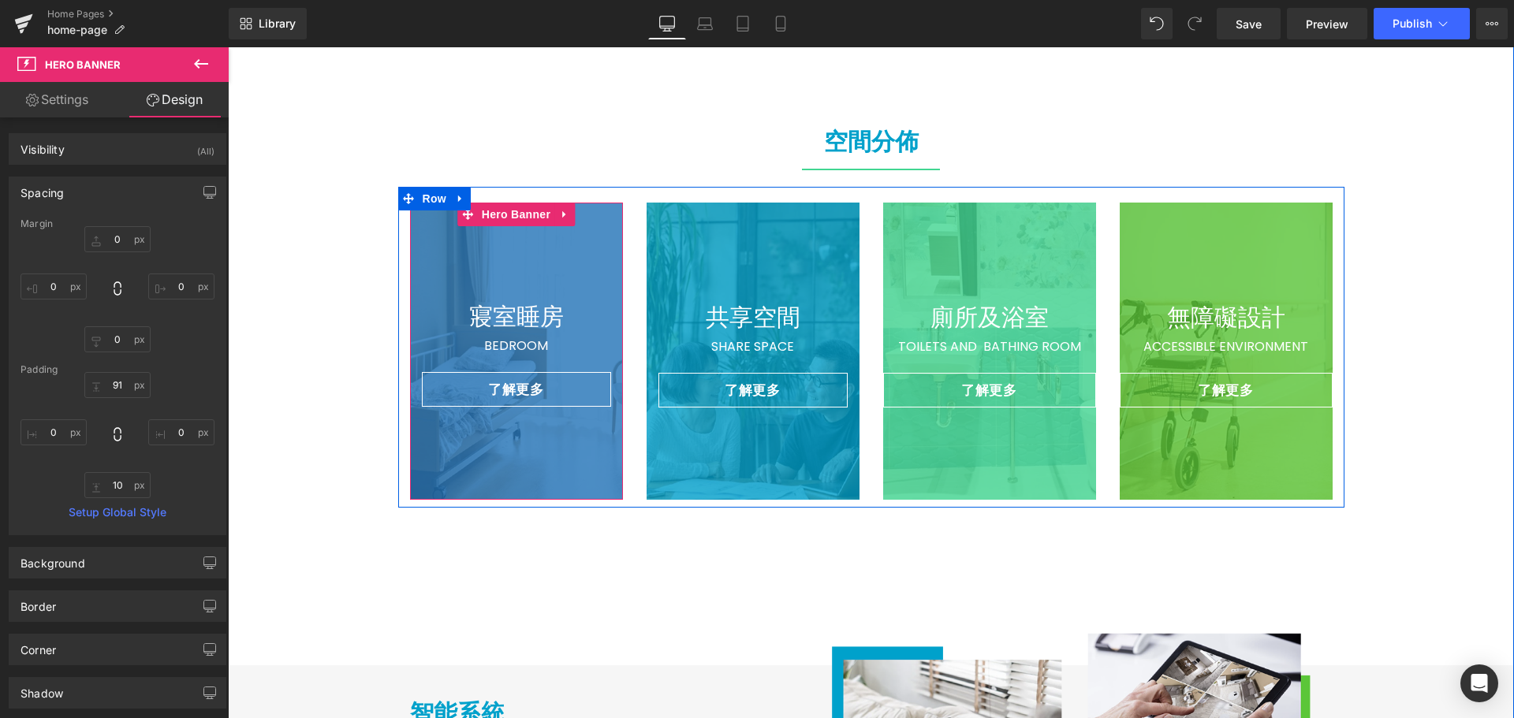
click at [497, 463] on div at bounding box center [516, 351] width 213 height 297
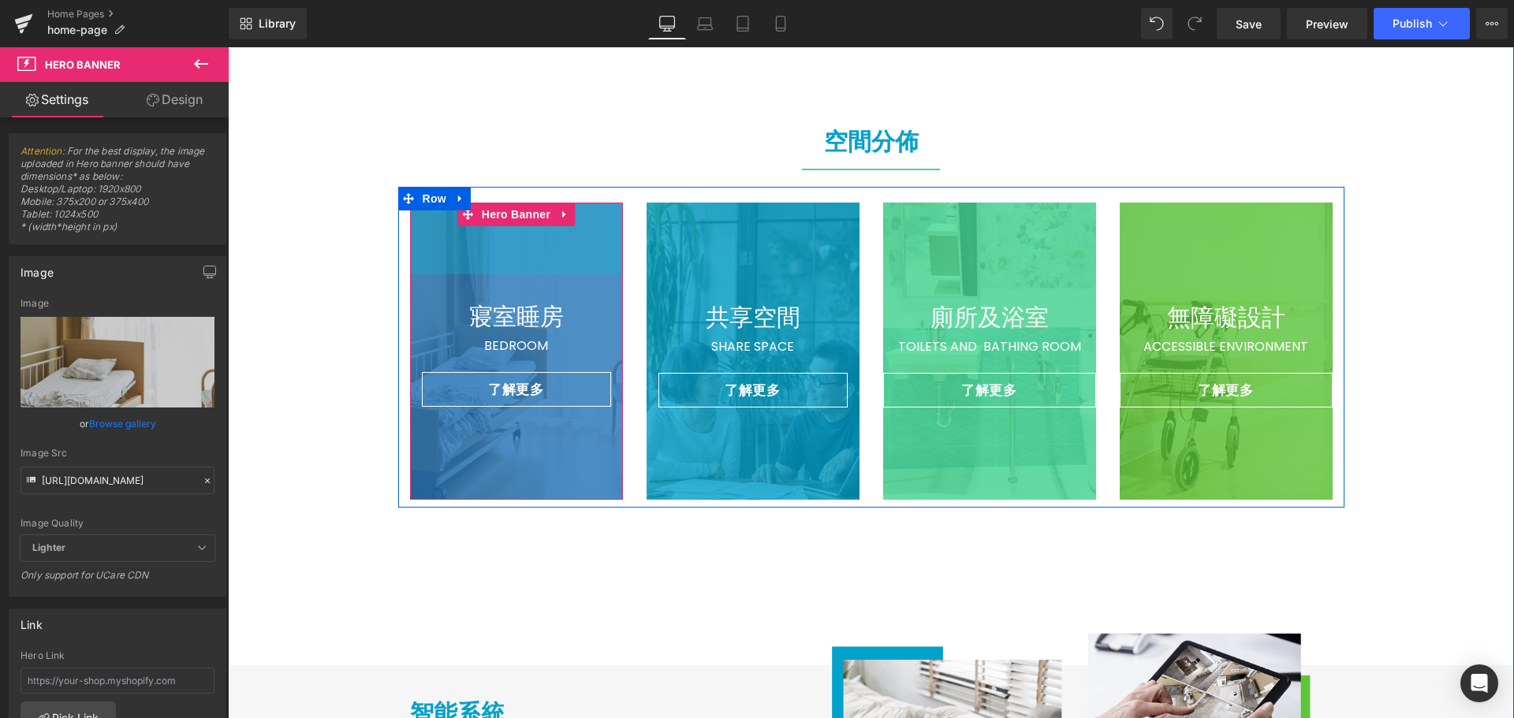
click at [579, 247] on div "91px" at bounding box center [516, 239] width 213 height 72
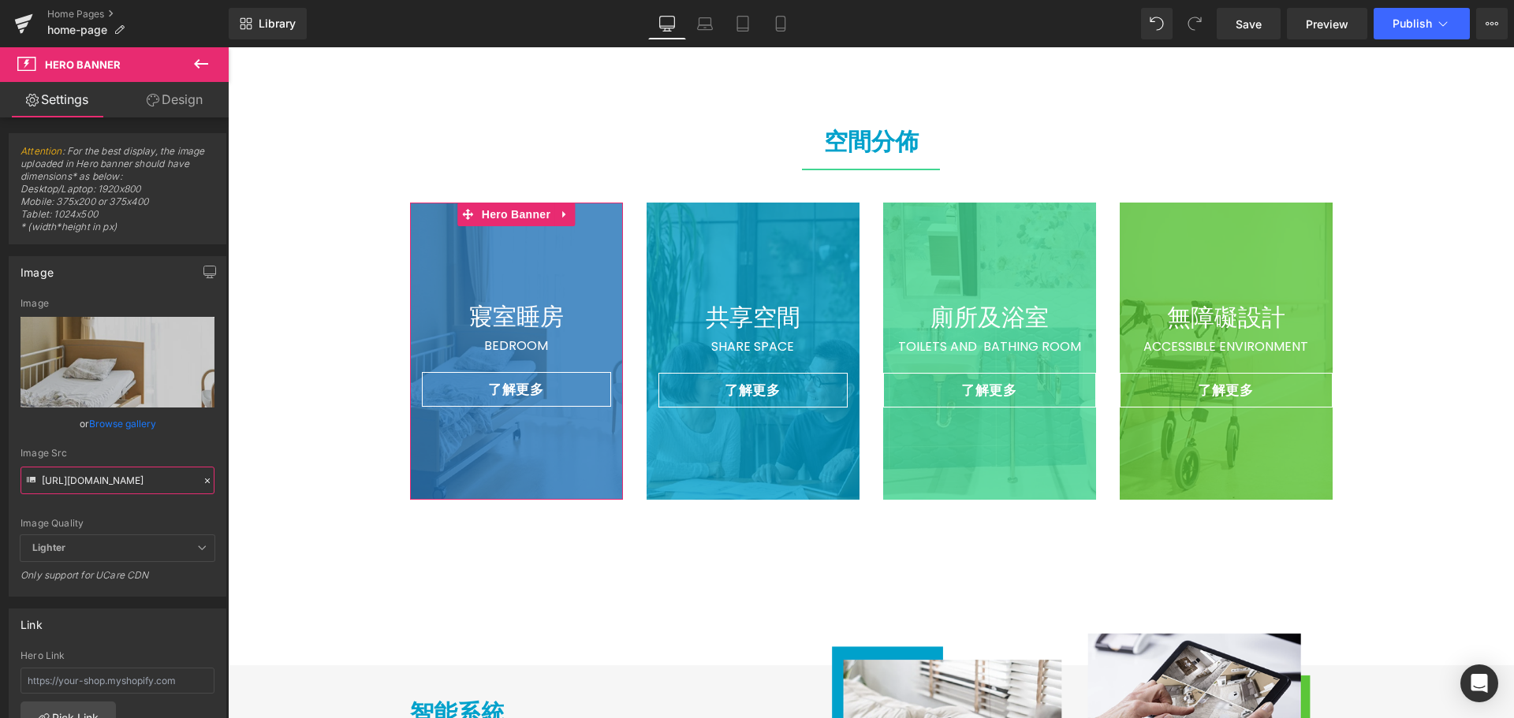
click at [110, 475] on input "[URL][DOMAIN_NAME]" at bounding box center [117, 481] width 194 height 28
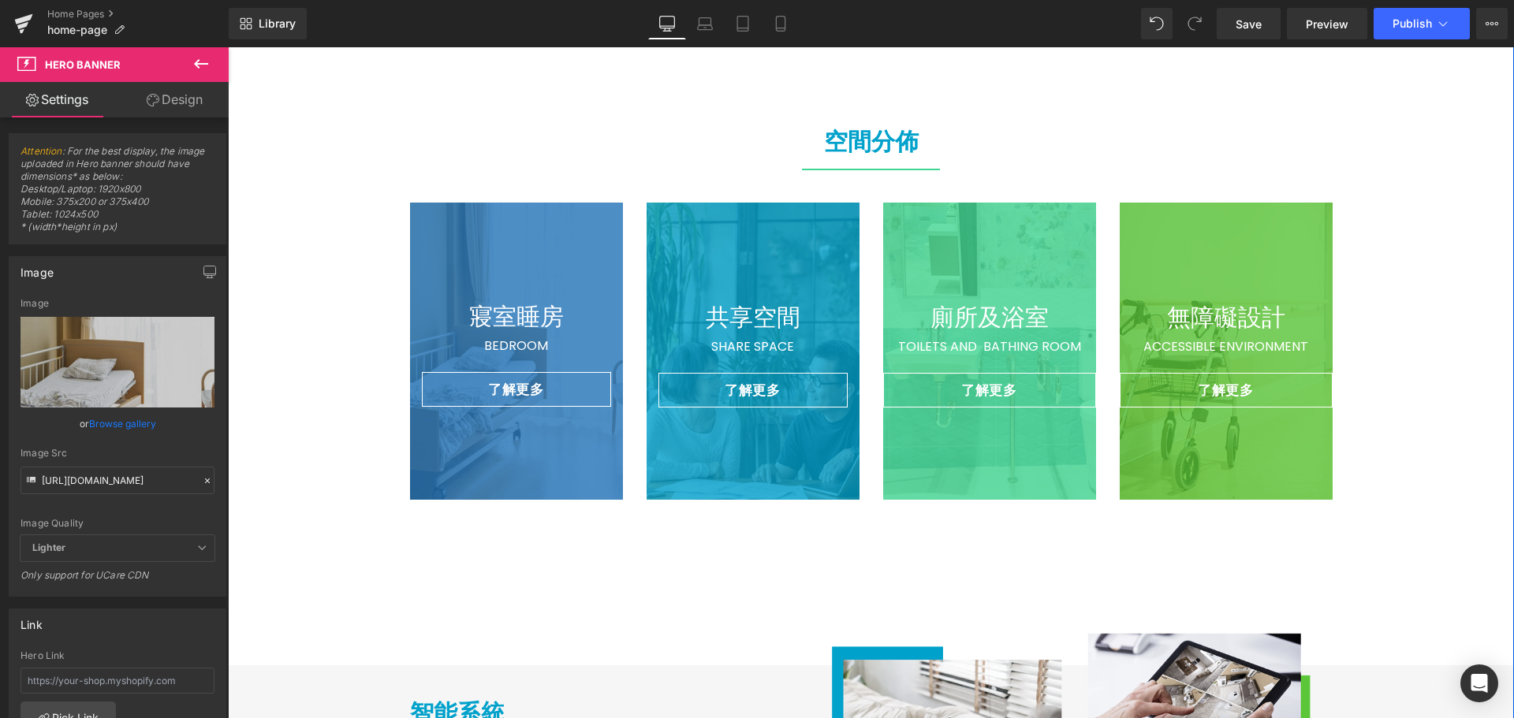
click at [729, 251] on div at bounding box center [752, 351] width 213 height 297
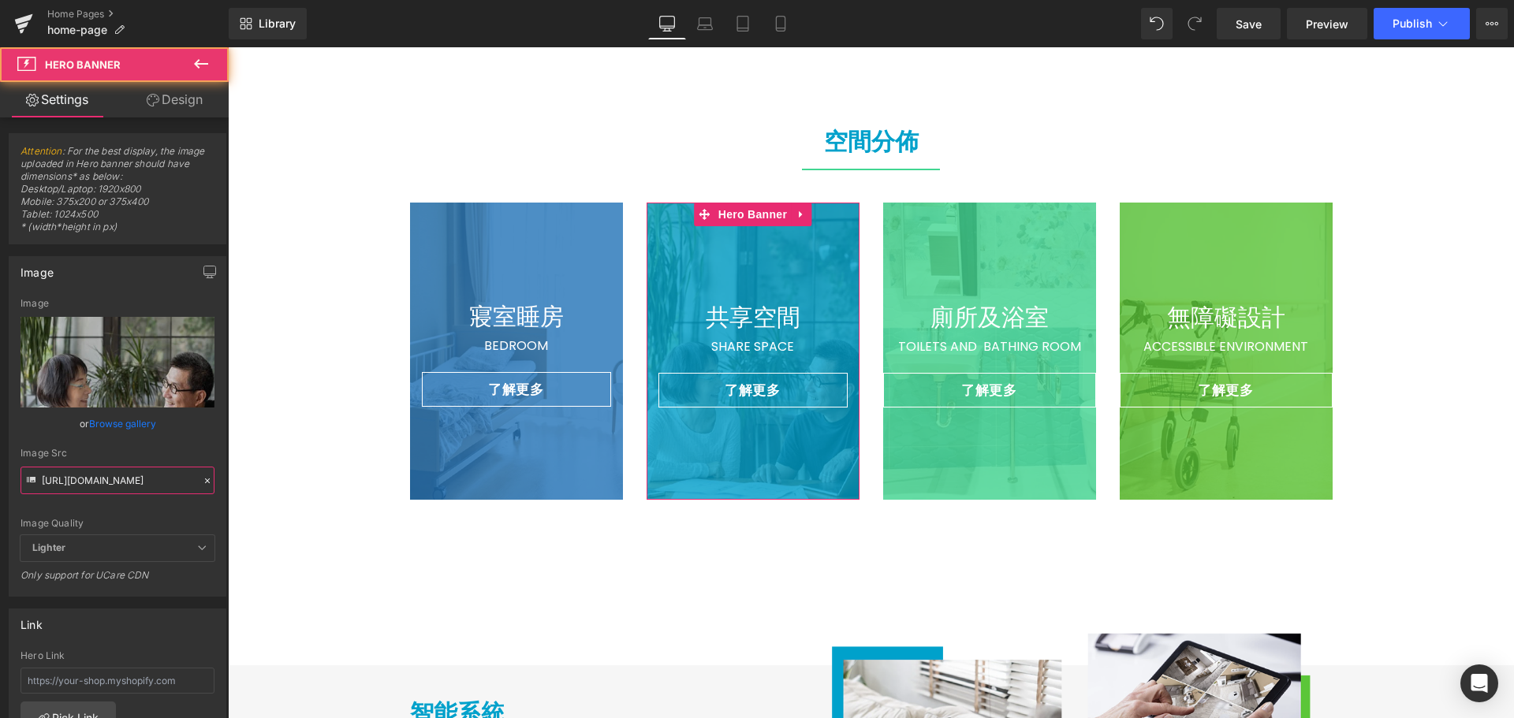
click at [121, 490] on input "[URL][DOMAIN_NAME]" at bounding box center [117, 481] width 194 height 28
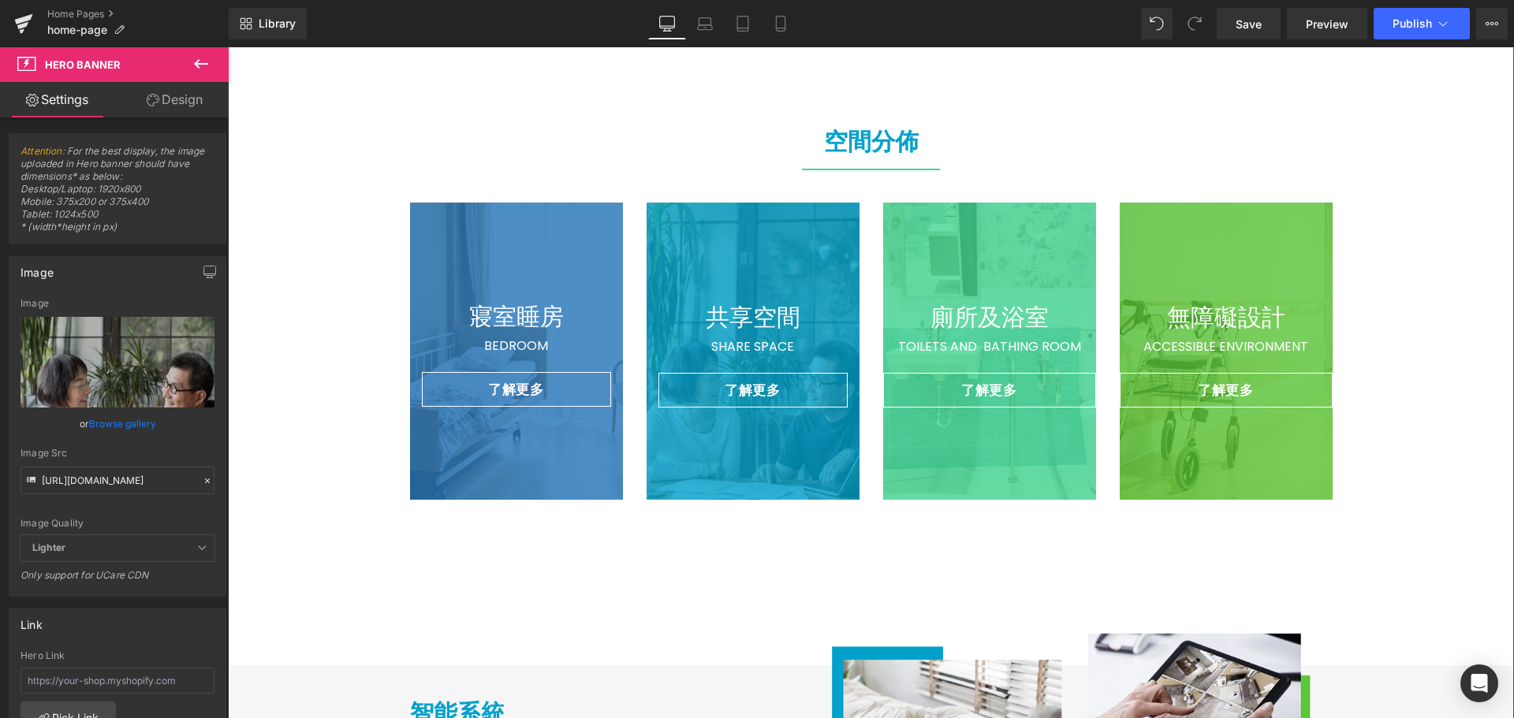
click at [945, 266] on div at bounding box center [989, 351] width 213 height 297
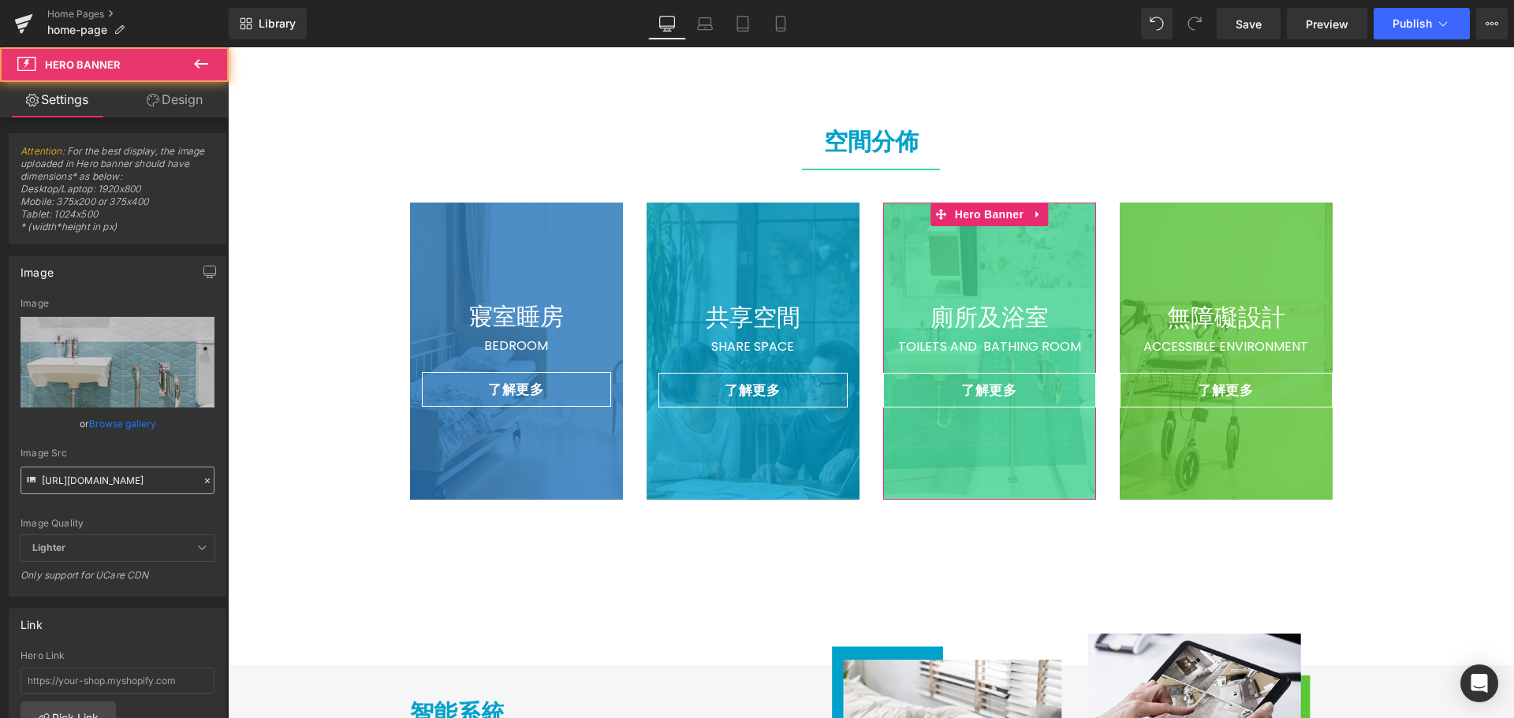
click at [131, 477] on input "[URL][DOMAIN_NAME]" at bounding box center [117, 481] width 194 height 28
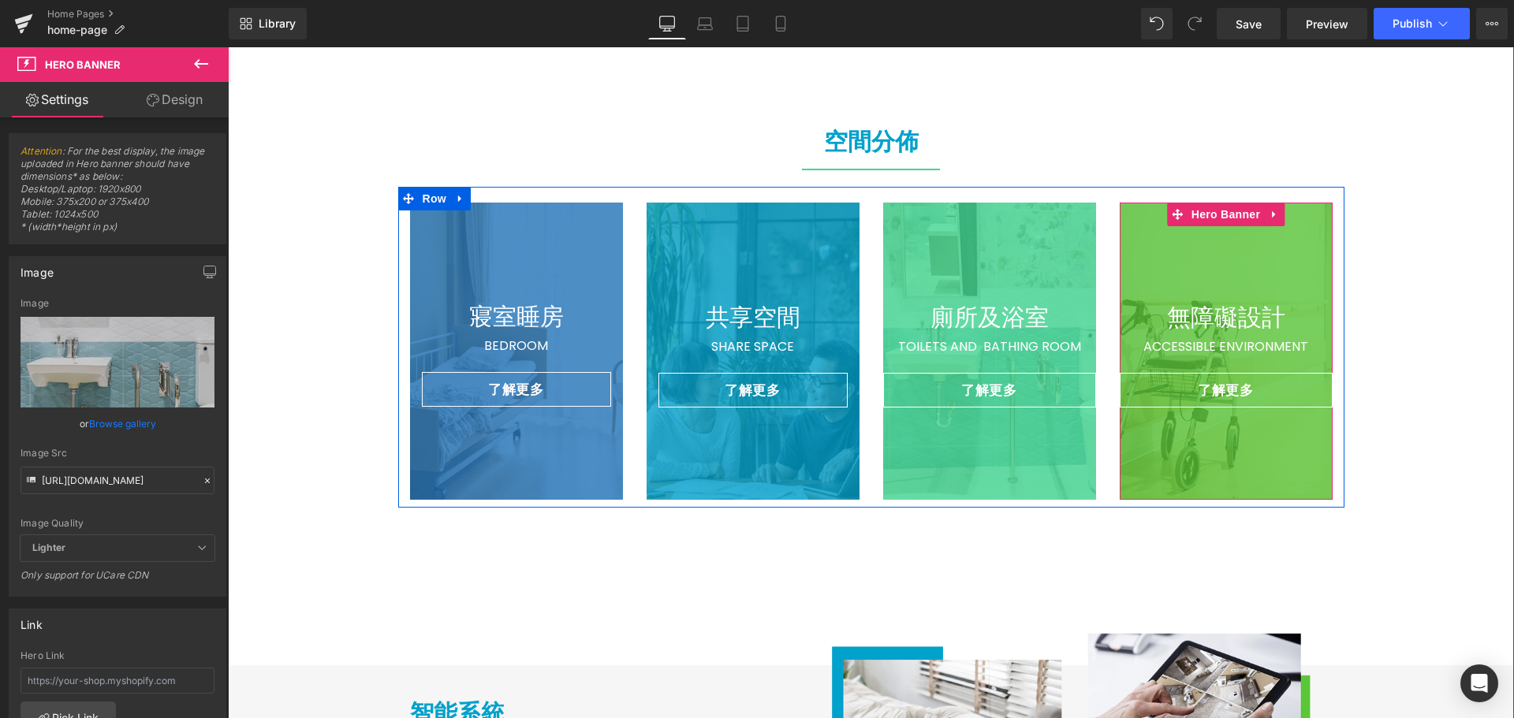
drag, startPoint x: 1196, startPoint y: 255, endPoint x: 911, endPoint y: 351, distance: 301.1
click at [1196, 254] on div at bounding box center [1225, 351] width 213 height 297
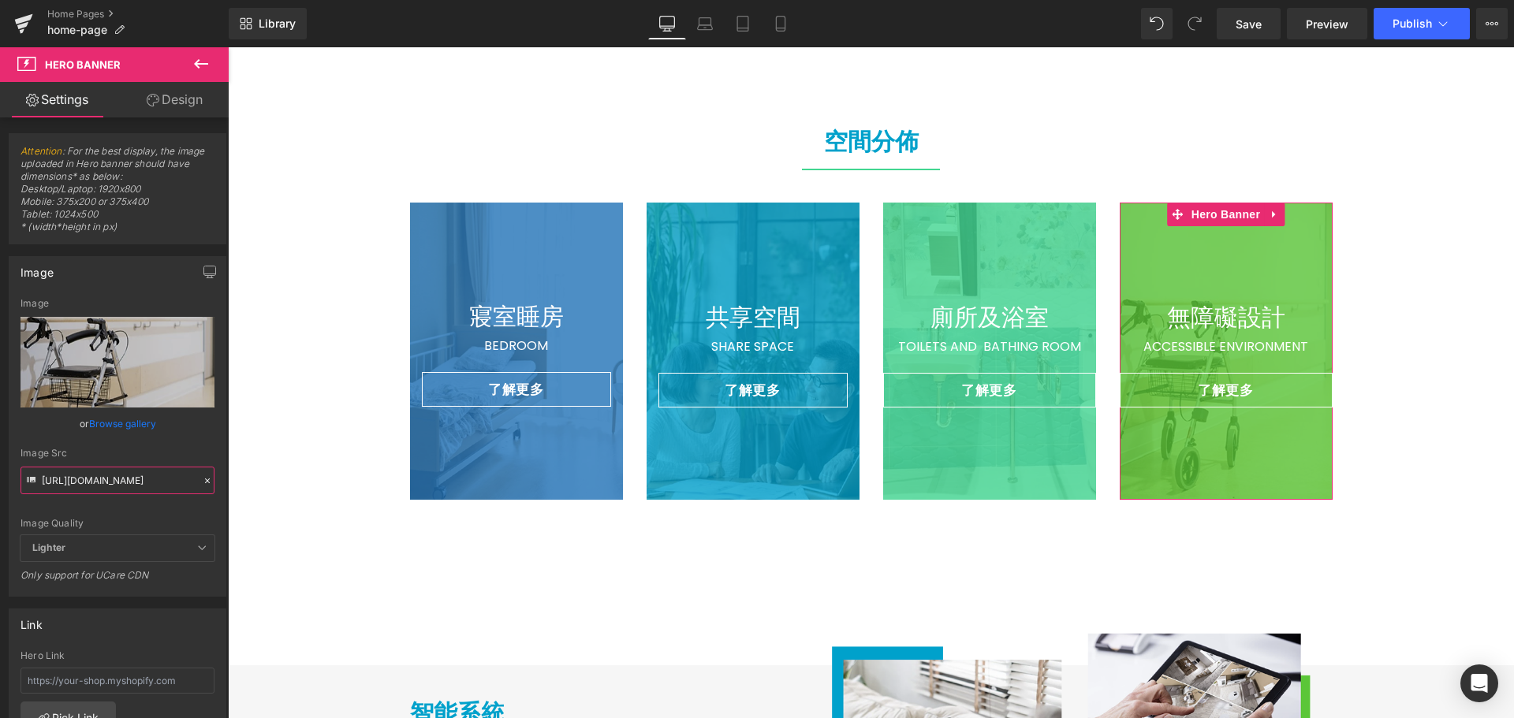
click at [138, 482] on input "[URL][DOMAIN_NAME]" at bounding box center [117, 481] width 194 height 28
